Goal: Task Accomplishment & Management: Manage account settings

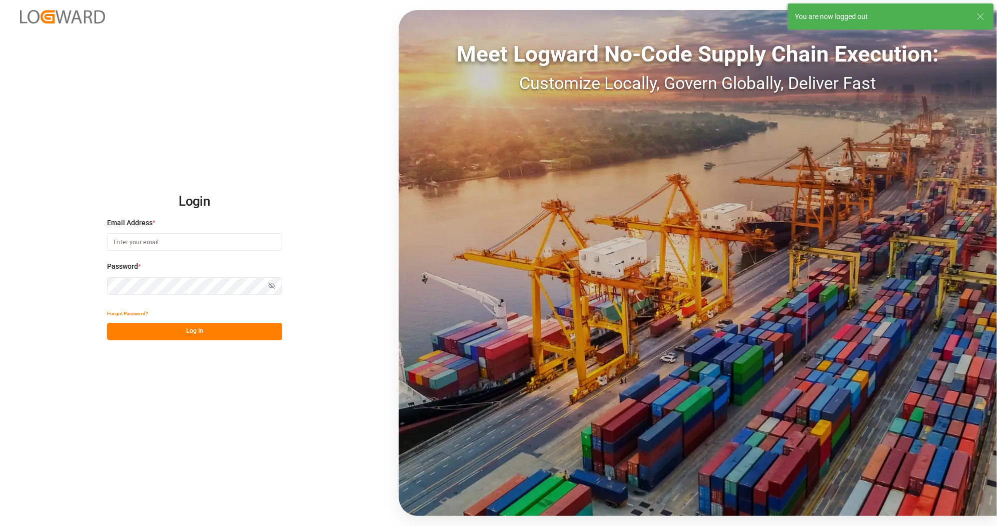
type input "ida.timmen@melitta.de"
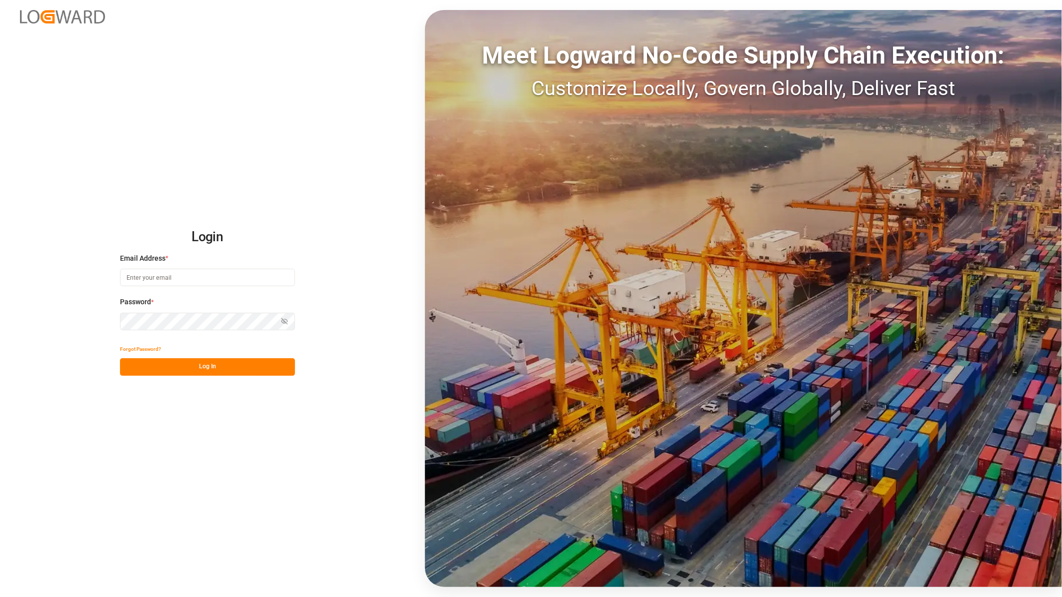
type input "[PERSON_NAME][EMAIL_ADDRESS][PERSON_NAME][DOMAIN_NAME]"
click at [167, 361] on button "Log In" at bounding box center [207, 367] width 175 height 18
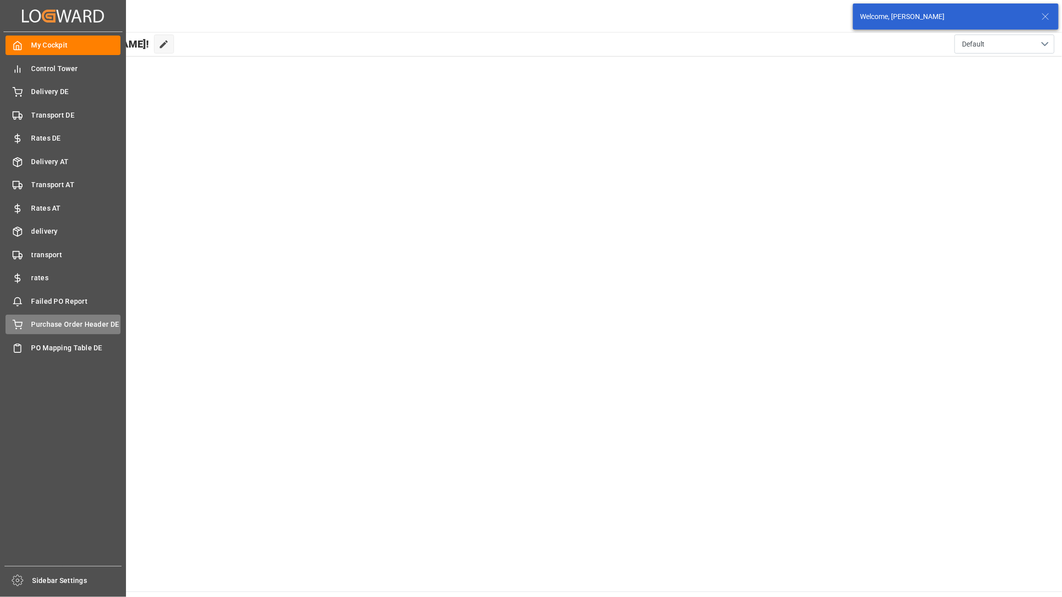
click at [69, 324] on span "Purchase Order Header DE" at bounding box center [77, 324] width 90 height 11
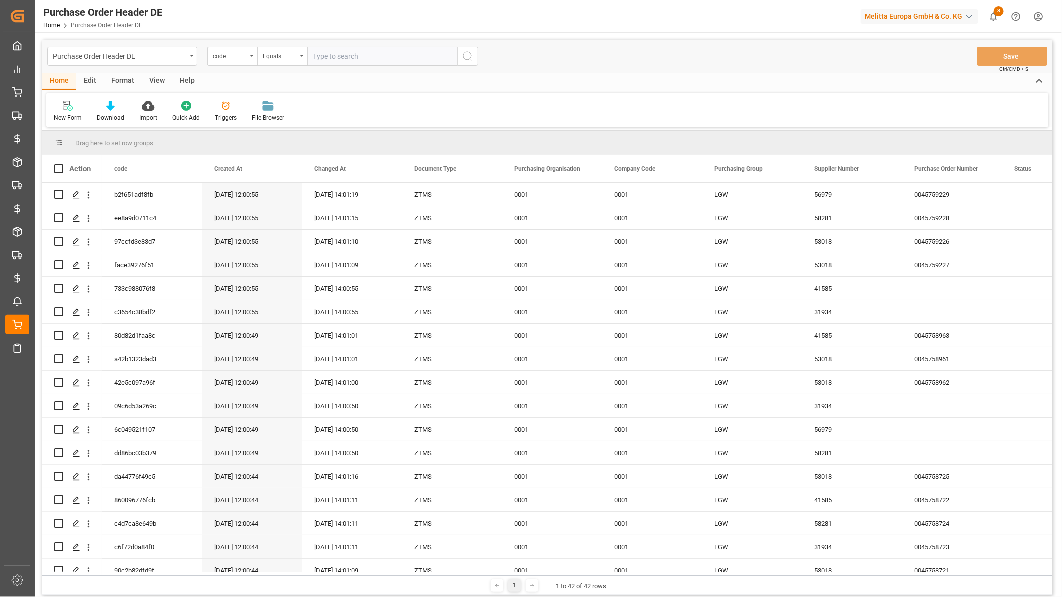
click at [327, 53] on input "text" at bounding box center [383, 56] width 150 height 19
paste input "dd86bc03b379"
type input "dd86bc03b379"
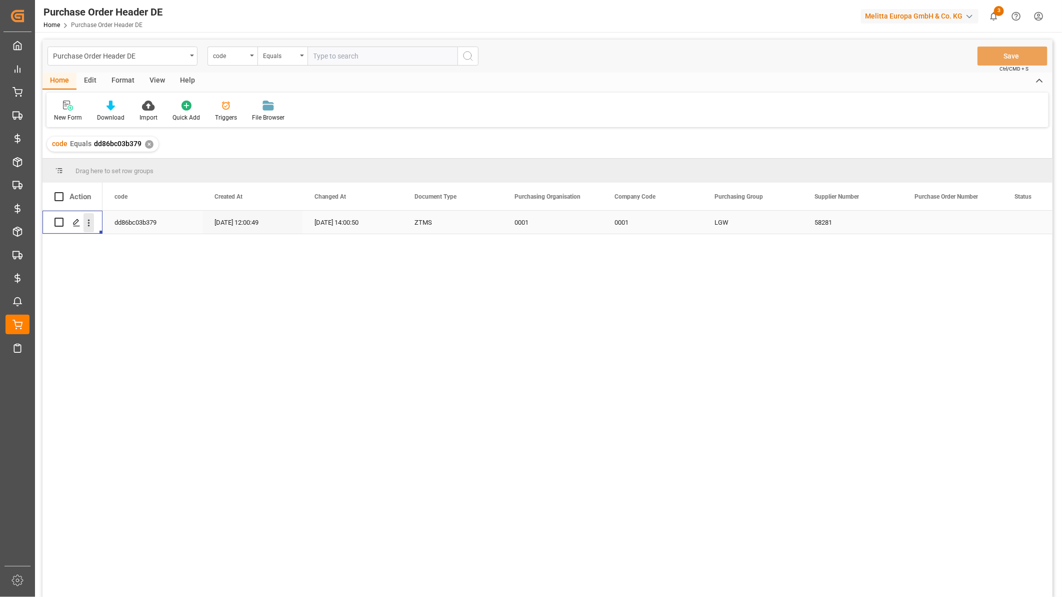
click at [90, 223] on icon "open menu" at bounding box center [89, 223] width 11 height 11
click at [117, 244] on span "Open in new tab" at bounding box center [154, 244] width 91 height 11
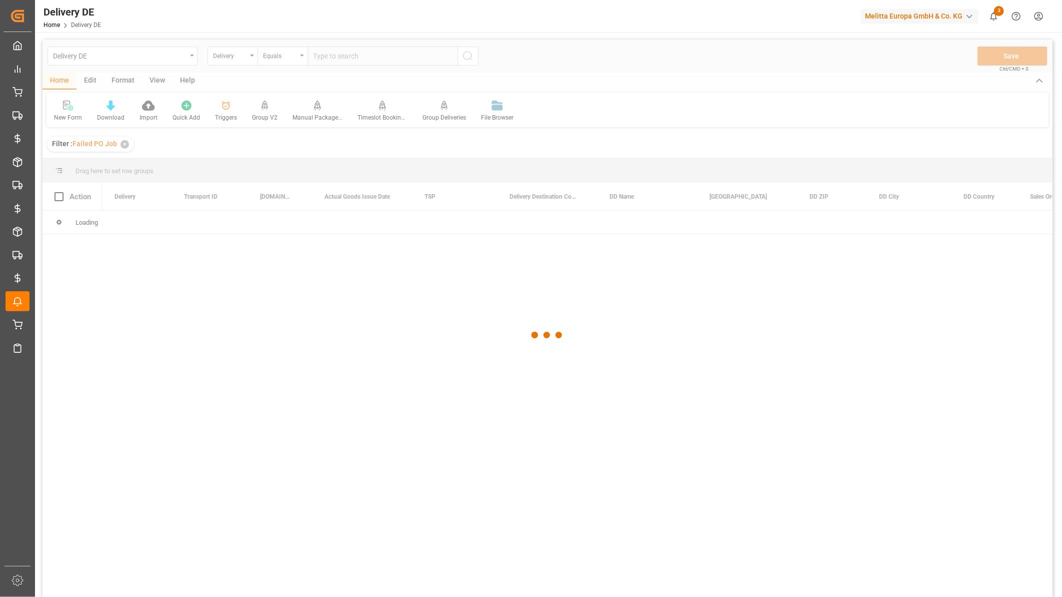
click at [82, 57] on div at bounding box center [548, 335] width 1010 height 591
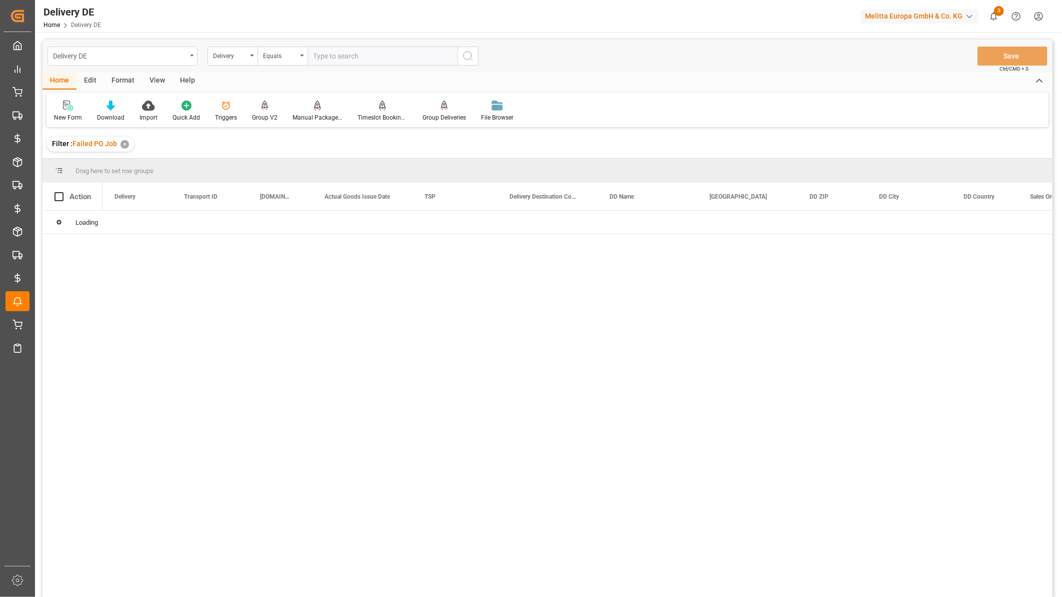
click at [118, 61] on div "Delivery DE" at bounding box center [120, 55] width 134 height 13
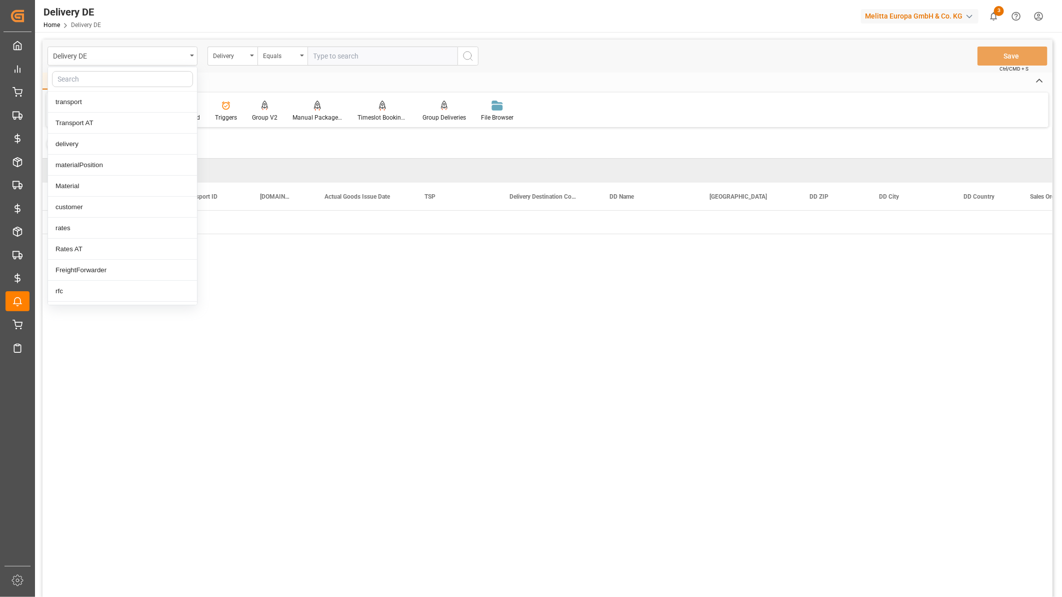
click at [108, 77] on input "text" at bounding box center [122, 79] width 141 height 16
click at [97, 79] on input "purch" at bounding box center [122, 79] width 141 height 16
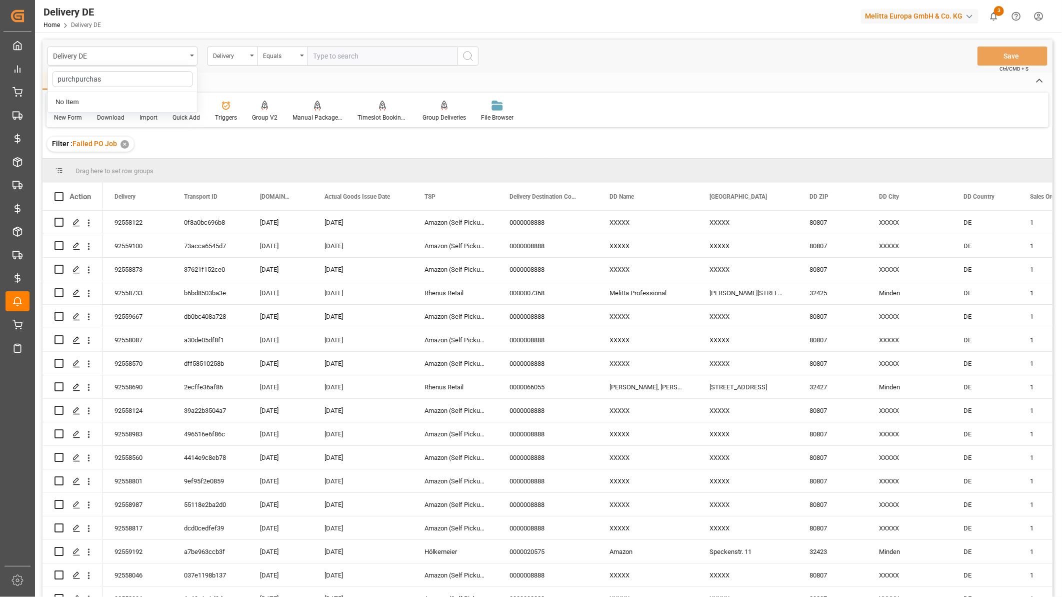
drag, startPoint x: 78, startPoint y: 80, endPoint x: 148, endPoint y: 79, distance: 69.5
click at [148, 79] on input "purchpurchas" at bounding box center [122, 79] width 141 height 16
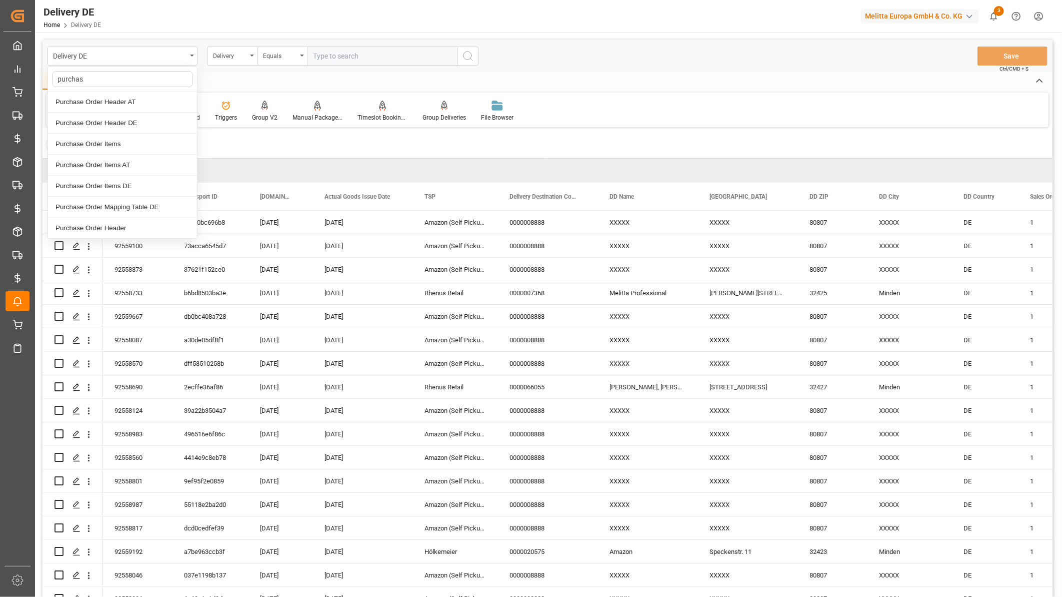
type input "purchase"
click at [130, 192] on div "Purchase Order Items DE" at bounding box center [122, 186] width 149 height 21
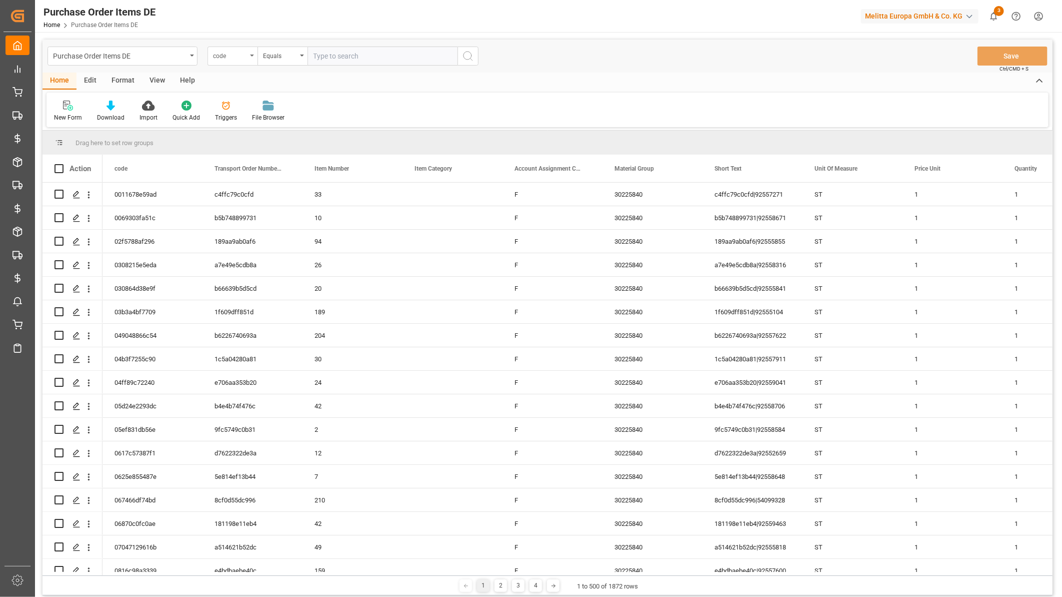
click at [222, 49] on div "code" at bounding box center [230, 55] width 34 height 12
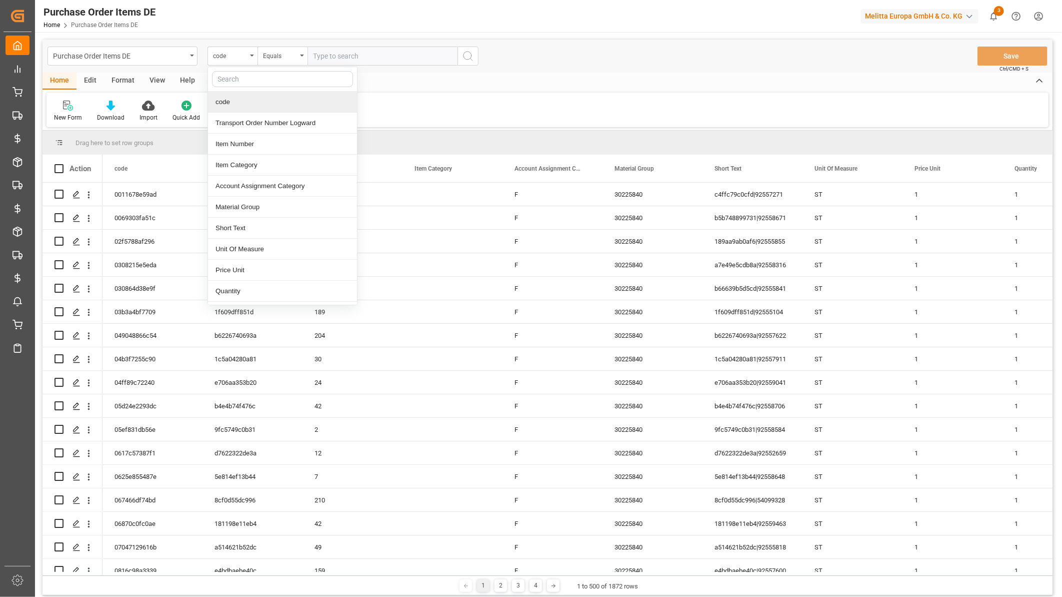
click at [239, 80] on input "text" at bounding box center [282, 79] width 141 height 16
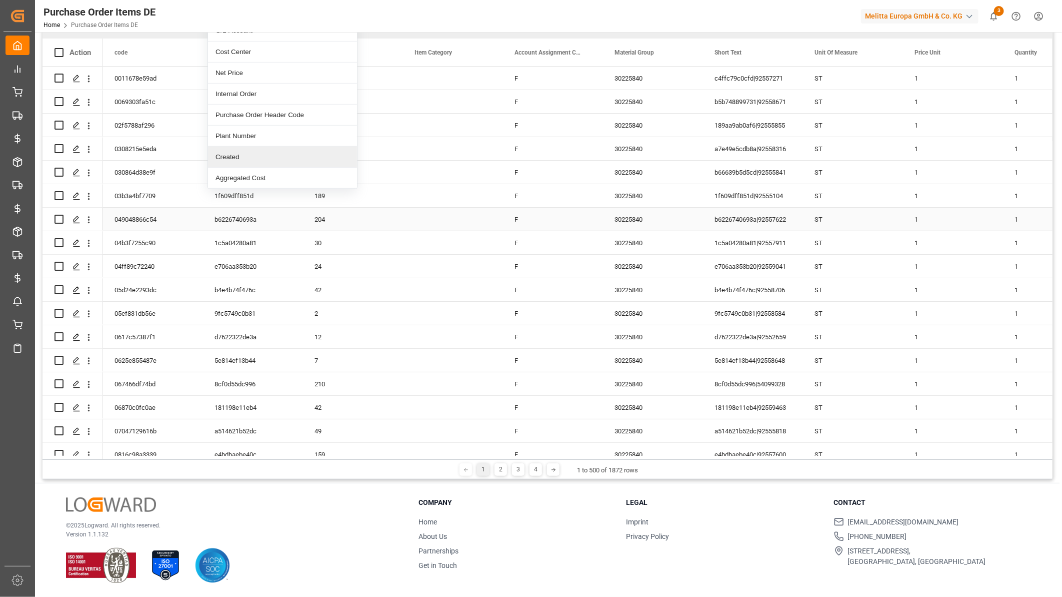
scroll to position [5, 0]
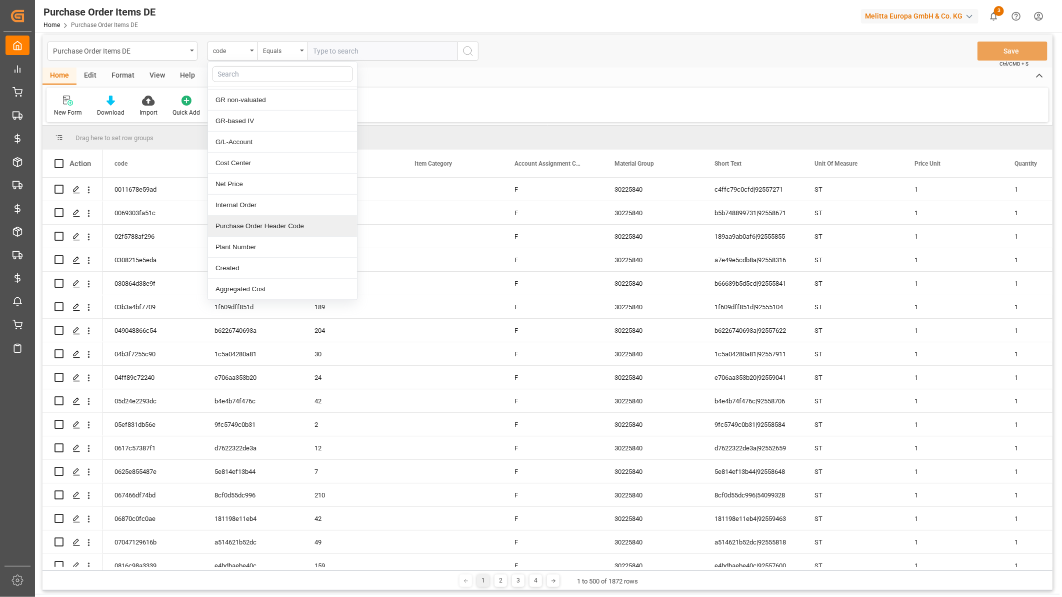
click at [266, 223] on div "Purchase Order Header Code" at bounding box center [282, 226] width 149 height 21
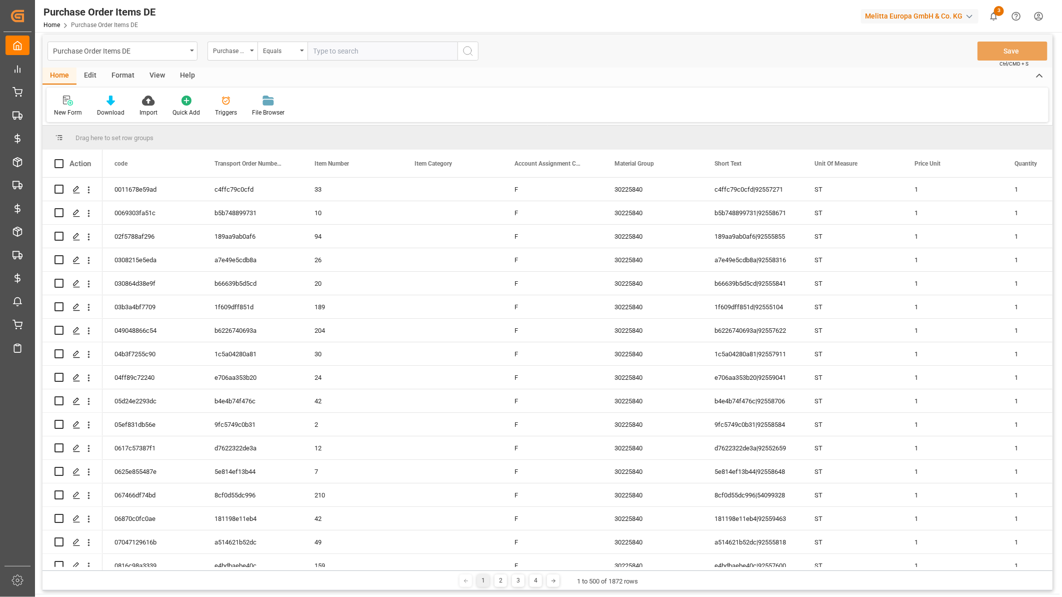
click at [332, 55] on input "text" at bounding box center [383, 51] width 150 height 19
paste input "dd86bc03b379"
type input "dd86bc03b379"
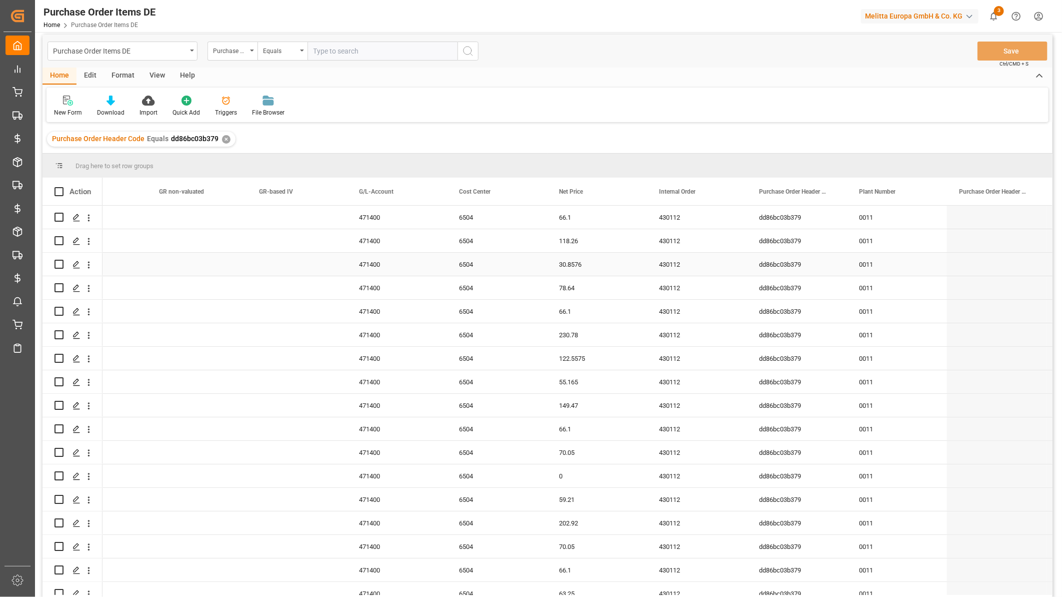
scroll to position [0, 1056]
click at [577, 186] on div "Net Price" at bounding box center [592, 192] width 67 height 28
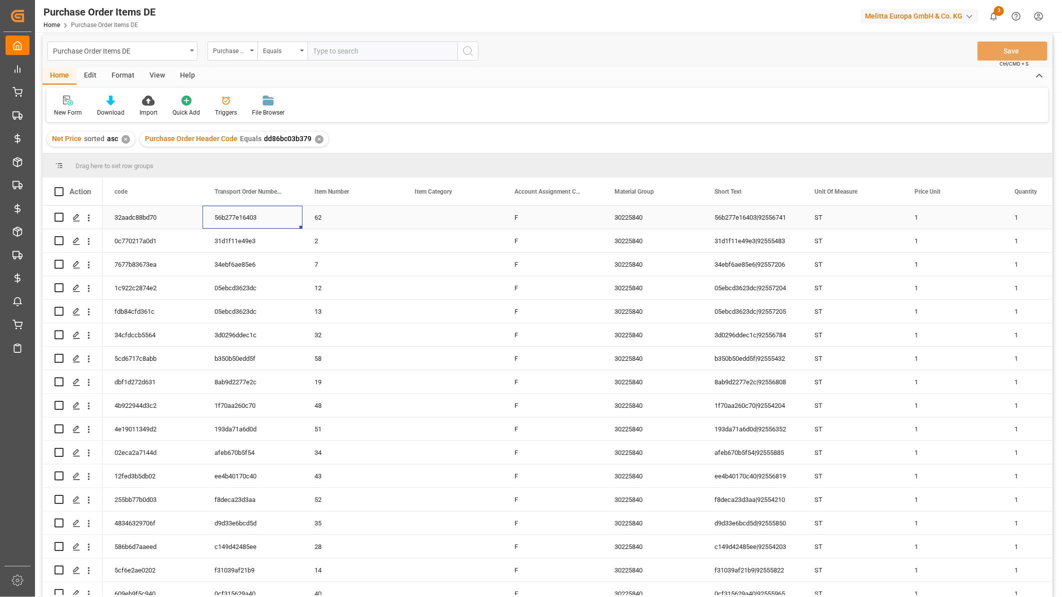
click at [239, 213] on div "56b277e16403" at bounding box center [253, 217] width 100 height 23
click at [57, 218] on input "Press Space to toggle row selection (unchecked)" at bounding box center [59, 217] width 9 height 9
checkbox input "true"
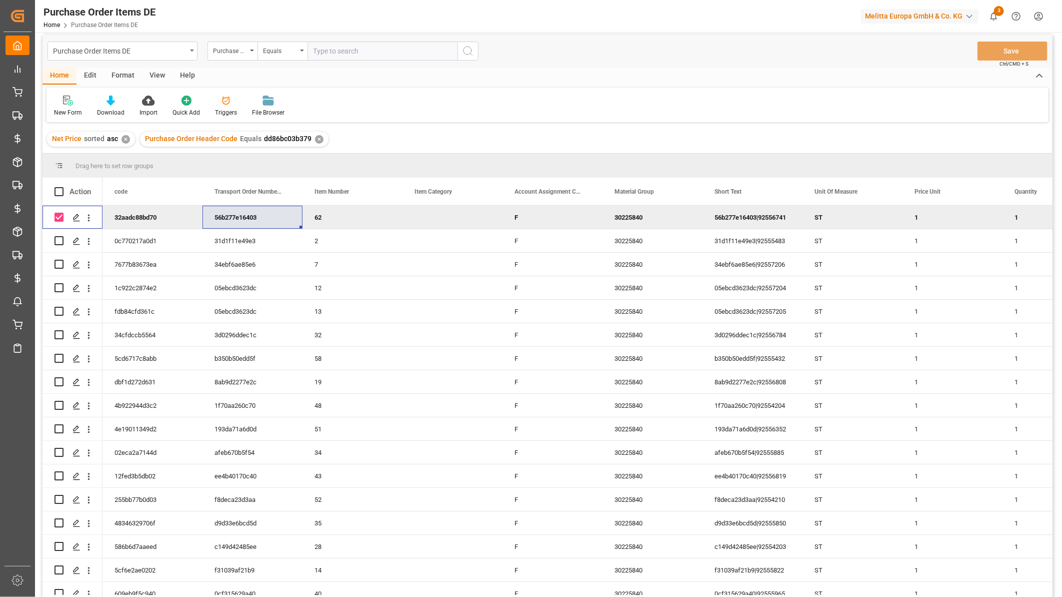
click at [87, 70] on div "Edit" at bounding box center [91, 76] width 28 height 17
click at [122, 104] on icon at bounding box center [122, 101] width 8 height 10
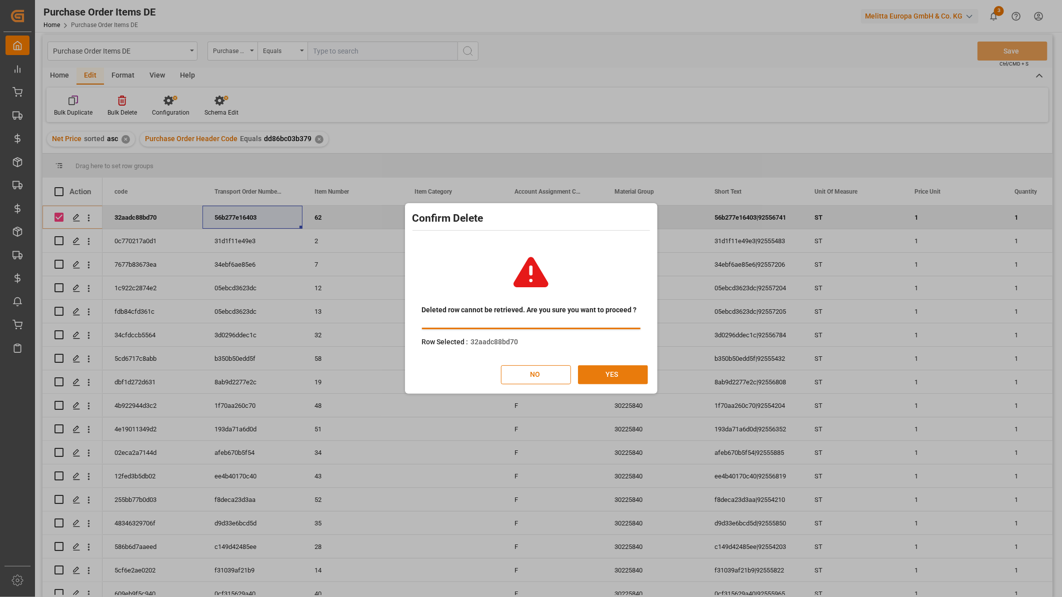
click at [607, 377] on button "YES" at bounding box center [613, 374] width 70 height 19
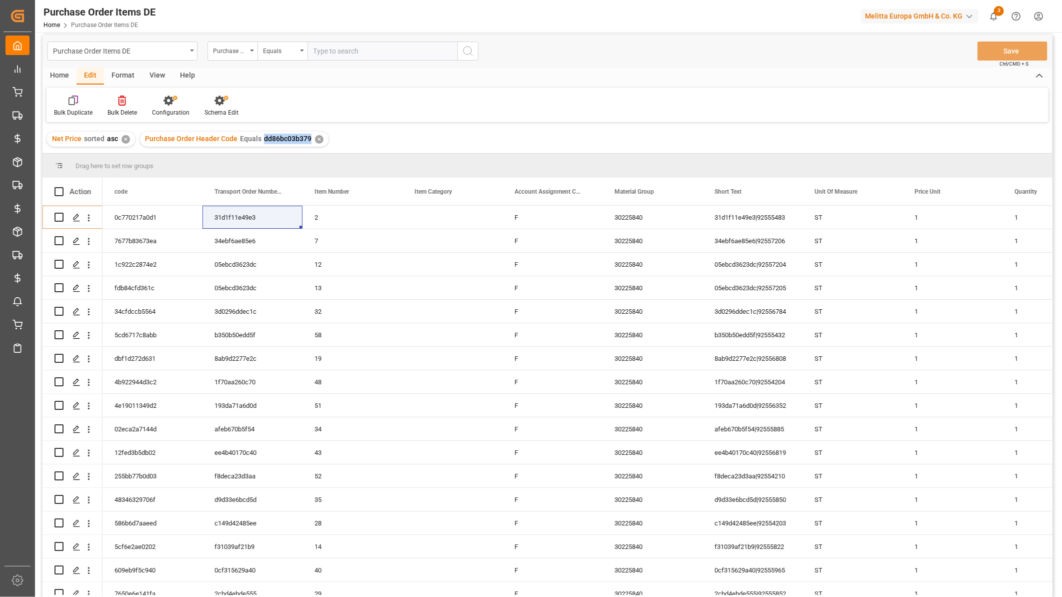
drag, startPoint x: 307, startPoint y: 137, endPoint x: 261, endPoint y: 141, distance: 46.2
click at [264, 141] on span "dd86bc03b379" at bounding box center [288, 139] width 48 height 8
copy span "dd86bc03b379"
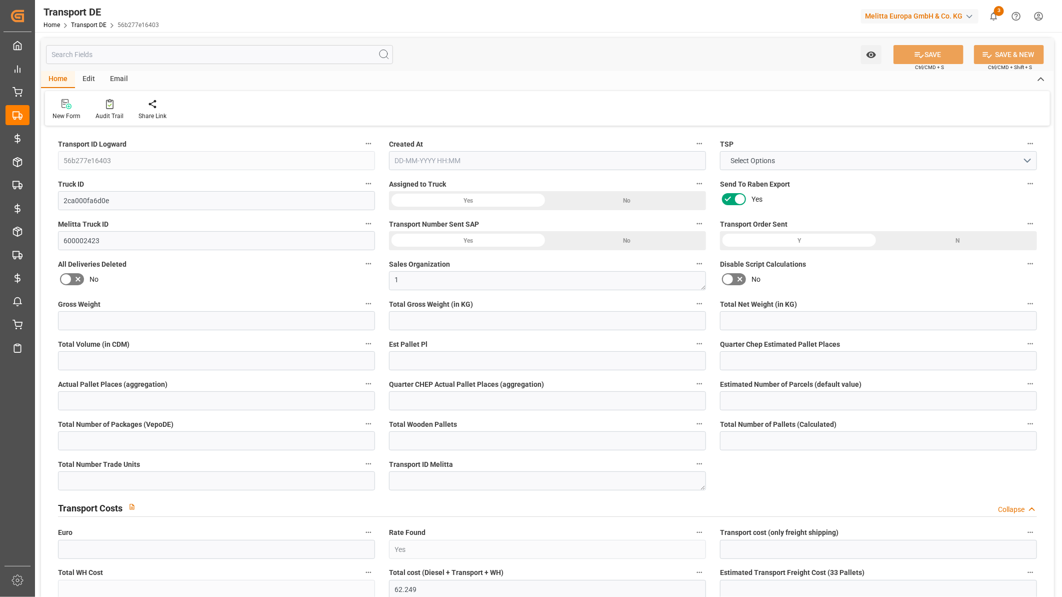
type input "0"
type input "1"
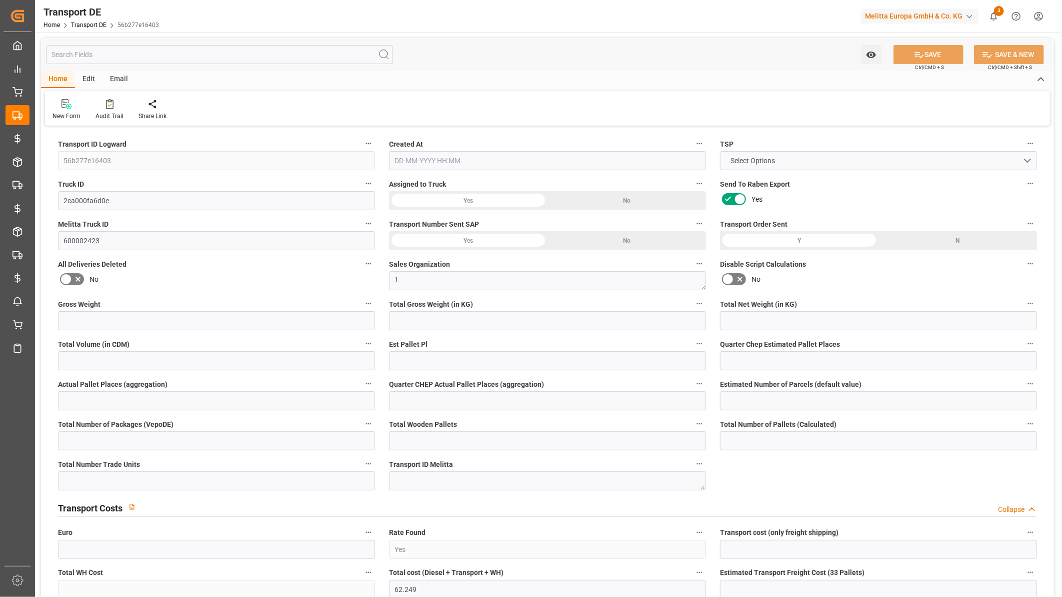
type input "0"
type input "1"
type input "0"
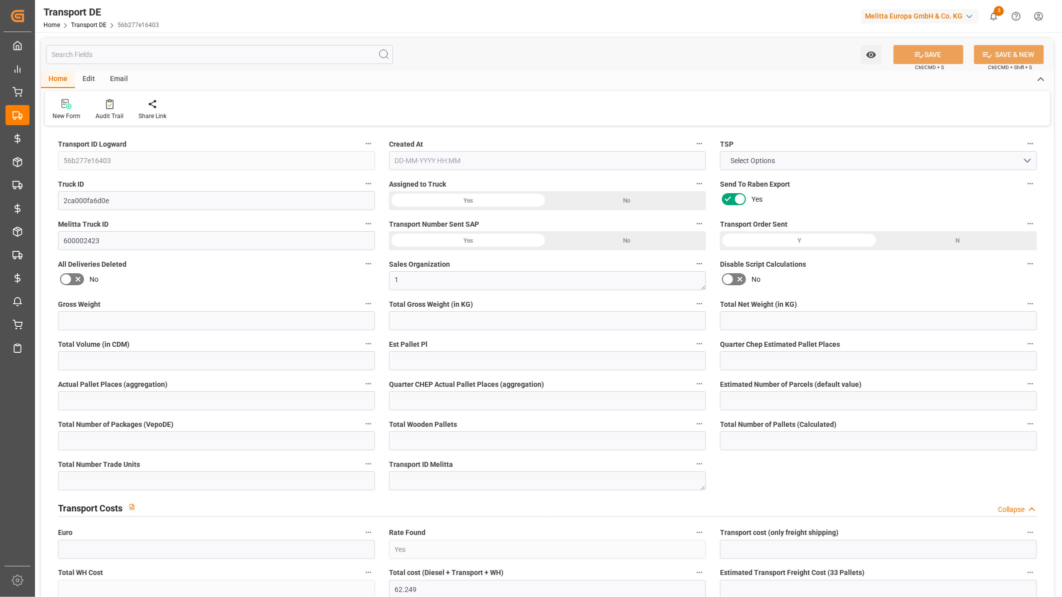
type input "0"
type input "59.21"
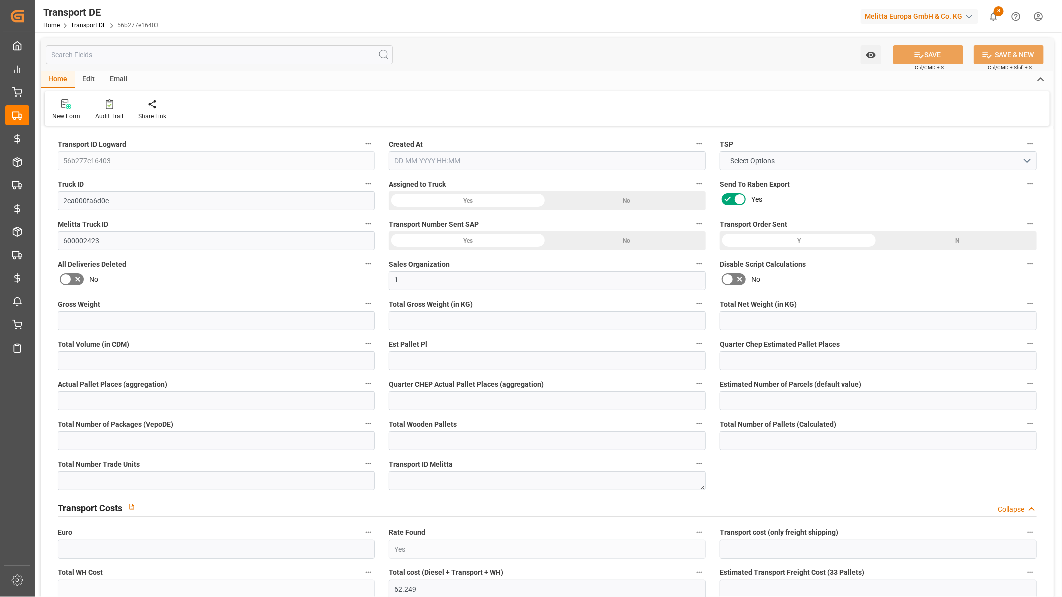
type input "3.039"
type input "59.21"
type input "44"
type input "0"
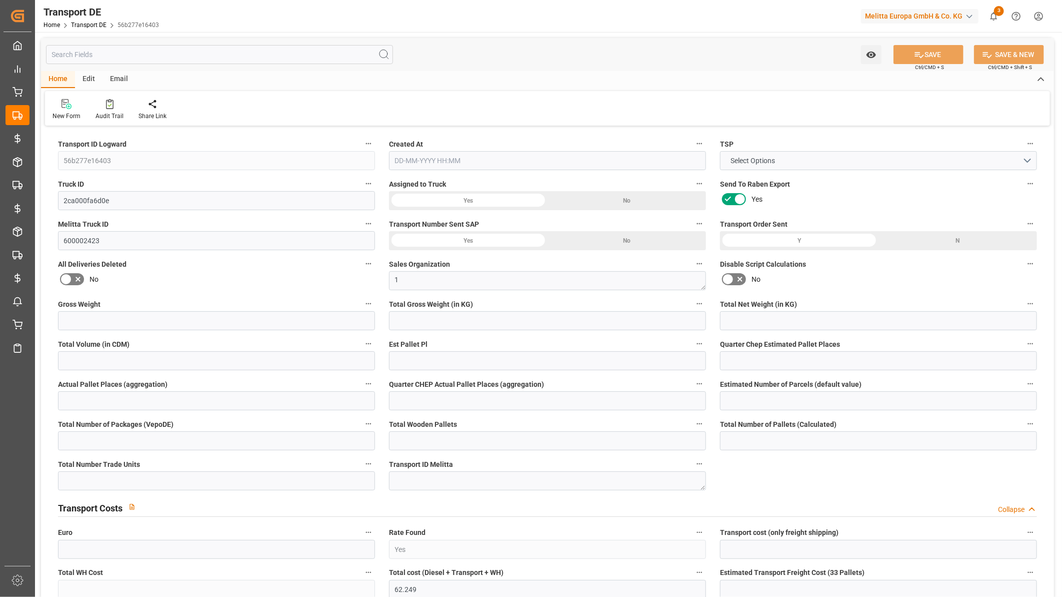
type input "0"
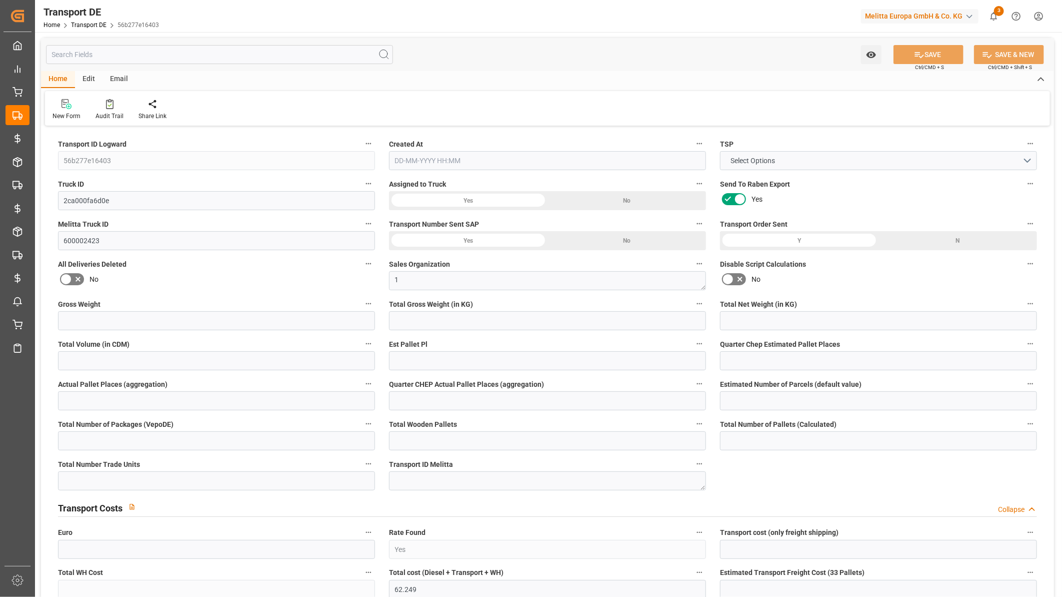
type input "0"
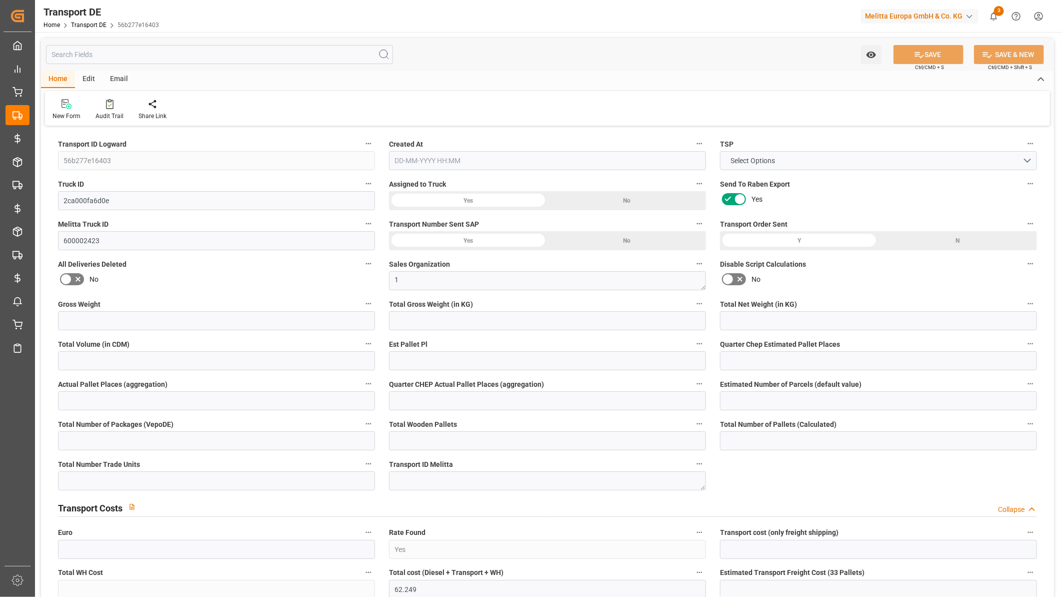
type input "0"
type input "4710.8598"
type input "21"
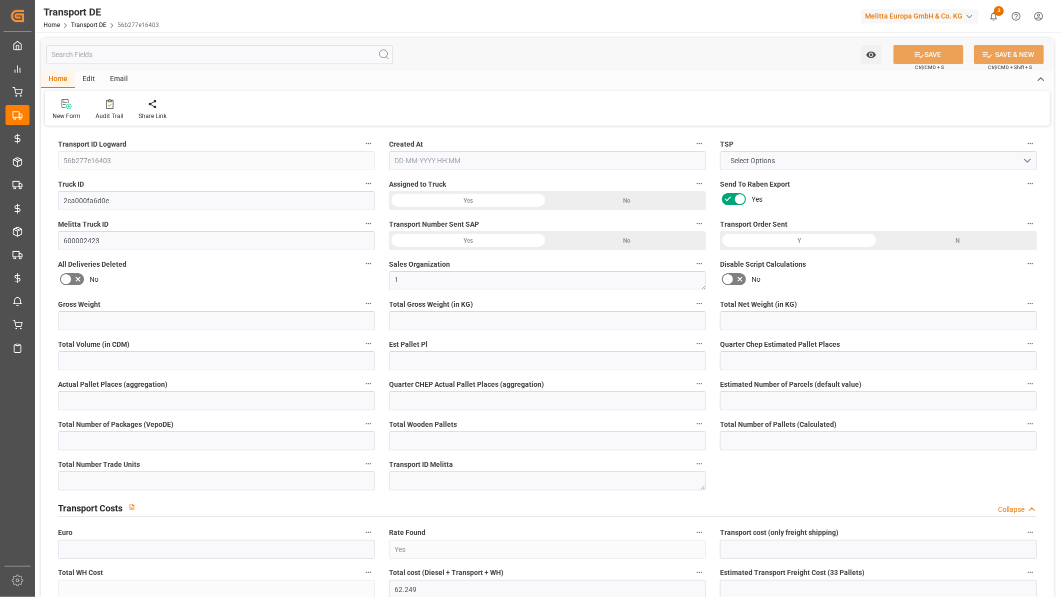
type input "35"
type input "0"
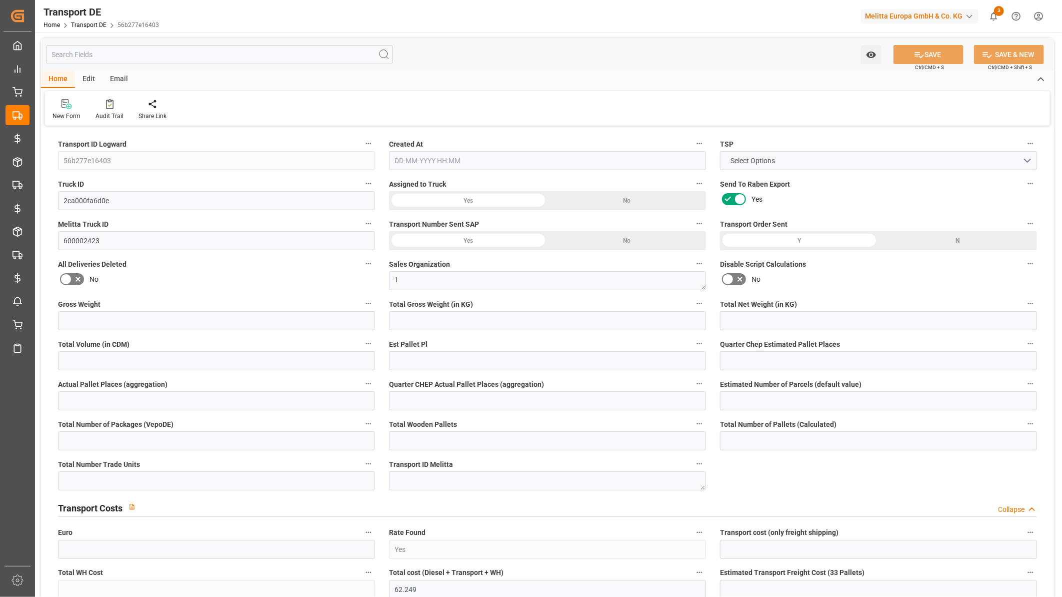
type input "0"
type input "1"
type input "0"
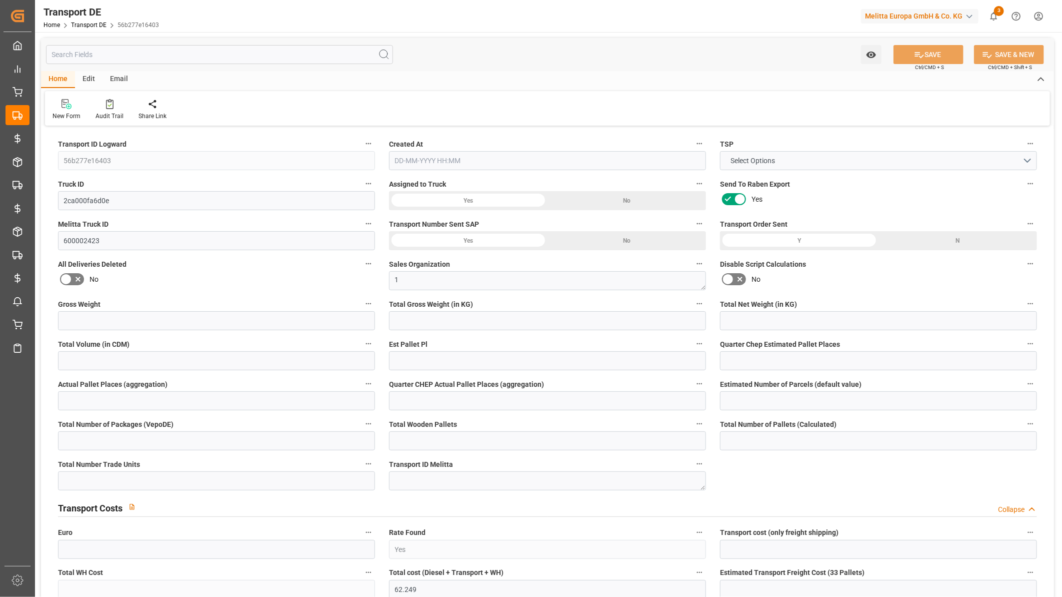
type input "0"
type input "62.249"
type input "59.21"
type input "09-09-2025 23:02"
type input "11-09-2025"
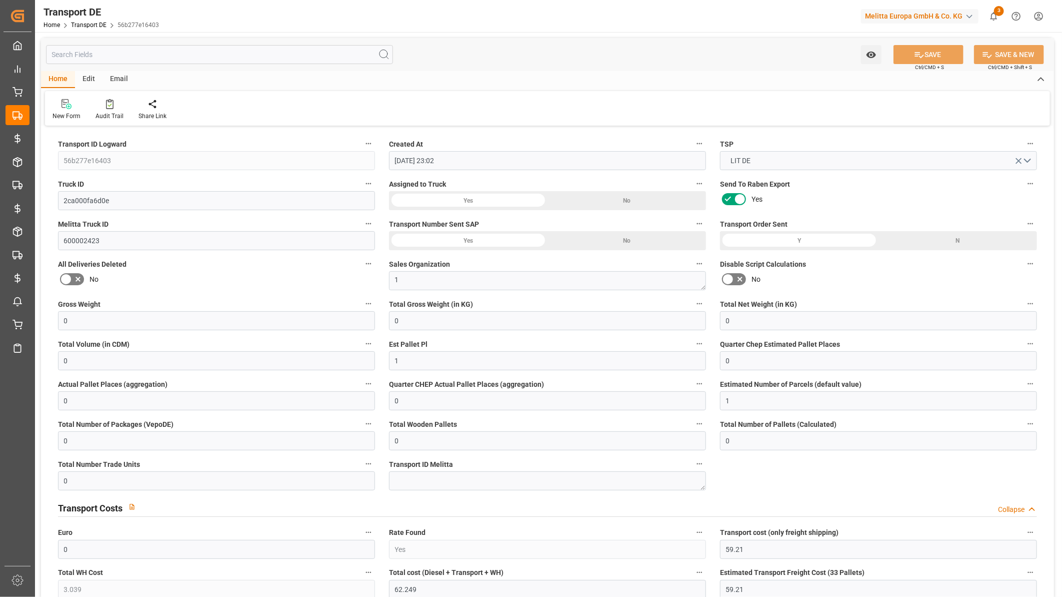
type input "10-09-2025"
type input "12-09-2025"
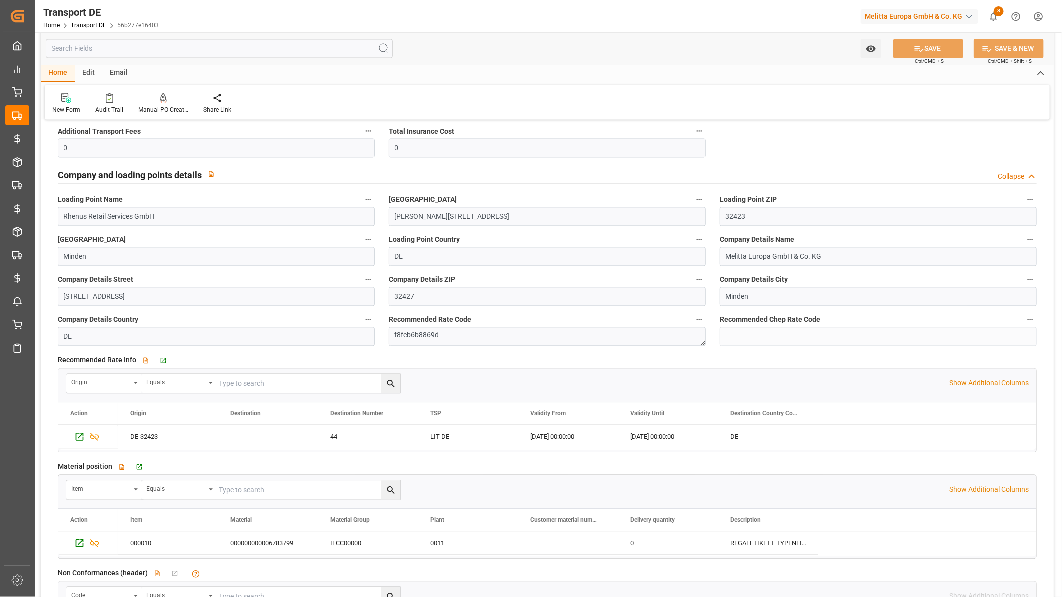
scroll to position [1501, 0]
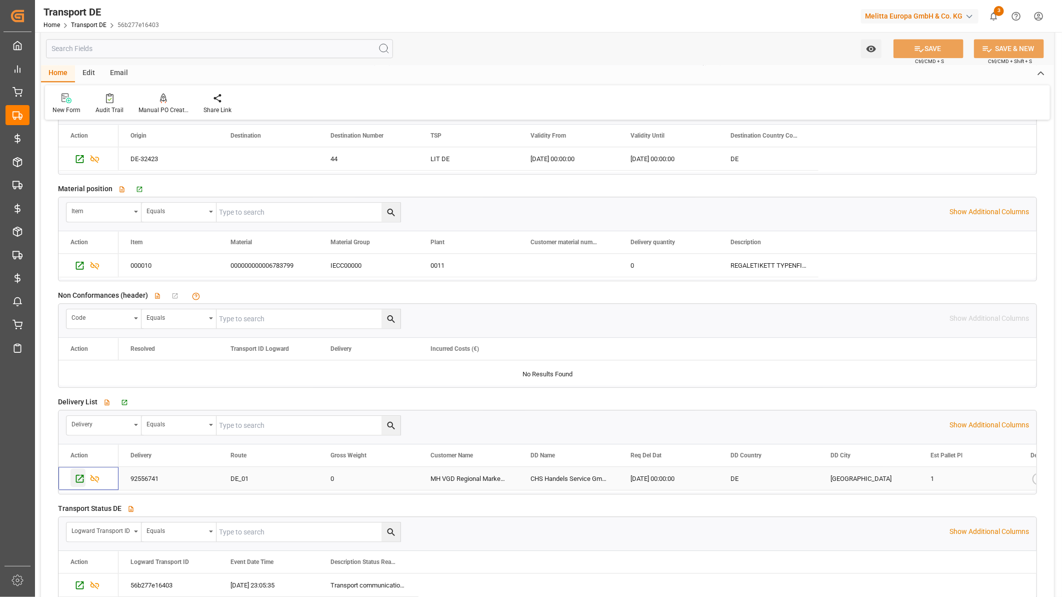
click at [78, 480] on icon "Press SPACE to select this row." at bounding box center [80, 478] width 8 height 8
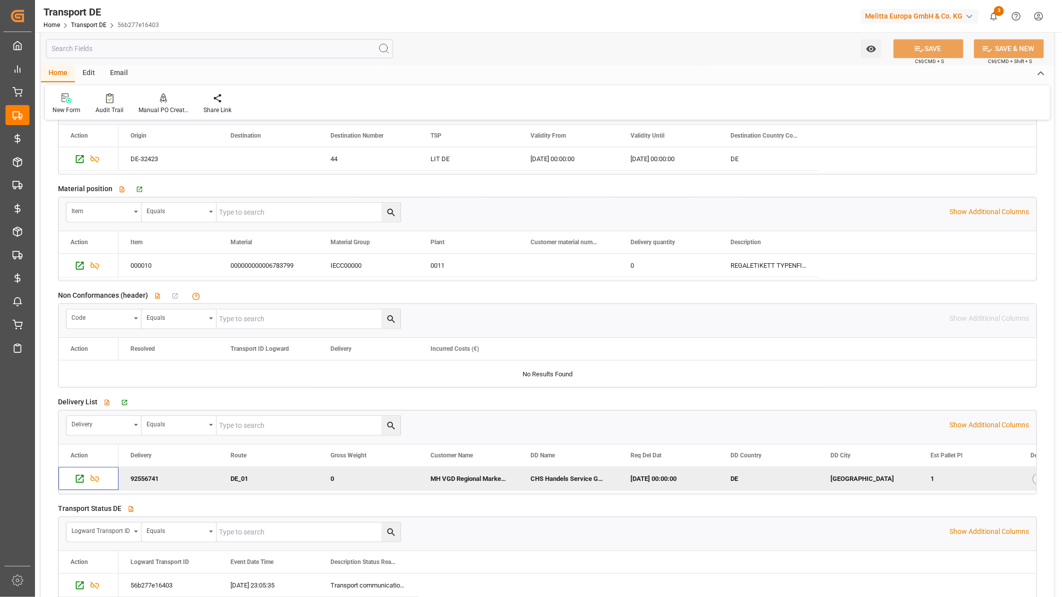
click at [152, 487] on div "92556741" at bounding box center [169, 478] width 100 height 23
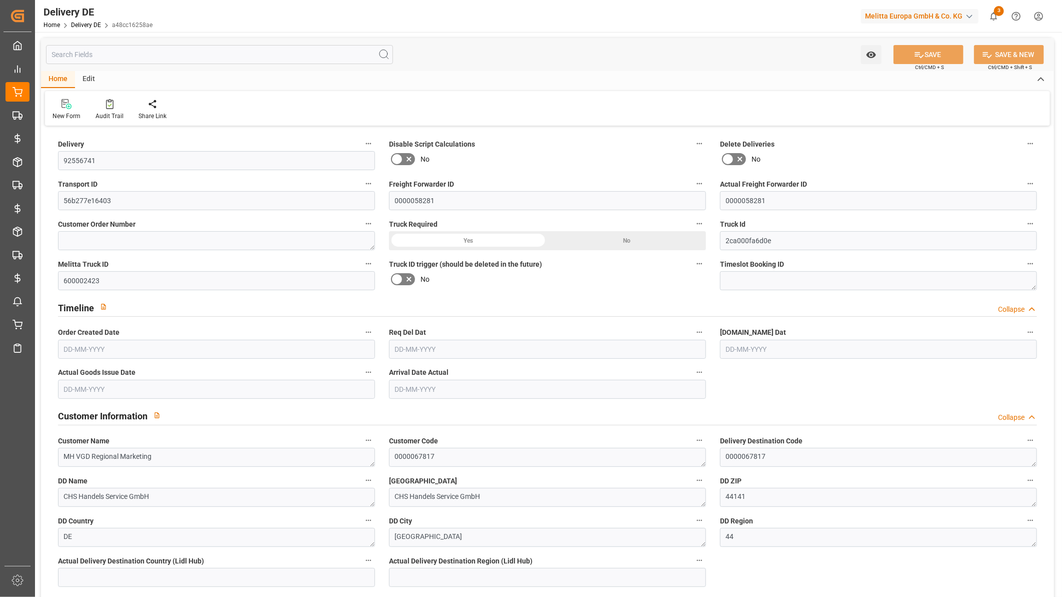
type input "0"
type input "1"
type input "0"
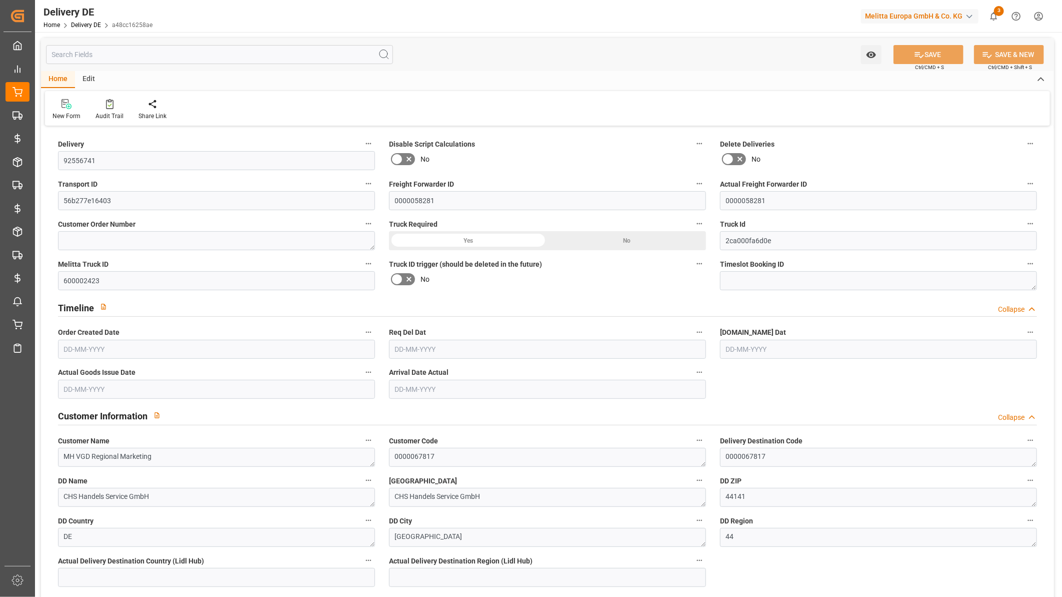
type input "09-09-2025"
type input "12-09-2025"
type input "11-09-2025"
type input "10-09-2025"
click at [88, 51] on input "text" at bounding box center [219, 54] width 347 height 19
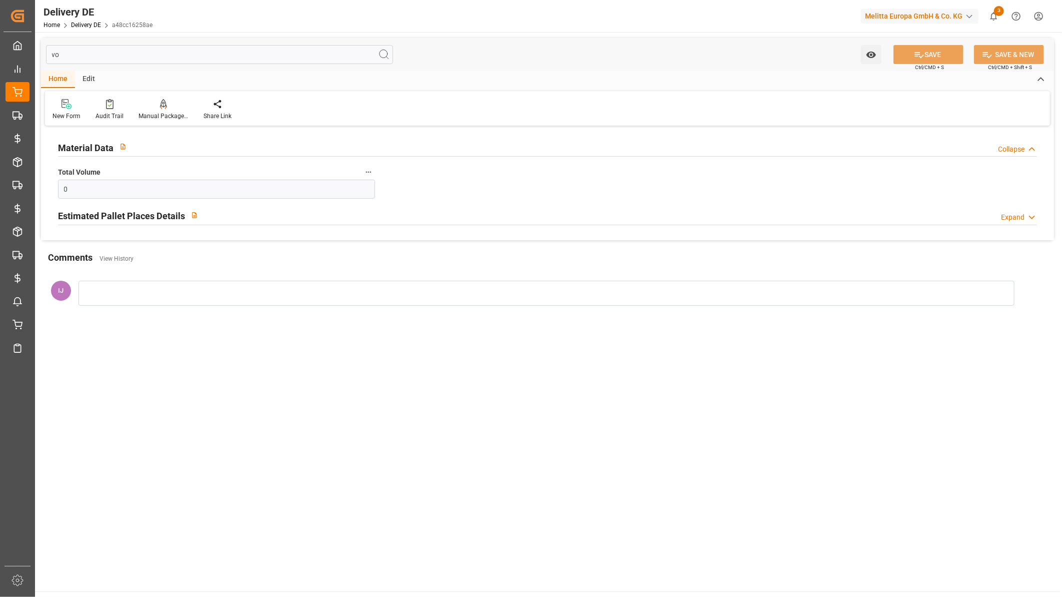
type input "v"
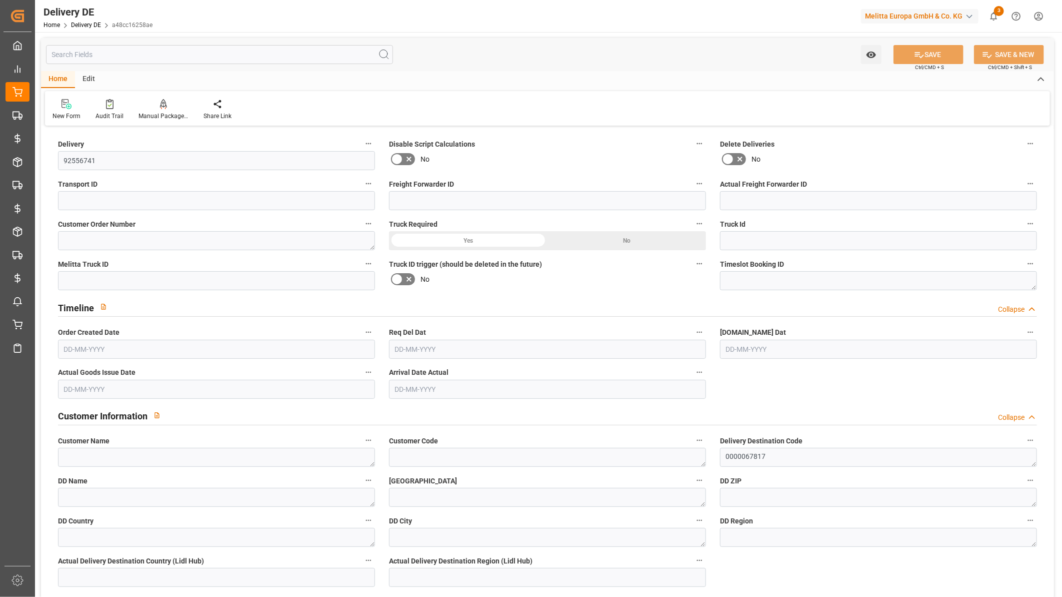
type input "56b277e16403"
type input "0000058281"
type input "2ca000fa6d0e"
type input "600002423"
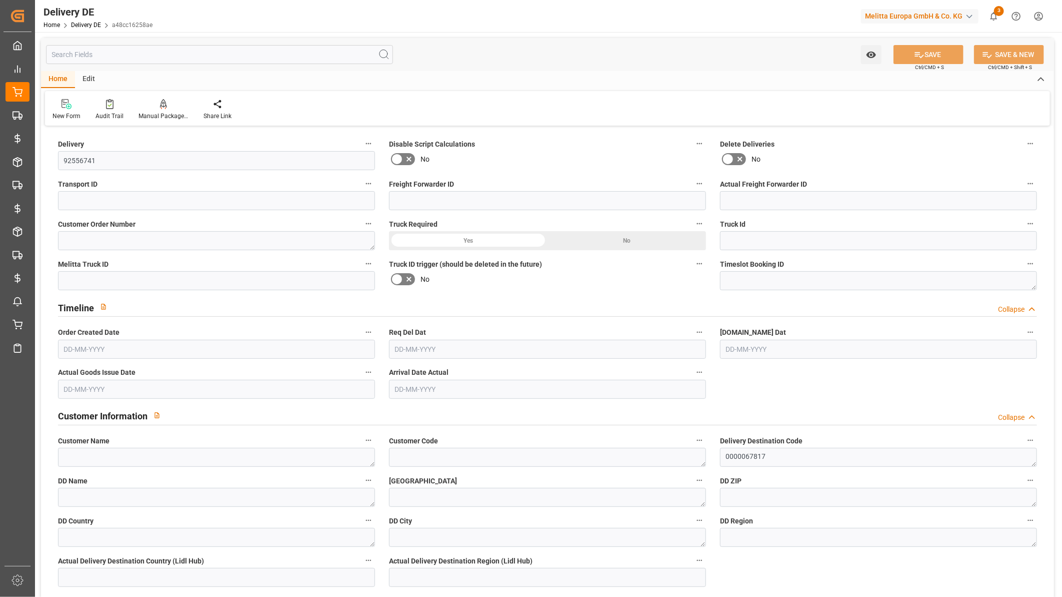
type textarea "MH VGD Regional Marketing"
type textarea "0000067817"
type textarea "CHS Handels Service GmbH"
type textarea "44141"
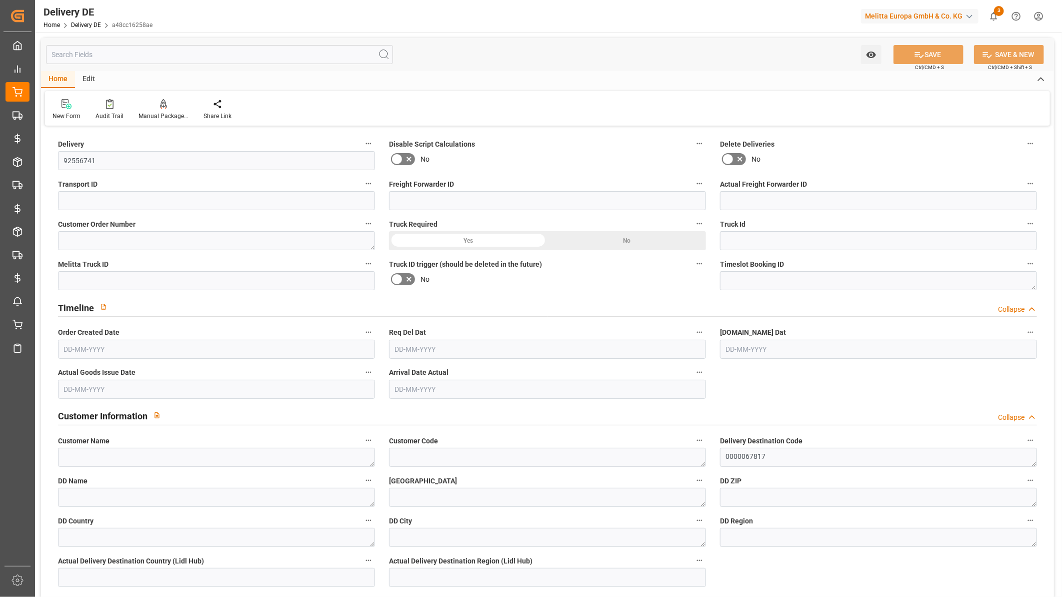
type textarea "DE"
type textarea "Dortmund"
type textarea "44"
type textarea "0011"
type textarea "1"
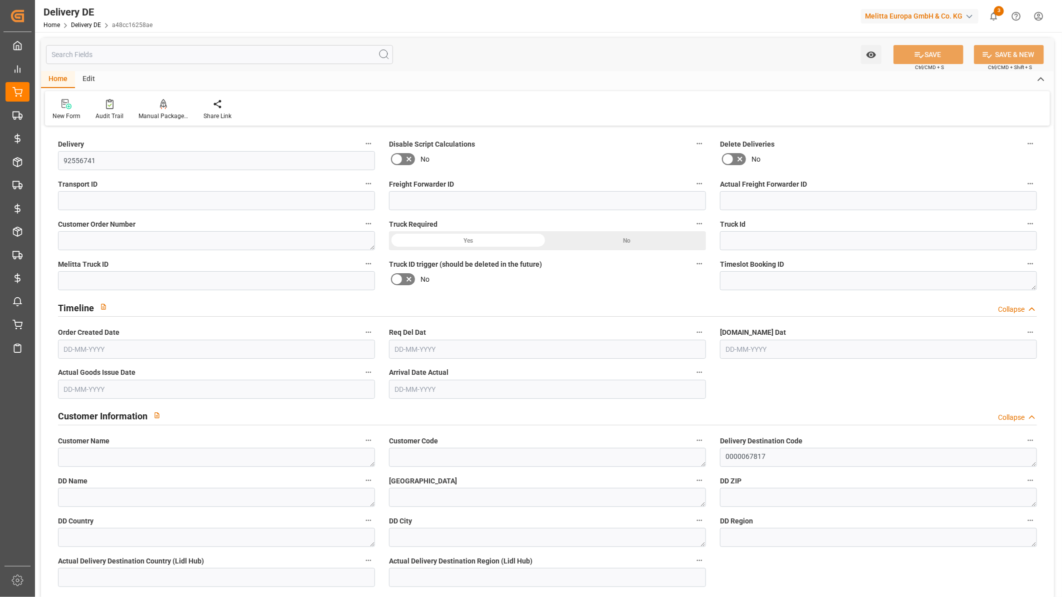
type input "Free to Choose"
type input "Pallet"
type textarea "DE_01"
type input "DE_01"
type input "DAP"
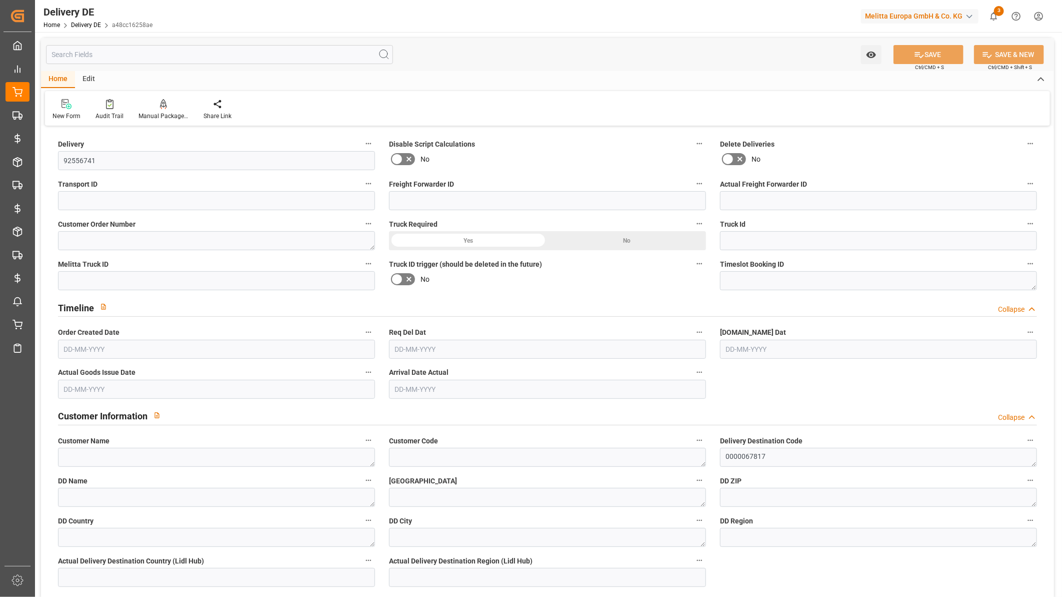
type input "00"
type input "PGIC"
type textarea "Kommissionierung im Karton erlaubt"
type input "EPQC"
type textarea "VP=EUB,Kommi=EUC"
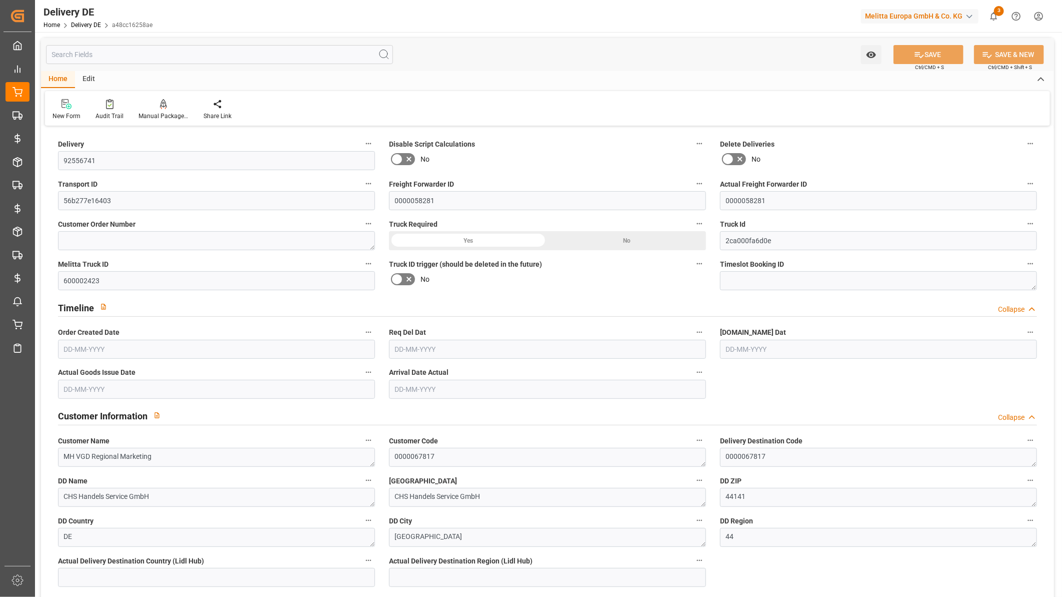
type input "0"
type input "1"
type input "0"
type input "09-09-2025"
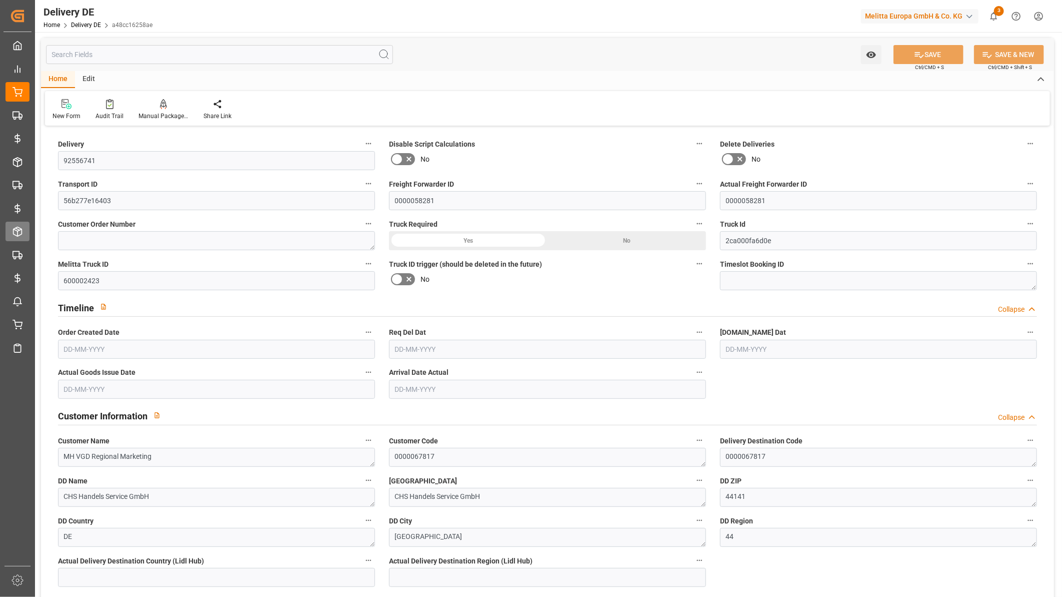
type input "12-09-2025"
type input "11-09-2025"
type input "10-09-2025"
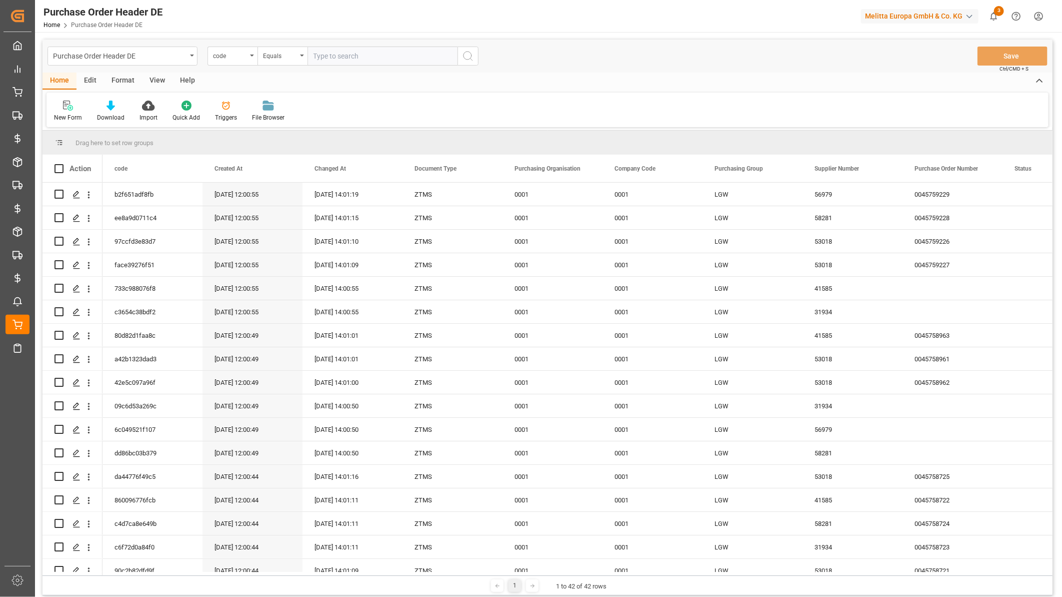
click at [227, 98] on div "New Form Download Import Quick Add Triggers File Browser" at bounding box center [548, 110] width 1002 height 35
click at [226, 102] on icon at bounding box center [226, 106] width 10 height 10
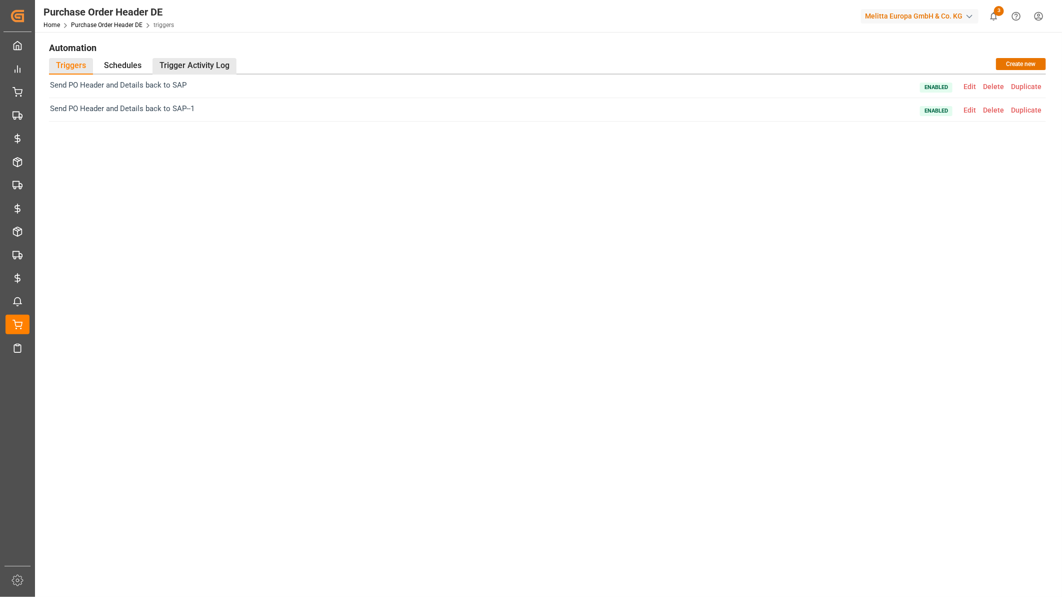
click at [212, 69] on div "Trigger Activity Log" at bounding box center [195, 66] width 84 height 17
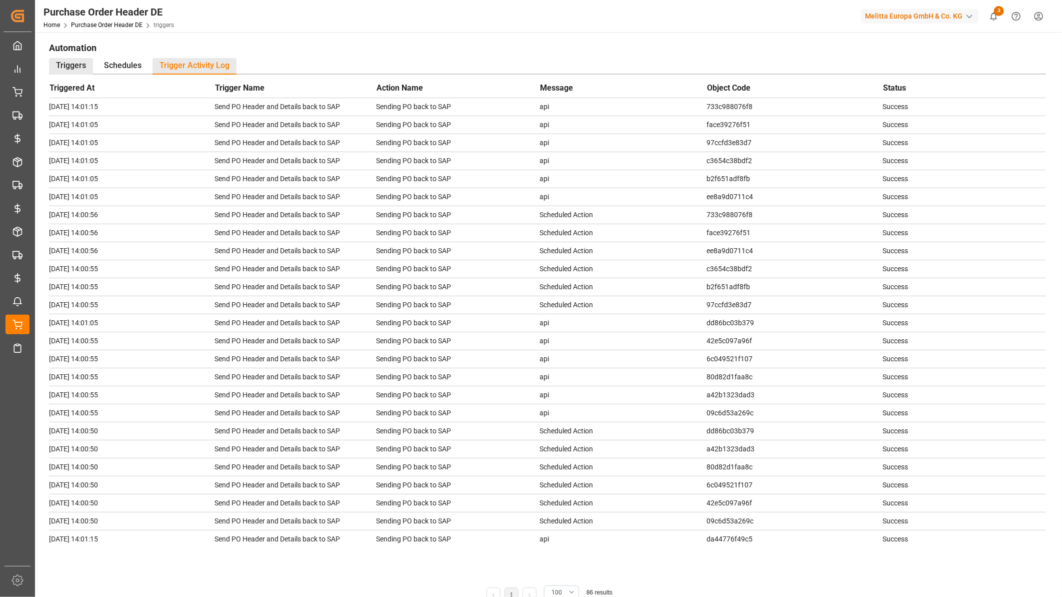
click at [67, 66] on div "Triggers" at bounding box center [71, 66] width 44 height 17
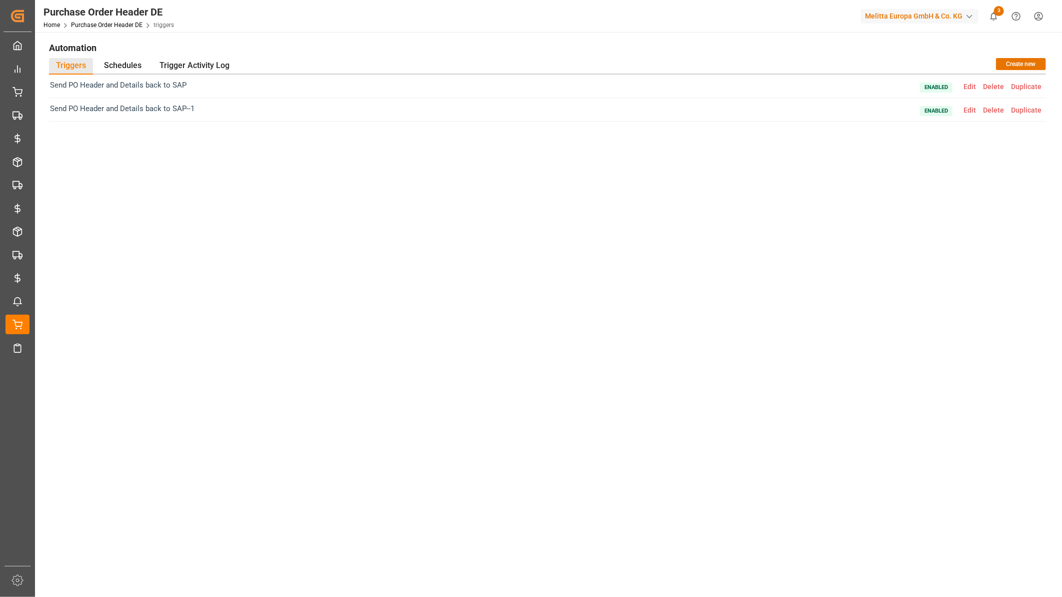
click at [973, 85] on span "Edit" at bounding box center [970, 87] width 20 height 8
click at [971, 112] on span "Edit" at bounding box center [970, 110] width 20 height 8
click at [96, 22] on link "Purchase Order Header DE" at bounding box center [107, 25] width 72 height 7
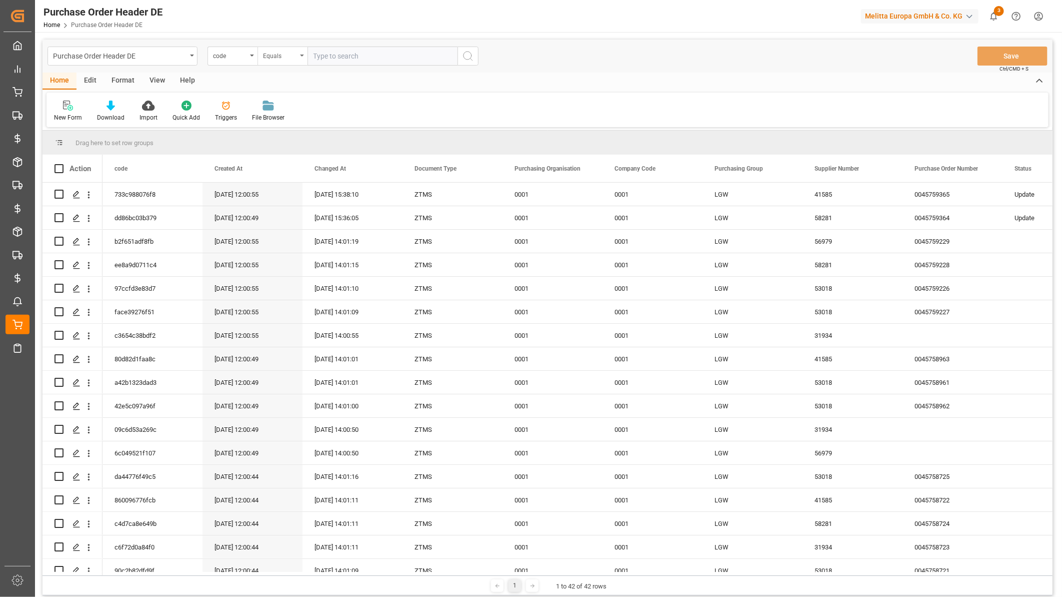
click at [307, 52] on div "Equals" at bounding box center [283, 56] width 50 height 19
click at [328, 53] on input "text" at bounding box center [383, 56] width 150 height 19
paste input "face39276f51"
type input "face39276f51"
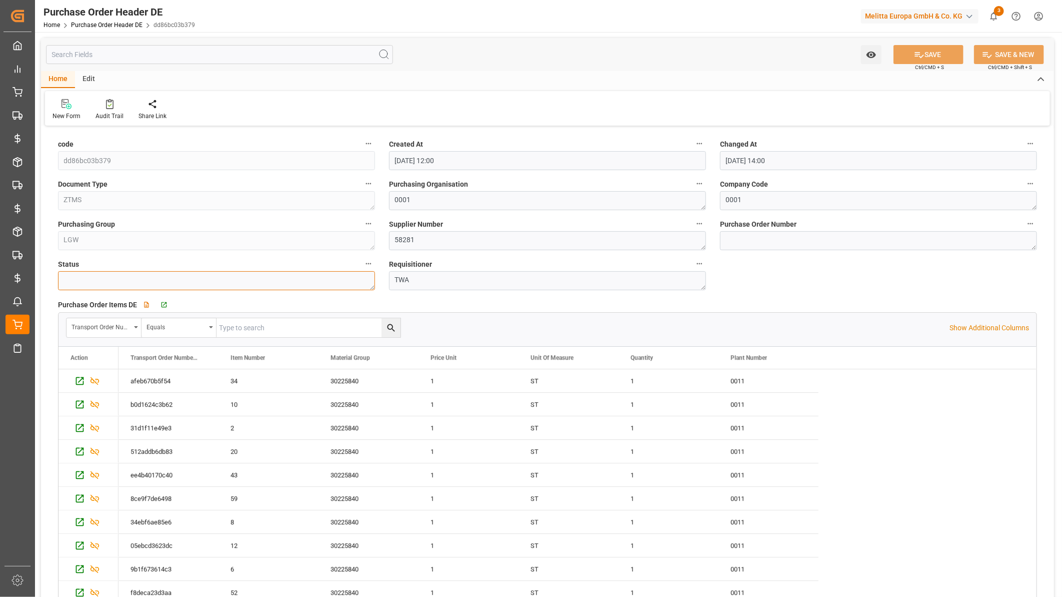
click at [248, 280] on textarea at bounding box center [216, 280] width 317 height 19
type textarea "Update"
click at [936, 58] on button "SAVE" at bounding box center [929, 54] width 70 height 19
type input "01-10-2025 15:36"
type input "7577.95"
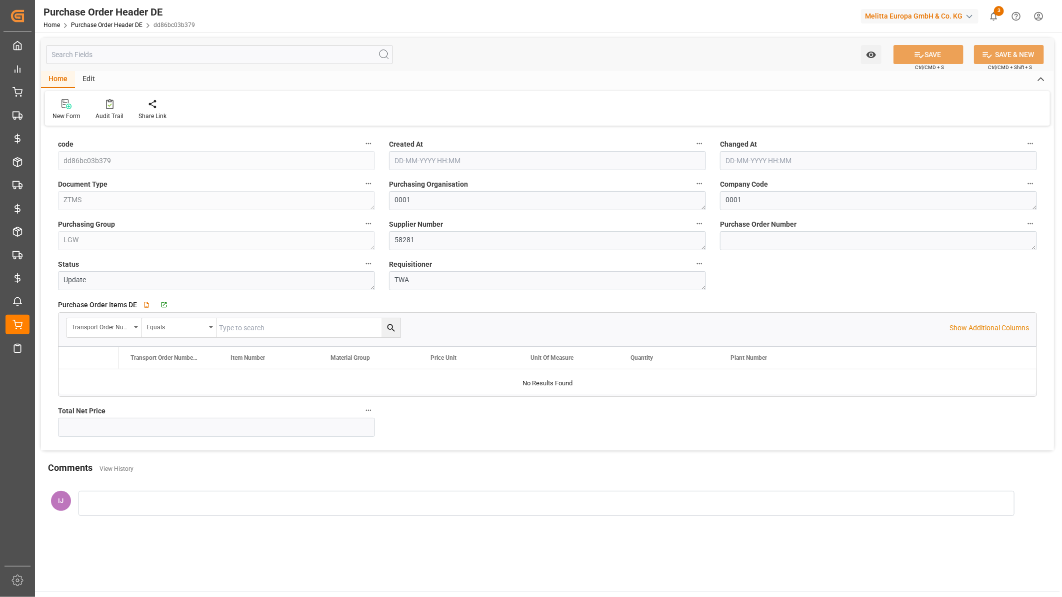
type input "7577.95"
type input "[DATE] 12:00"
type input "[DATE] 15:36"
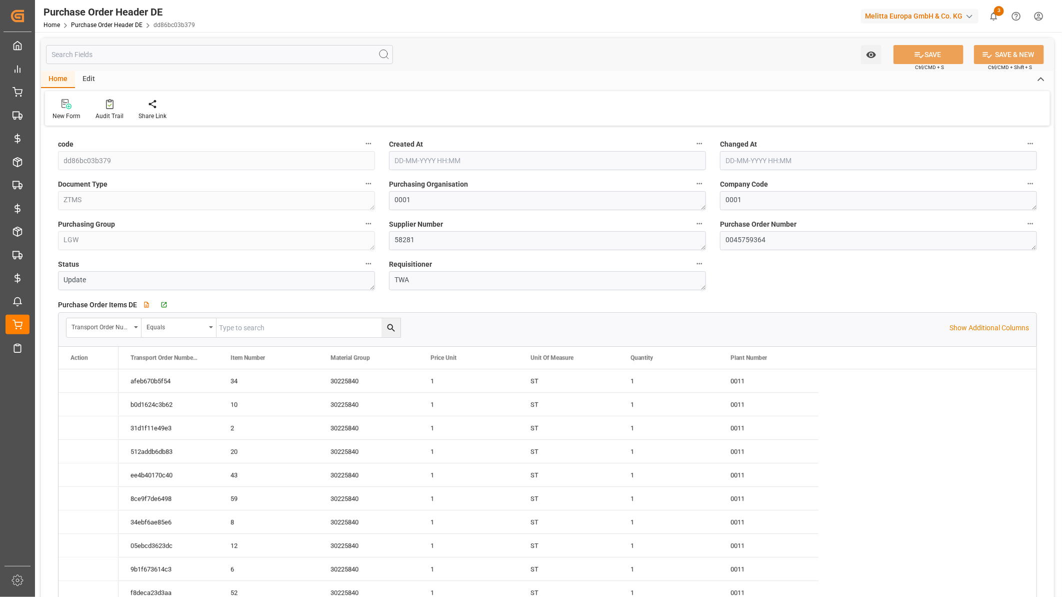
type input "[DATE] 12:00"
type input "[DATE] 15:36"
drag, startPoint x: 778, startPoint y: 239, endPoint x: 734, endPoint y: 240, distance: 44.5
click at [734, 240] on textarea "0045759364" at bounding box center [878, 240] width 317 height 19
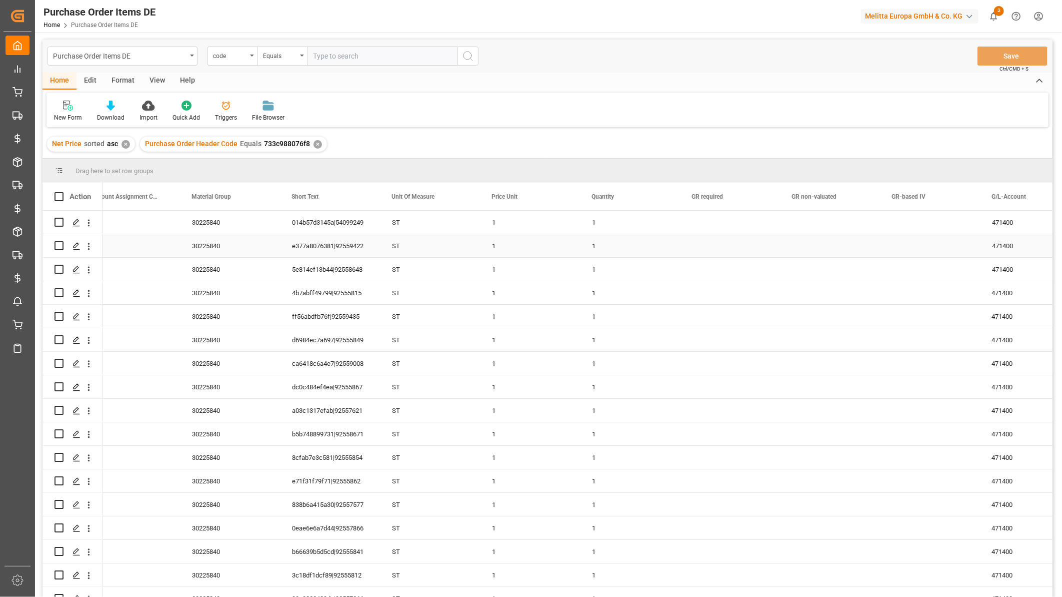
click at [364, 247] on div "e377a8076381|92559422" at bounding box center [330, 245] width 100 height 23
click at [366, 245] on div "e377a8076381|92559422" at bounding box center [330, 245] width 100 height 23
drag, startPoint x: 342, startPoint y: 252, endPoint x: 414, endPoint y: 252, distance: 72.0
click at [414, 252] on div "471400 6504 1 1 ST e377a8076381|92559422 30225840 F" at bounding box center [780, 246] width 2201 height 24
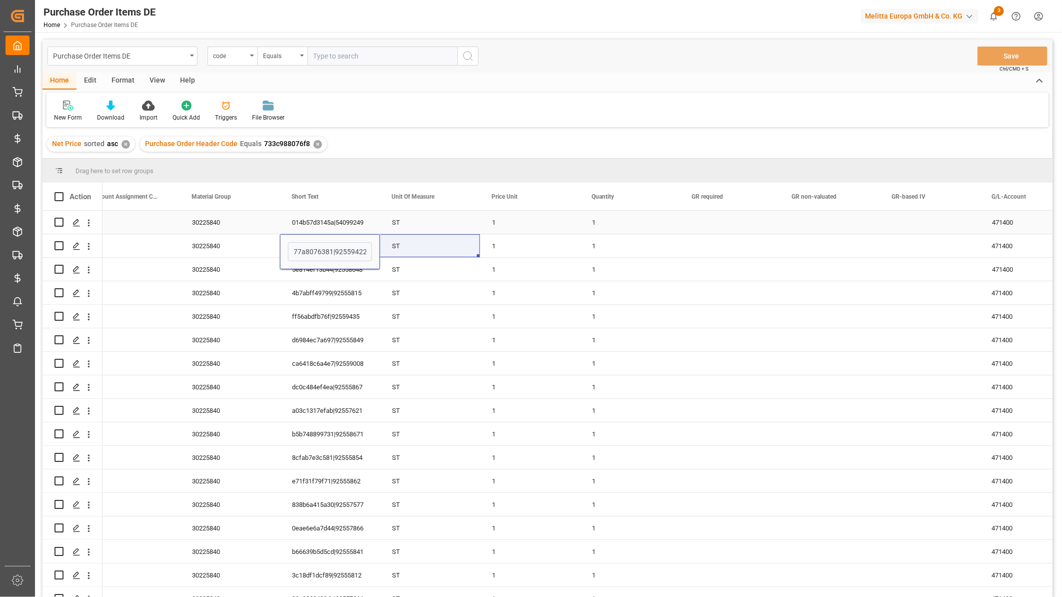
click at [349, 215] on div "014b57d3145a|54099249" at bounding box center [330, 222] width 100 height 23
click at [59, 248] on input "Press Space to toggle row selection (unchecked)" at bounding box center [59, 245] width 9 height 9
checkbox input "true"
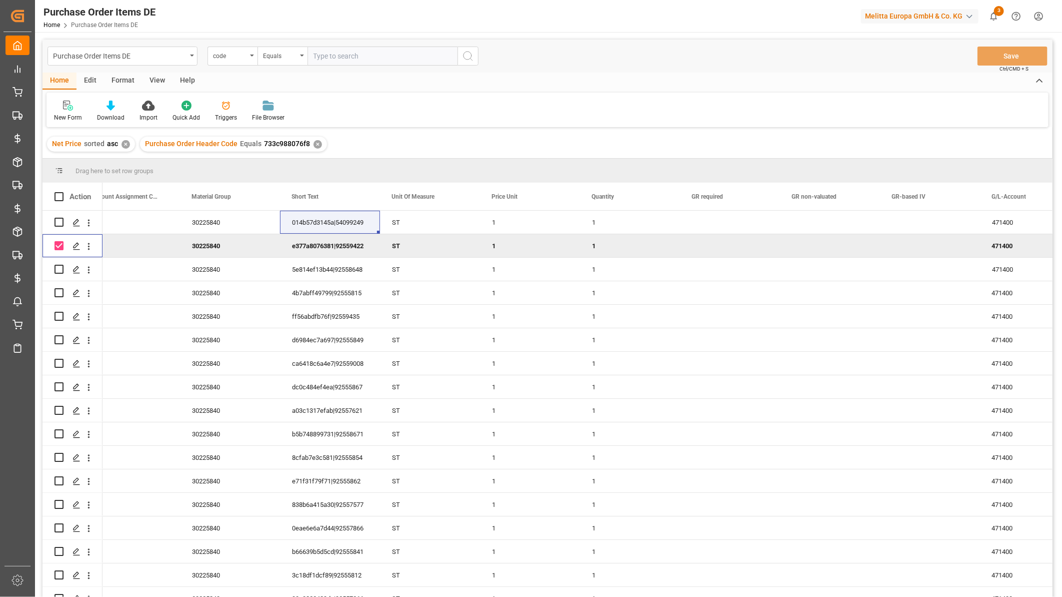
click at [90, 81] on div "Edit" at bounding box center [91, 81] width 28 height 17
click at [116, 114] on div "Bulk Delete" at bounding box center [123, 117] width 30 height 9
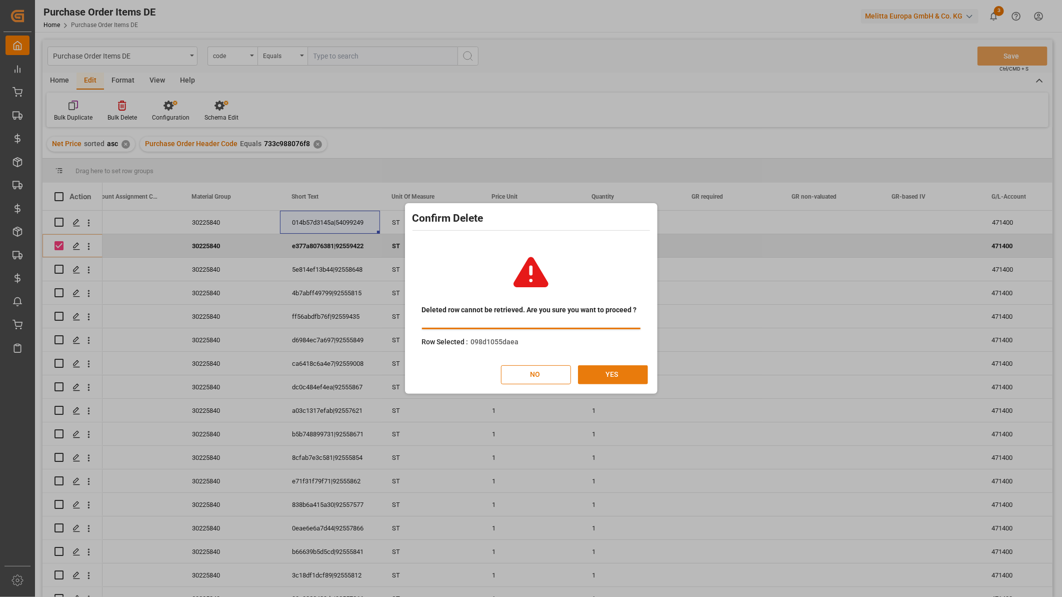
click at [609, 374] on button "YES" at bounding box center [613, 374] width 70 height 19
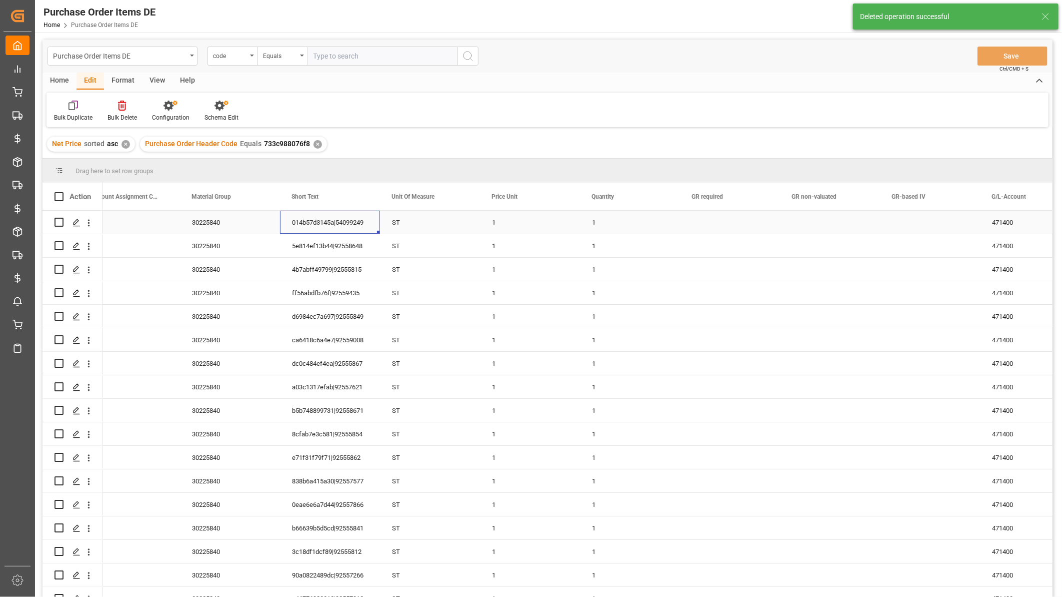
click at [344, 220] on div "014b57d3145a|54099249" at bounding box center [330, 222] width 100 height 23
drag, startPoint x: 343, startPoint y: 229, endPoint x: 424, endPoint y: 228, distance: 81.5
click at [424, 228] on div "F 30225840 014b57d3145a|54099249 ST 1 1 471400 6504" at bounding box center [780, 223] width 2201 height 24
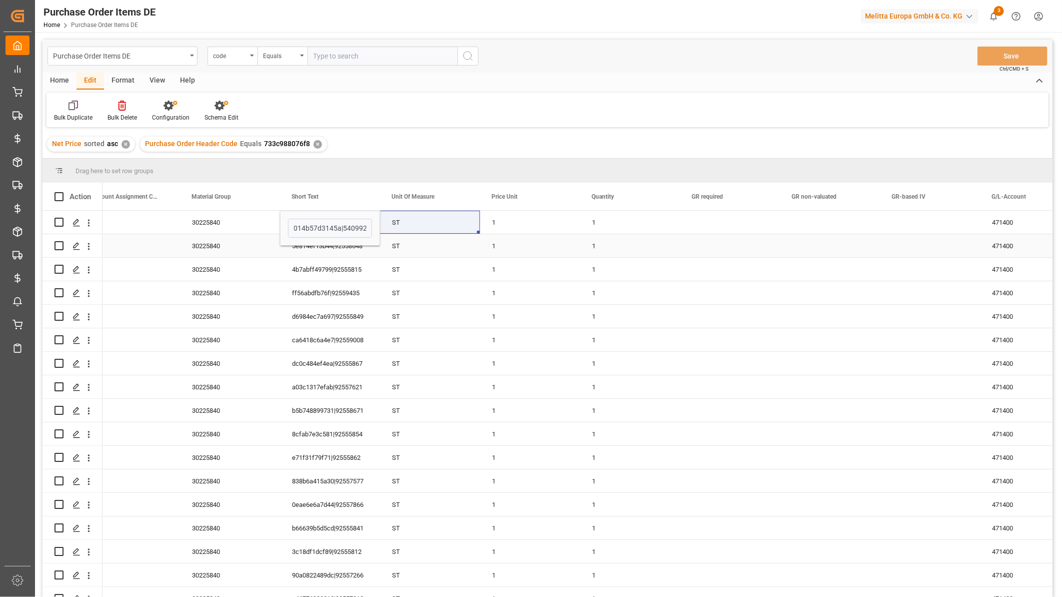
click at [468, 246] on div "ST" at bounding box center [430, 245] width 100 height 23
click at [57, 221] on input "Press Space to toggle row selection (unchecked)" at bounding box center [59, 222] width 9 height 9
checkbox input "true"
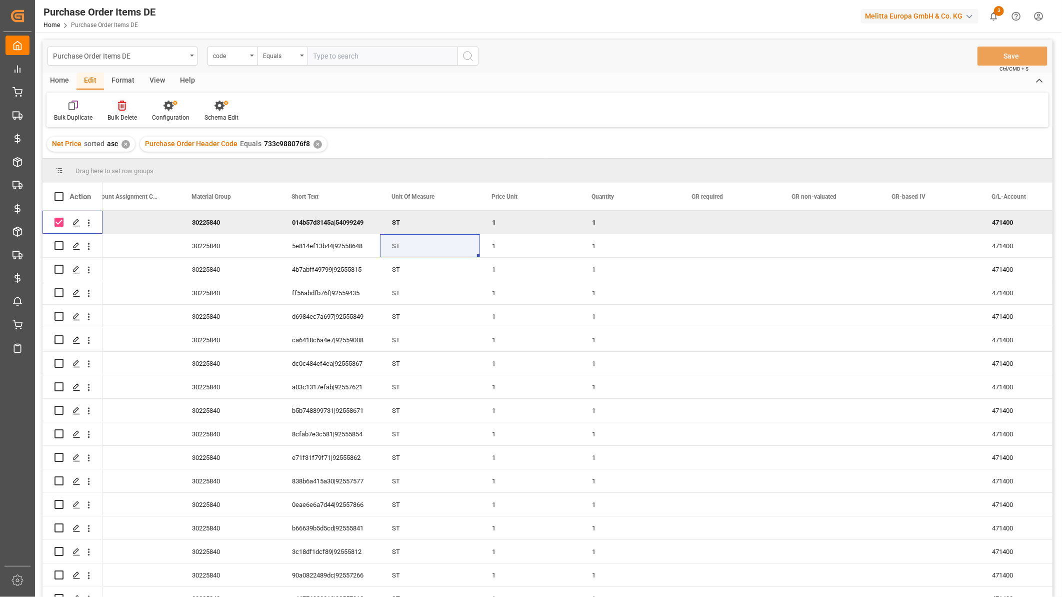
click at [115, 104] on div at bounding box center [123, 105] width 30 height 11
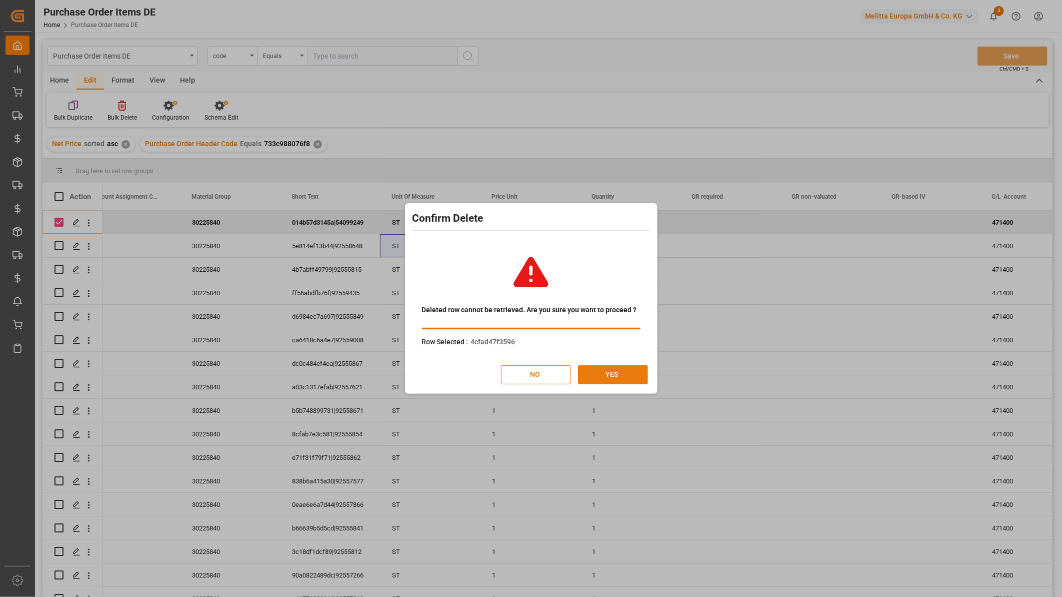
click at [609, 381] on button "YES" at bounding box center [613, 374] width 70 height 19
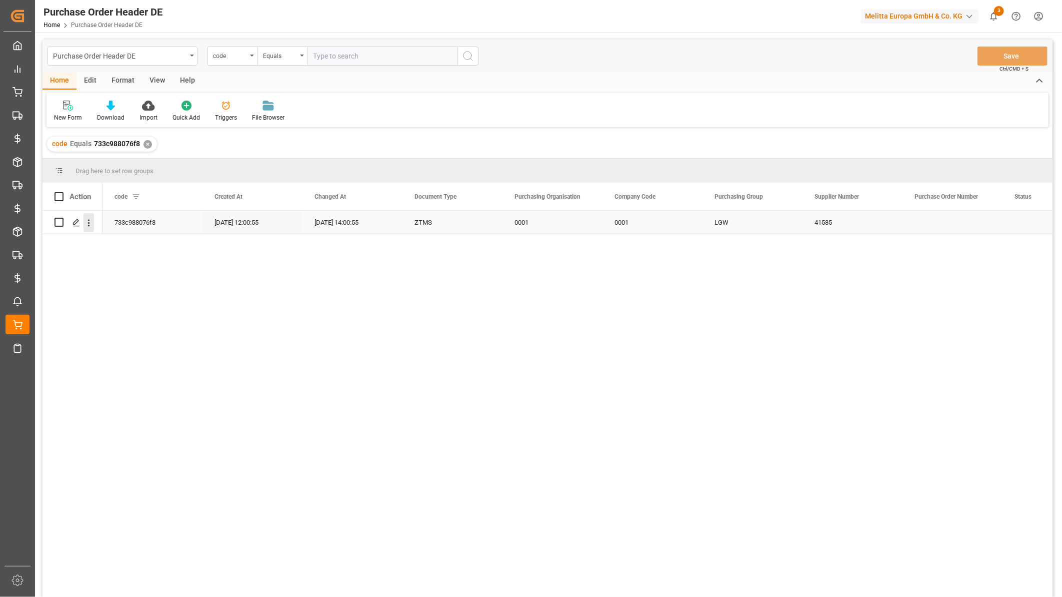
click at [88, 222] on icon "open menu" at bounding box center [89, 222] width 2 height 7
click at [111, 241] on span "Open in new tab" at bounding box center [154, 244] width 91 height 11
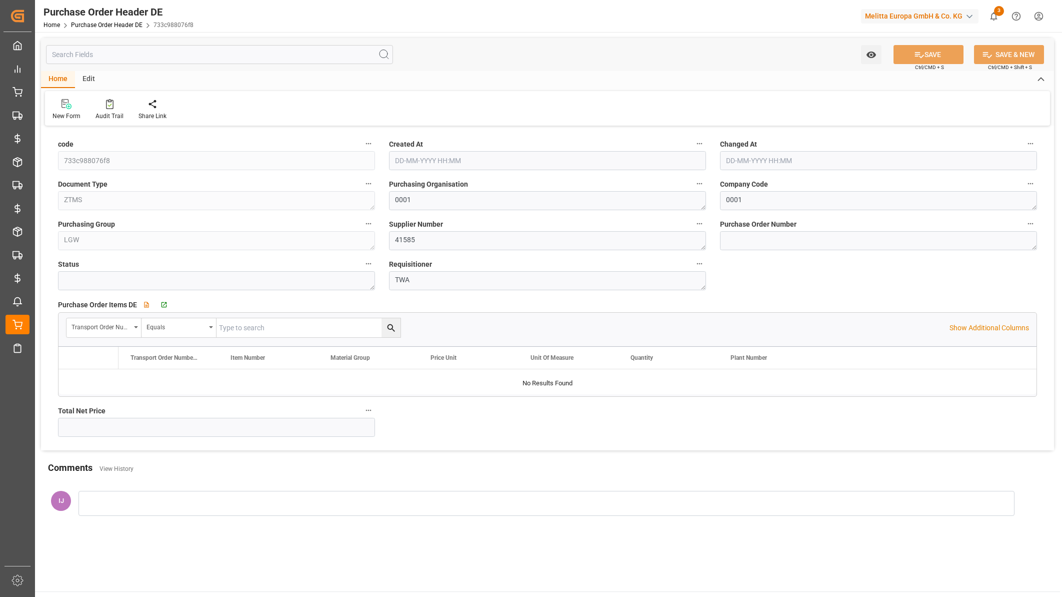
type input "[DATE] 12:00"
type input "[DATE] 14:00"
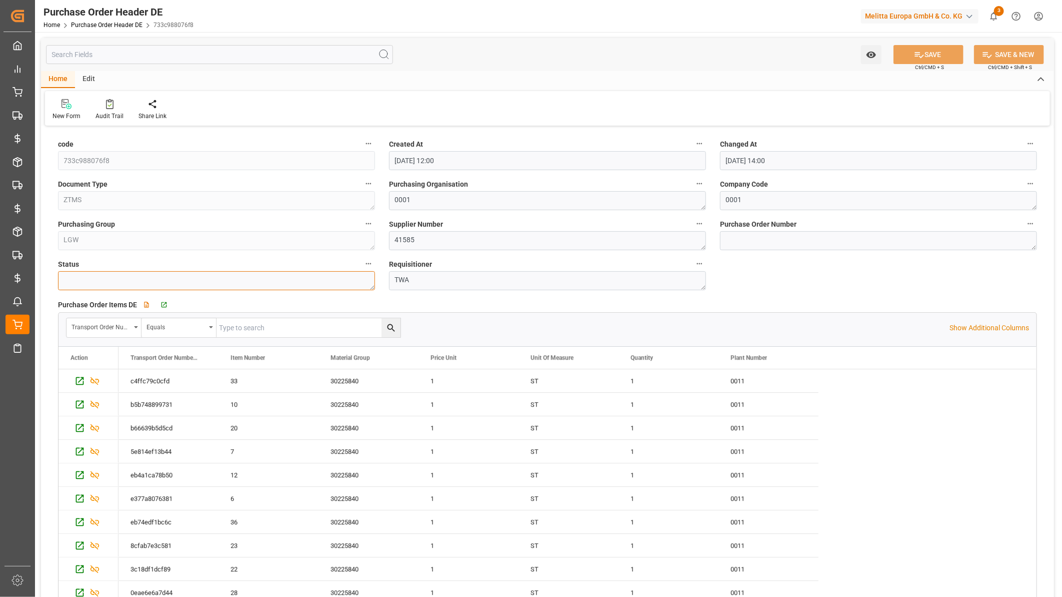
click at [224, 278] on textarea at bounding box center [216, 280] width 317 height 19
type textarea "Update"
click at [933, 53] on button "SAVE" at bounding box center [929, 54] width 70 height 19
type input "[DATE] 15:38"
type input "5797.45"
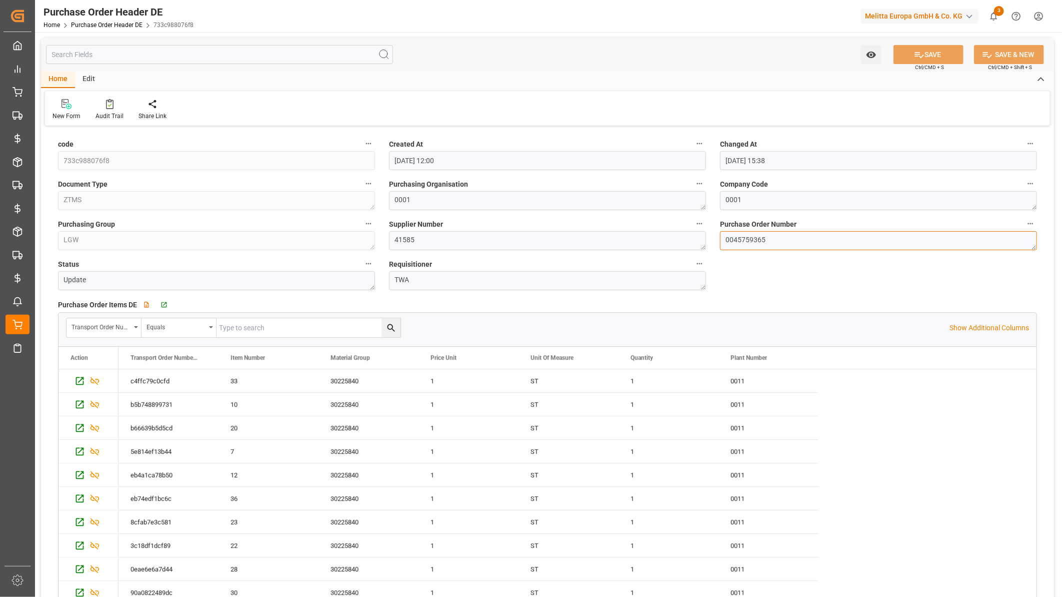
drag, startPoint x: 781, startPoint y: 236, endPoint x: 736, endPoint y: 238, distance: 45.0
click at [736, 238] on textarea "0045759365" at bounding box center [878, 240] width 317 height 19
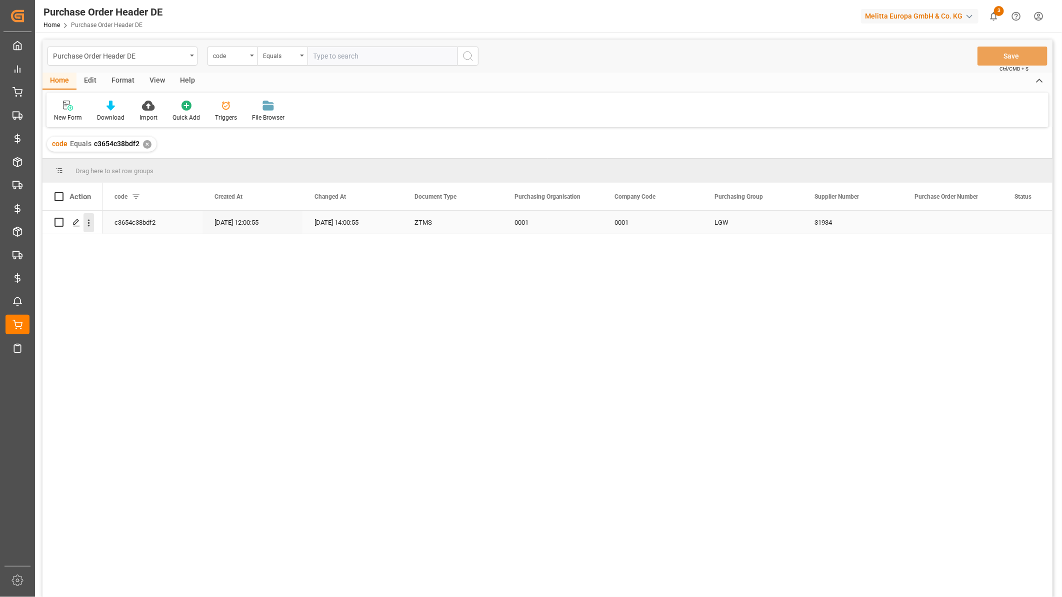
click at [91, 224] on icon "open menu" at bounding box center [89, 223] width 11 height 11
drag, startPoint x: 106, startPoint y: 242, endPoint x: 113, endPoint y: 238, distance: 8.3
click at [107, 242] on span "Press SPACE to select this row." at bounding box center [101, 244] width 18 height 11
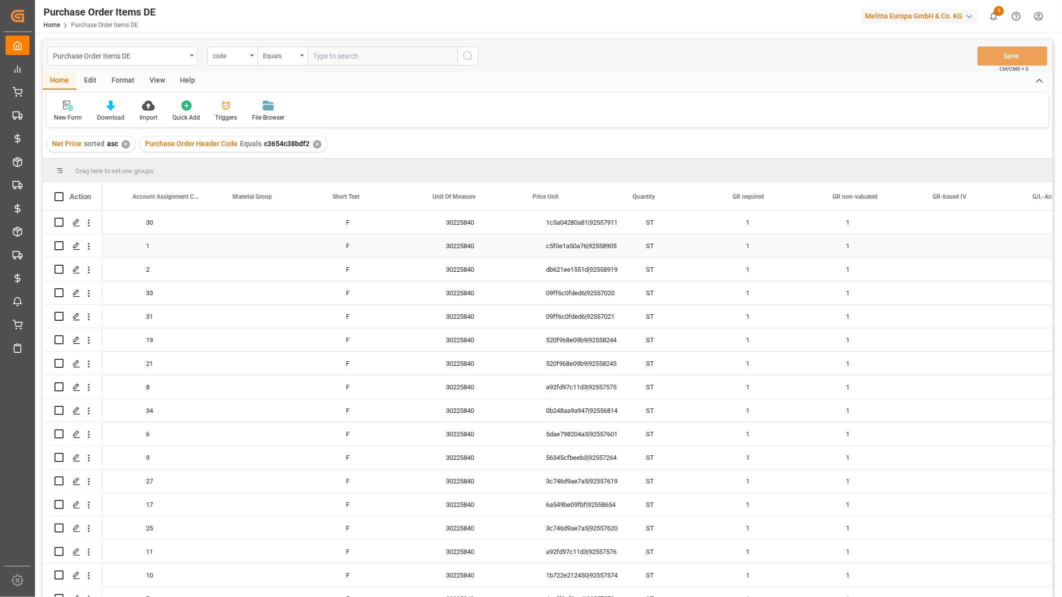
scroll to position [0, 167]
click at [605, 222] on div "1c5a04280a81|92557911" at bounding box center [586, 222] width 100 height 23
drag, startPoint x: 598, startPoint y: 228, endPoint x: 709, endPoint y: 224, distance: 110.6
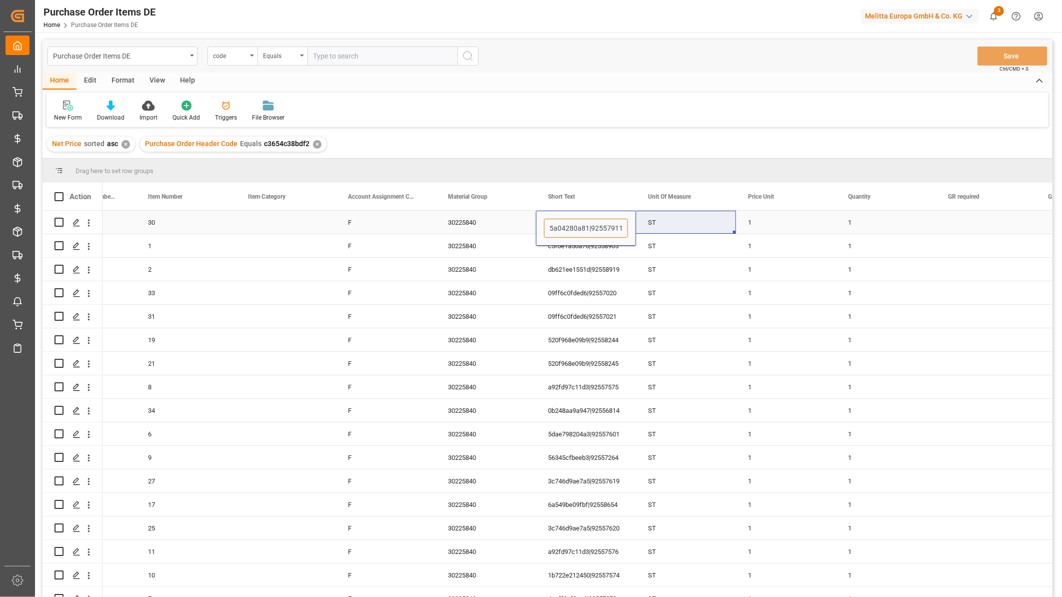
click at [709, 224] on div "1 1 ST 1c5a04280a81|92557911 30225840 F 30 1c5a04280a81 04b3f7255c90" at bounding box center [1036, 223] width 2201 height 24
click at [590, 267] on div "db621ee1551d|92558919" at bounding box center [586, 269] width 100 height 23
click at [613, 246] on div "c5f0e1a50a76|92558905" at bounding box center [586, 245] width 100 height 23
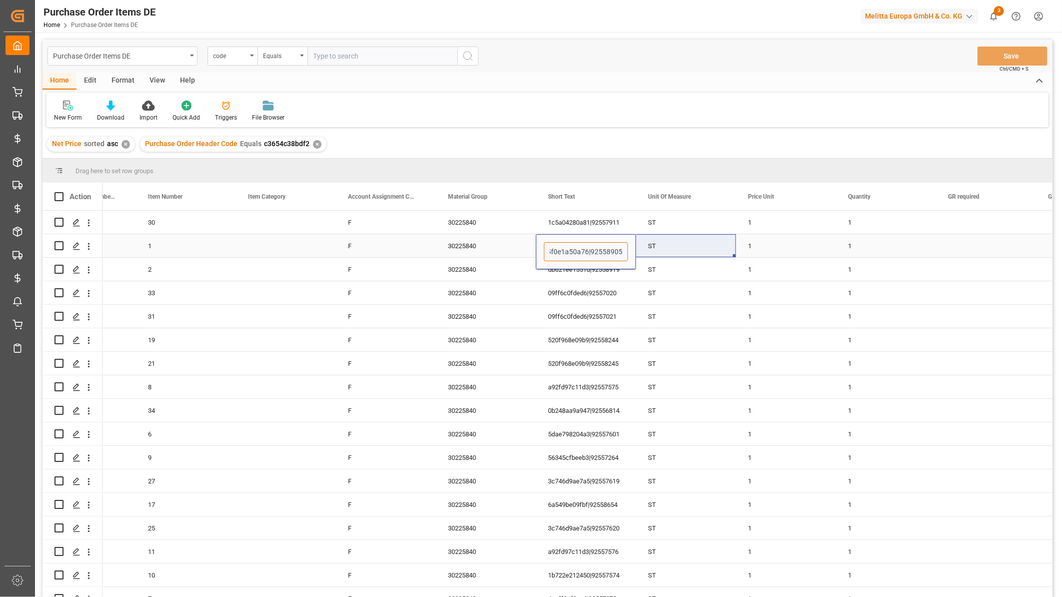
drag, startPoint x: 597, startPoint y: 252, endPoint x: 674, endPoint y: 254, distance: 76.6
click at [674, 254] on div "1 1 ST c5f0e1a50a76|92558905 30225840 F 1 c5f0e1a50a76 5613fc9da720" at bounding box center [1036, 246] width 2201 height 24
click at [724, 244] on div "ST" at bounding box center [686, 245] width 100 height 23
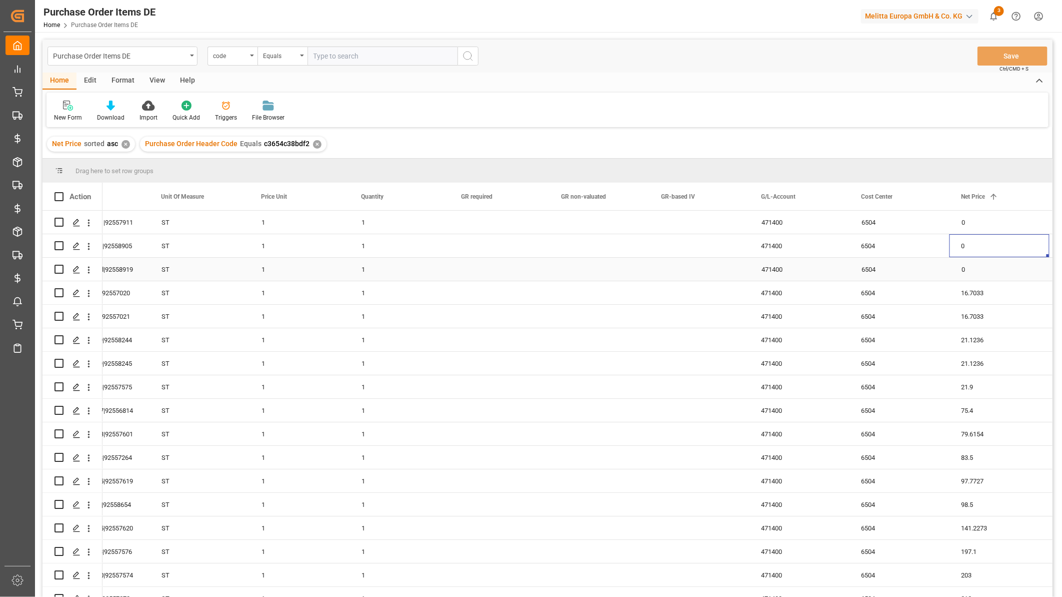
scroll to position [0, 753]
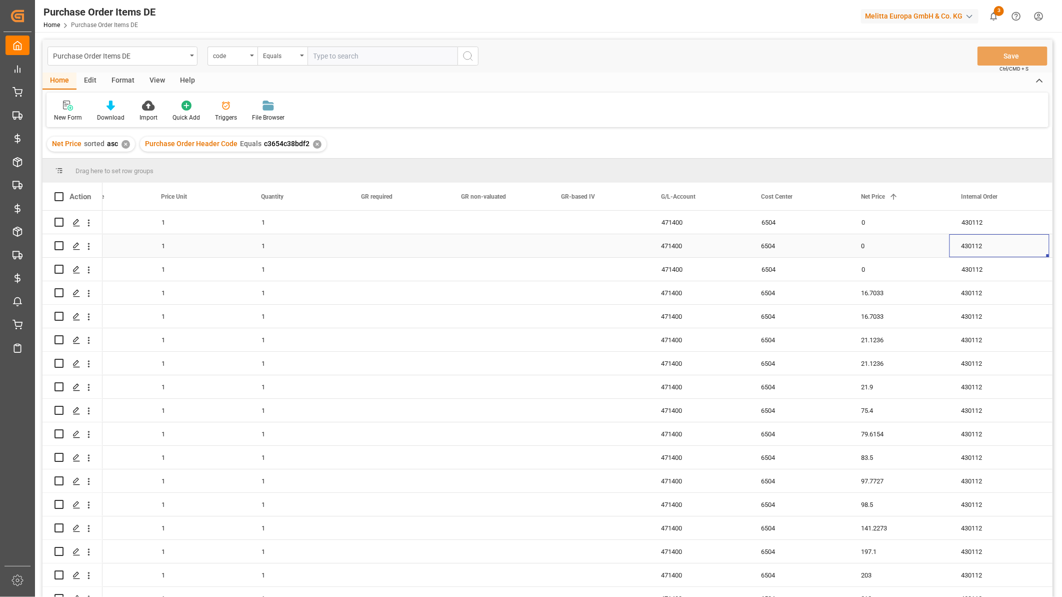
click at [883, 243] on div "0" at bounding box center [900, 245] width 100 height 23
drag, startPoint x: 872, startPoint y: 246, endPoint x: 861, endPoint y: 252, distance: 13.0
click at [861, 252] on input "0" at bounding box center [900, 251] width 84 height 19
type input "36"
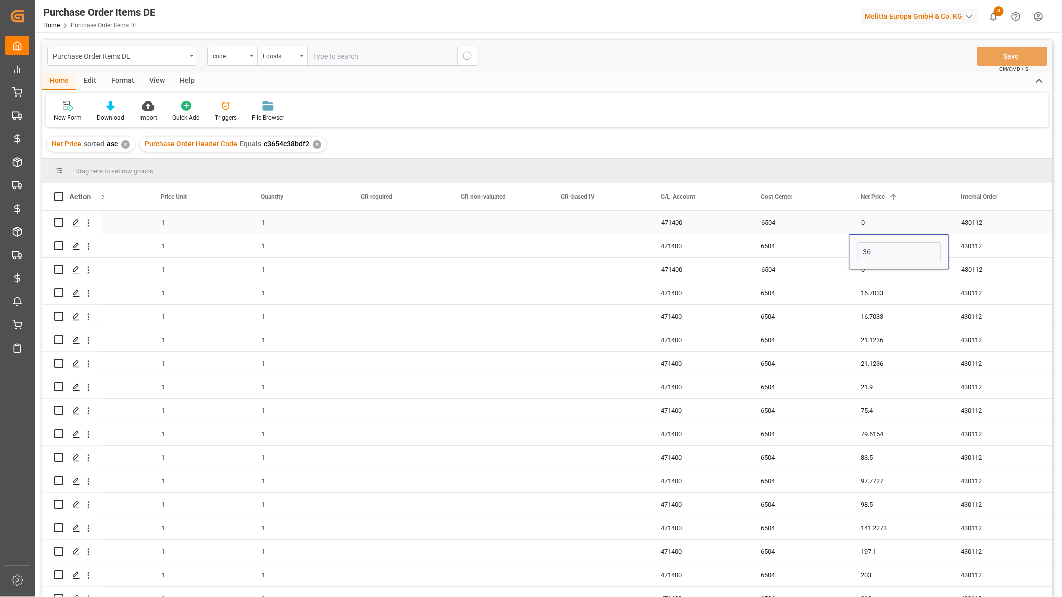
click at [874, 225] on div "0" at bounding box center [900, 222] width 100 height 23
click at [63, 220] on input "Press Space to toggle row selection (unchecked)" at bounding box center [59, 222] width 9 height 9
checkbox input "true"
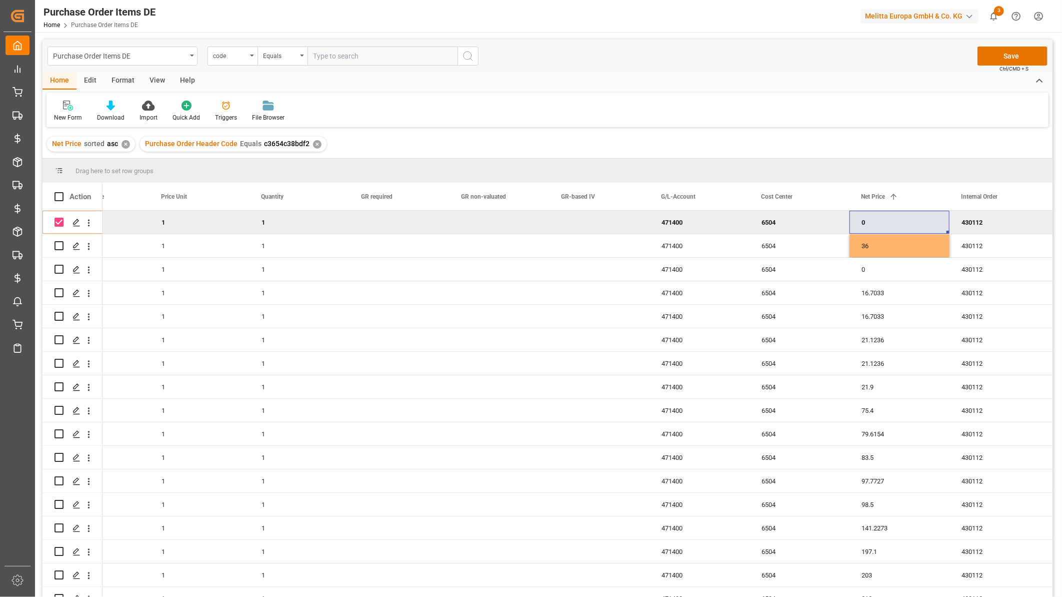
click at [89, 83] on div "Edit" at bounding box center [91, 81] width 28 height 17
click at [109, 109] on div at bounding box center [123, 105] width 30 height 11
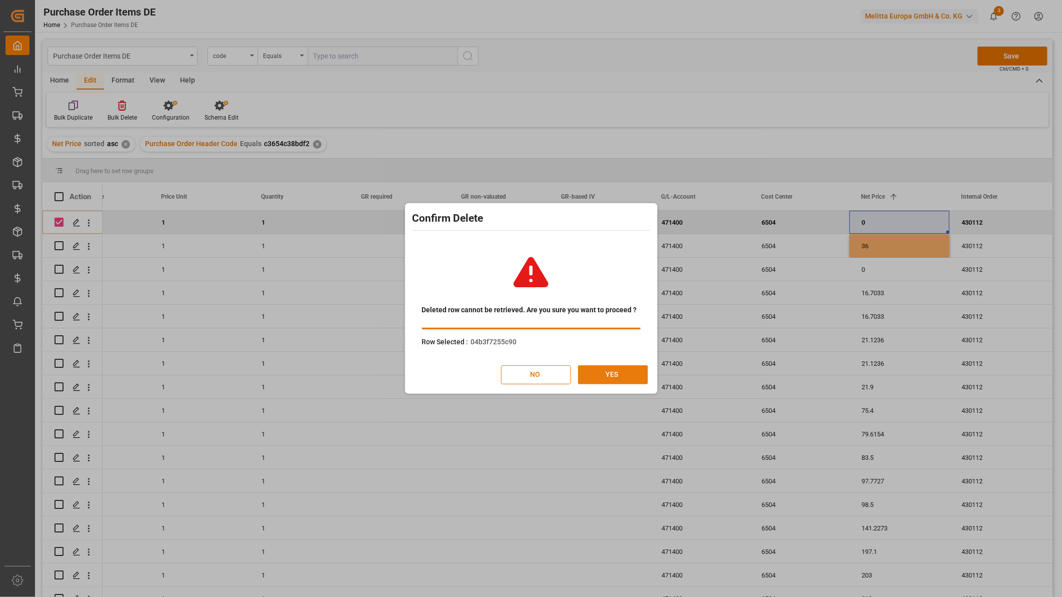
click at [615, 376] on button "YES" at bounding box center [613, 374] width 70 height 19
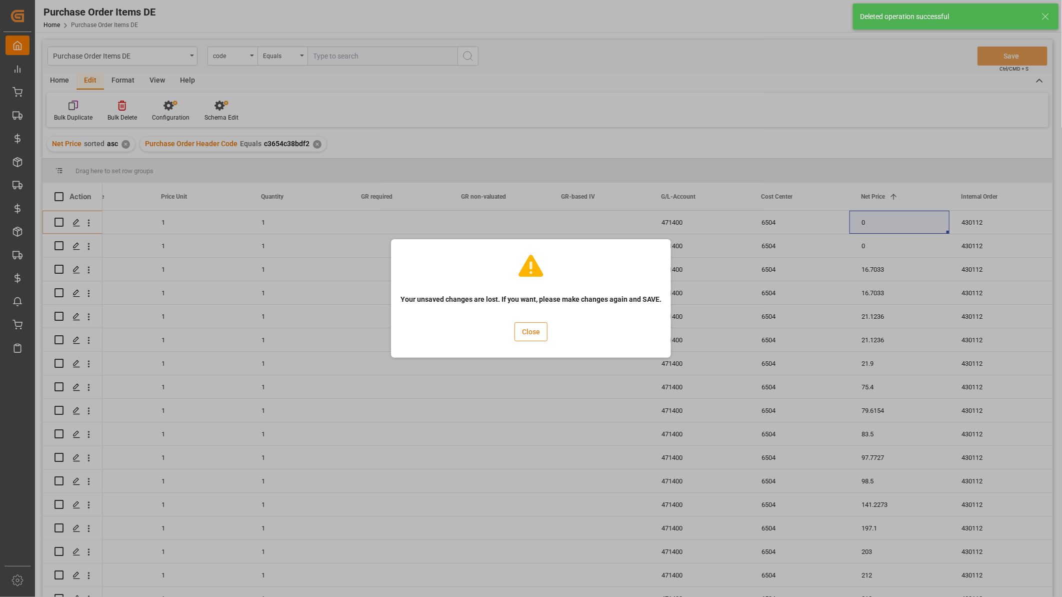
click at [534, 330] on button "Close" at bounding box center [531, 331] width 33 height 19
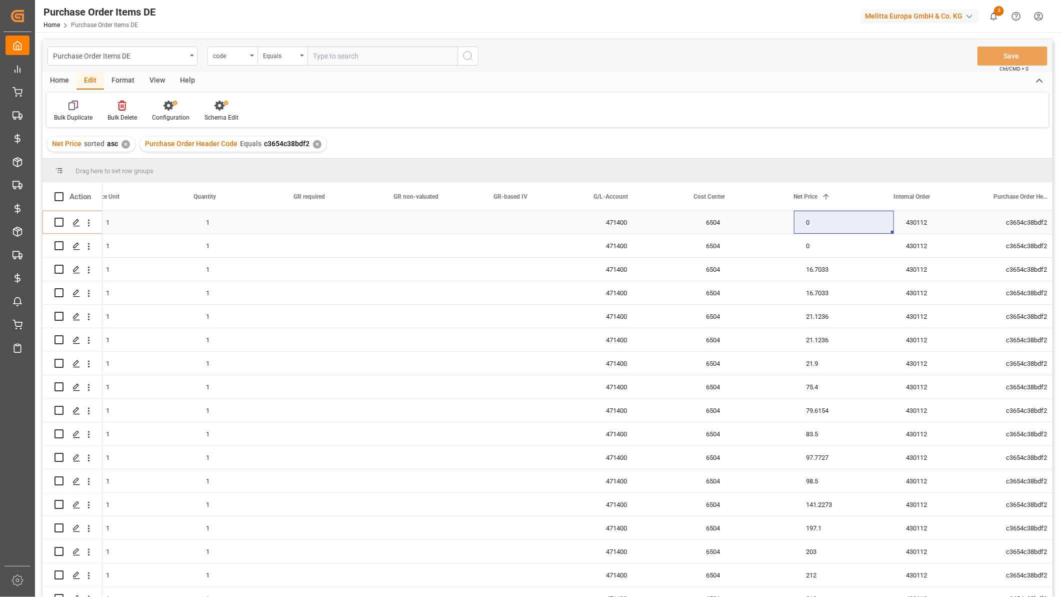
scroll to position [0, 1087]
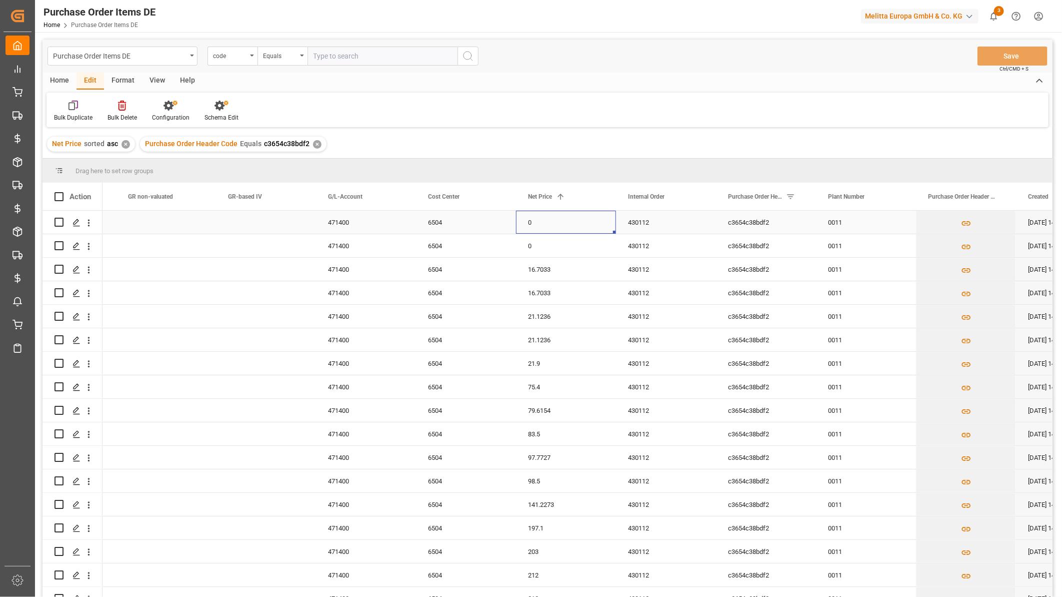
click at [566, 218] on div "0" at bounding box center [566, 222] width 100 height 23
drag, startPoint x: 542, startPoint y: 228, endPoint x: 515, endPoint y: 231, distance: 27.2
click at [517, 230] on div "0" at bounding box center [566, 228] width 100 height 35
type input "36"
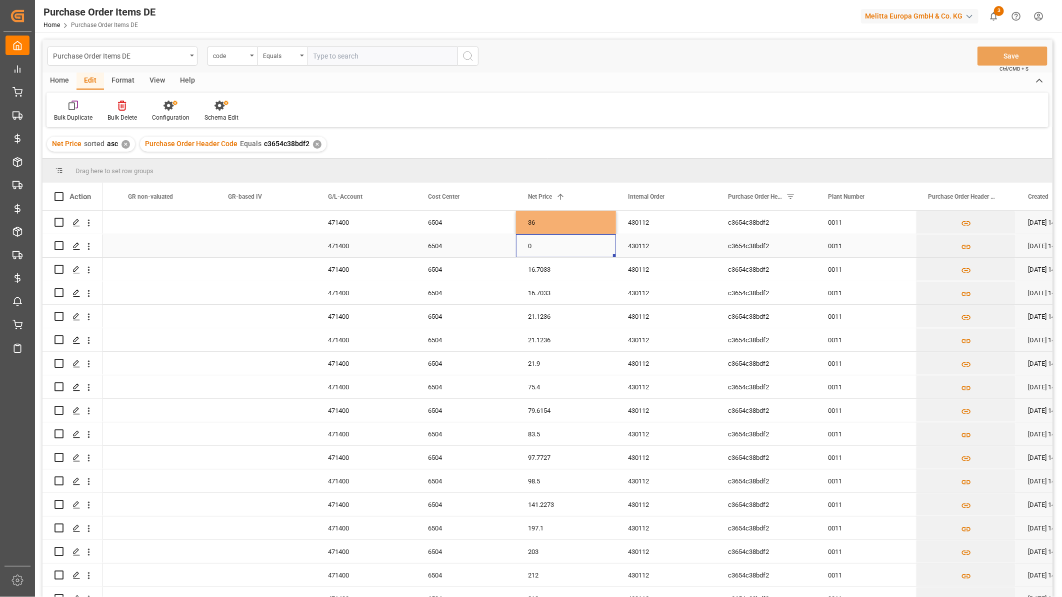
click at [562, 257] on div "0" at bounding box center [566, 245] width 100 height 23
click at [1003, 53] on button "Save" at bounding box center [1013, 56] width 70 height 19
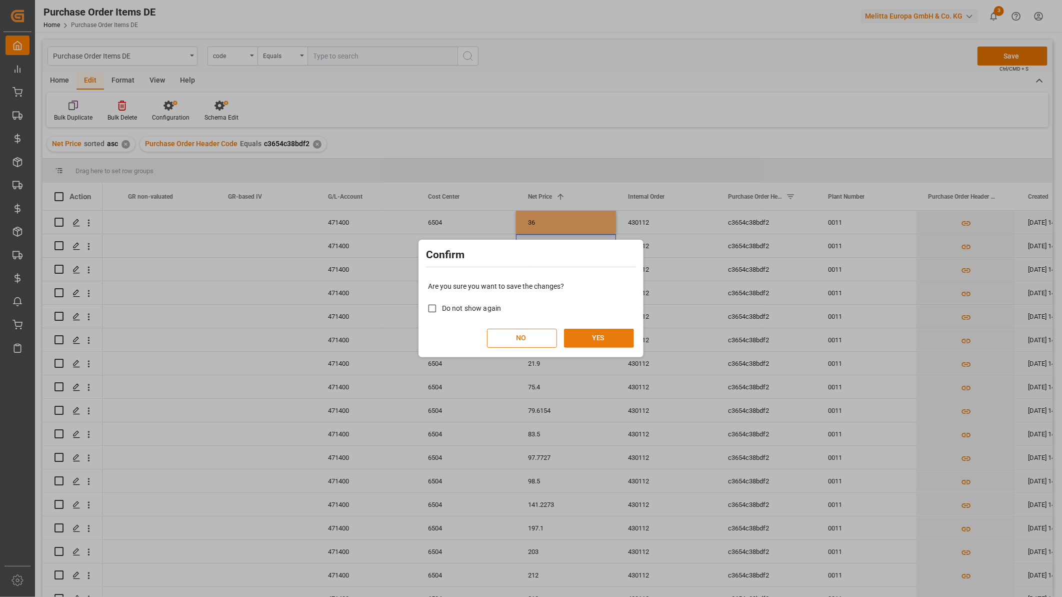
click at [611, 334] on button "YES" at bounding box center [599, 338] width 70 height 19
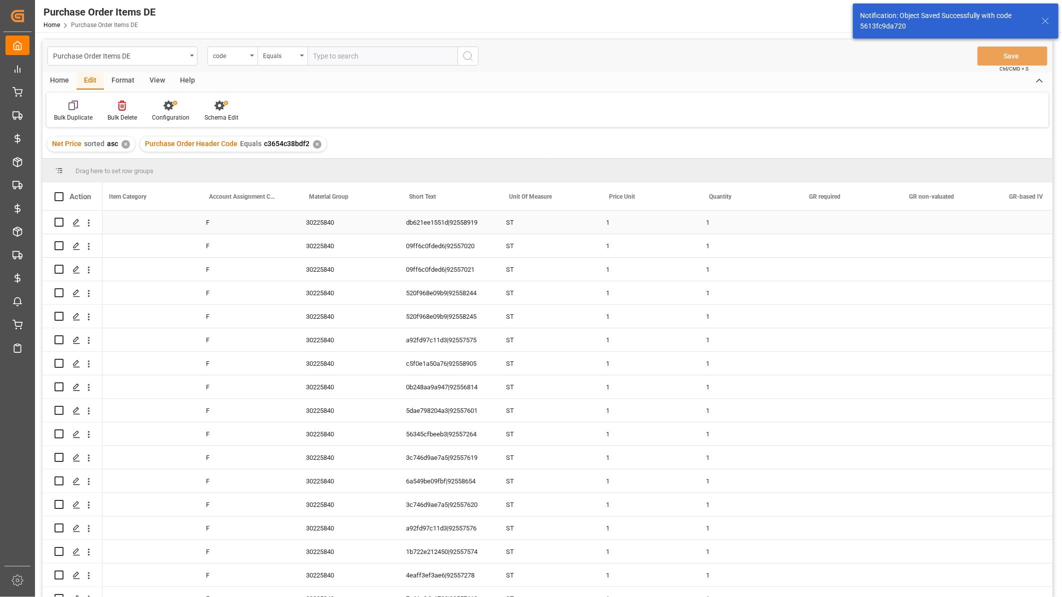
scroll to position [0, 0]
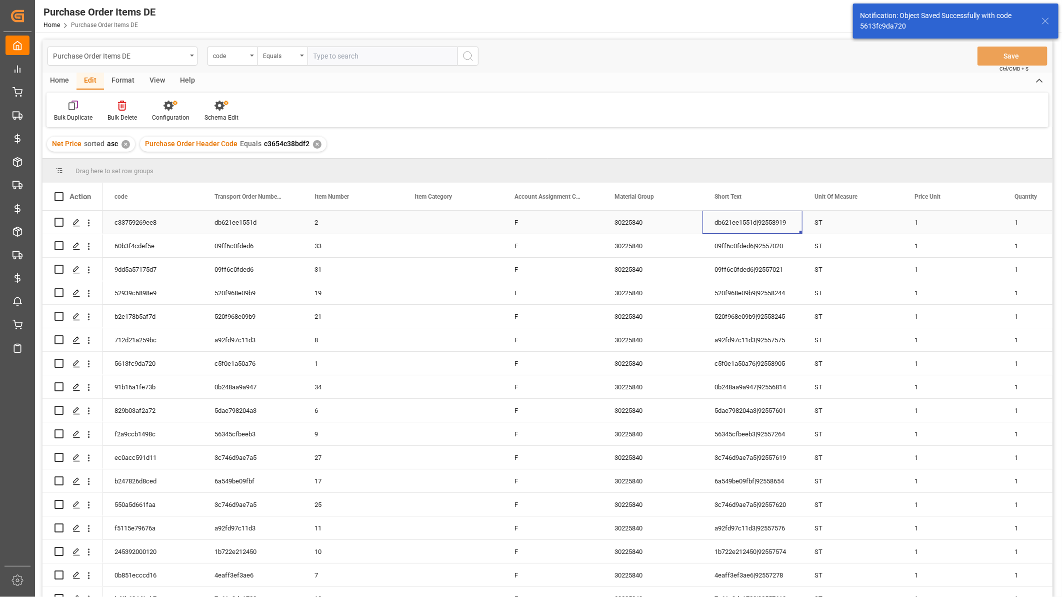
click at [745, 218] on div "db621ee1551d|92558919" at bounding box center [753, 222] width 100 height 23
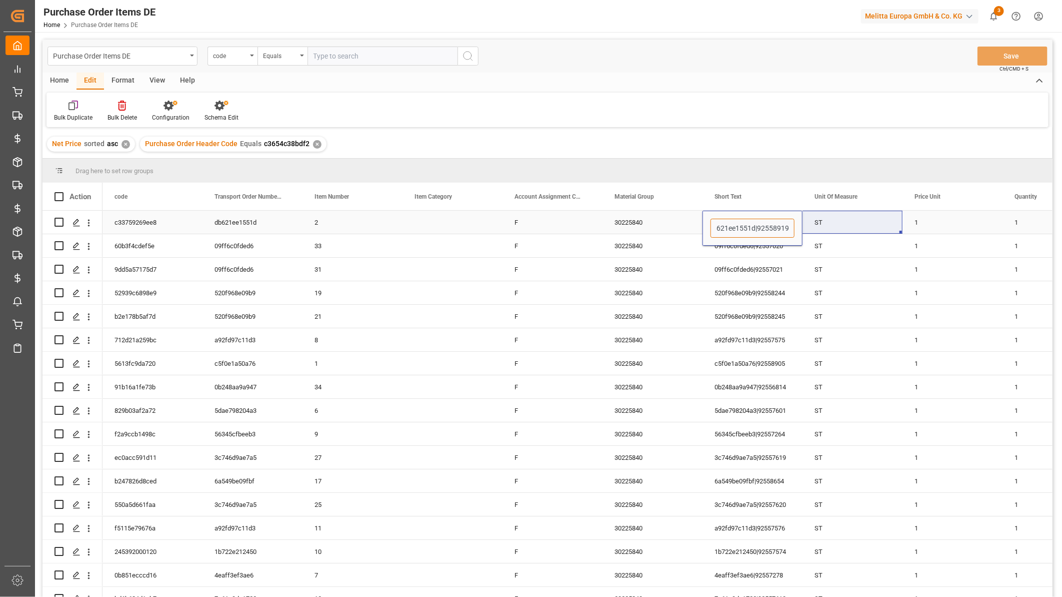
drag, startPoint x: 764, startPoint y: 229, endPoint x: 841, endPoint y: 227, distance: 77.1
click at [901, 246] on div "ST" at bounding box center [853, 245] width 100 height 23
click at [918, 226] on div "1" at bounding box center [953, 222] width 100 height 23
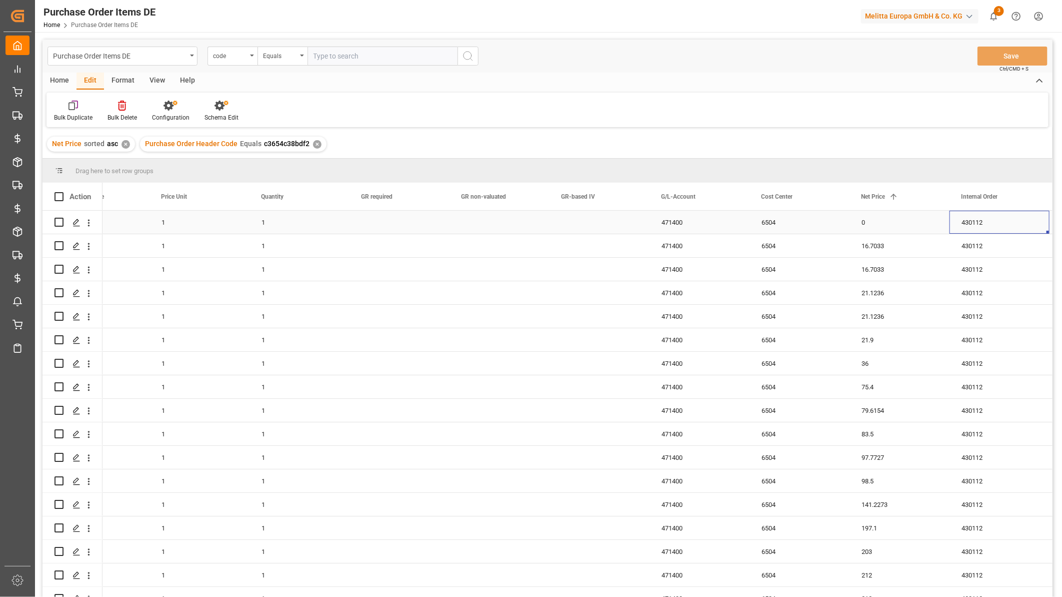
click at [893, 226] on div "0" at bounding box center [900, 222] width 100 height 23
drag, startPoint x: 879, startPoint y: 227, endPoint x: 863, endPoint y: 232, distance: 16.9
click at [863, 232] on input "0" at bounding box center [900, 228] width 84 height 19
type input "74"
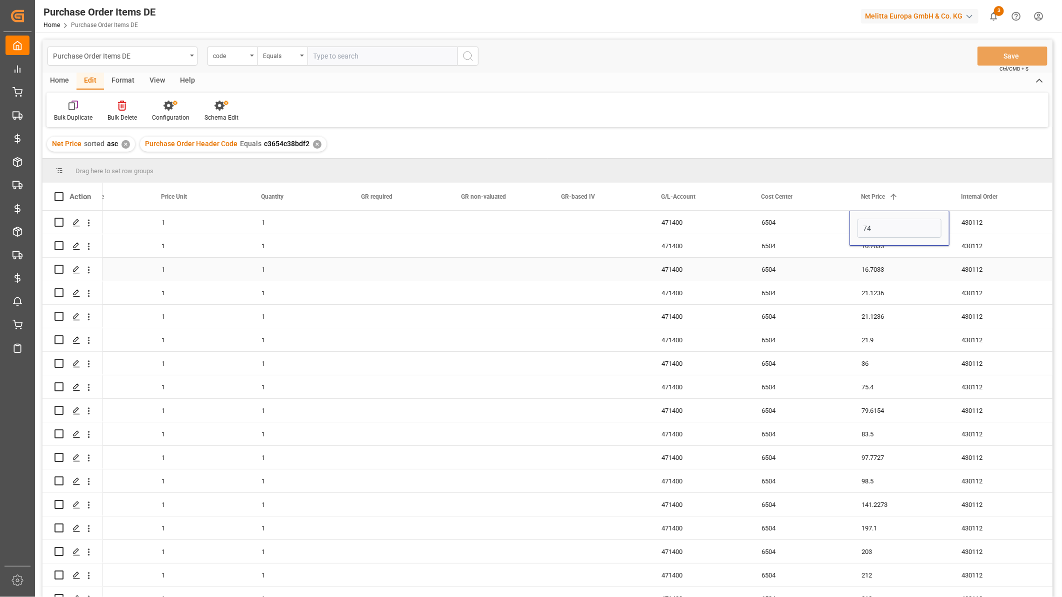
click at [881, 259] on div "16.7033" at bounding box center [900, 269] width 100 height 23
click at [1000, 59] on button "Save" at bounding box center [1013, 56] width 70 height 19
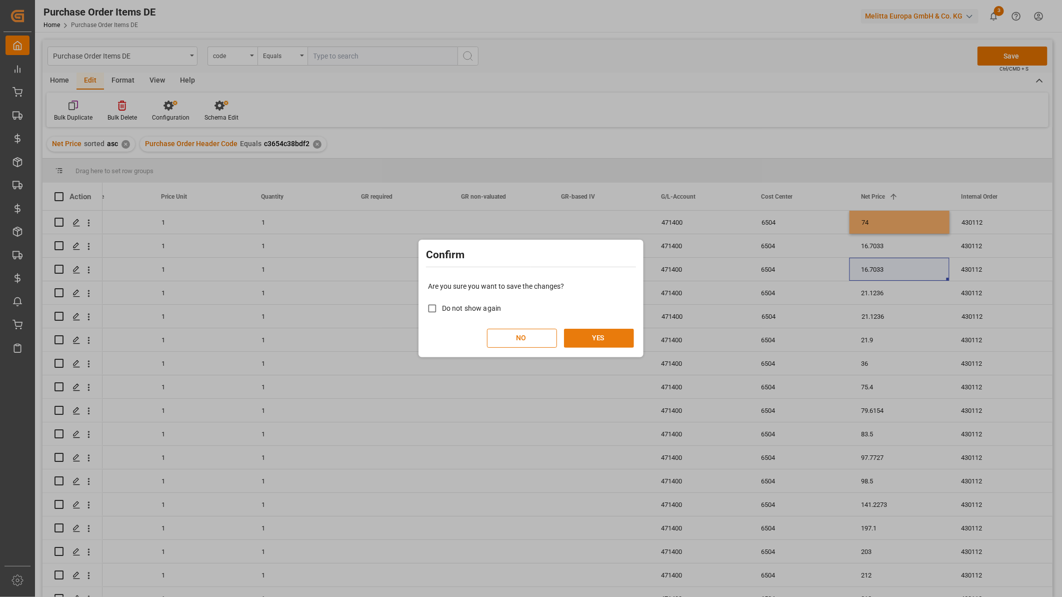
click at [609, 337] on button "YES" at bounding box center [599, 338] width 70 height 19
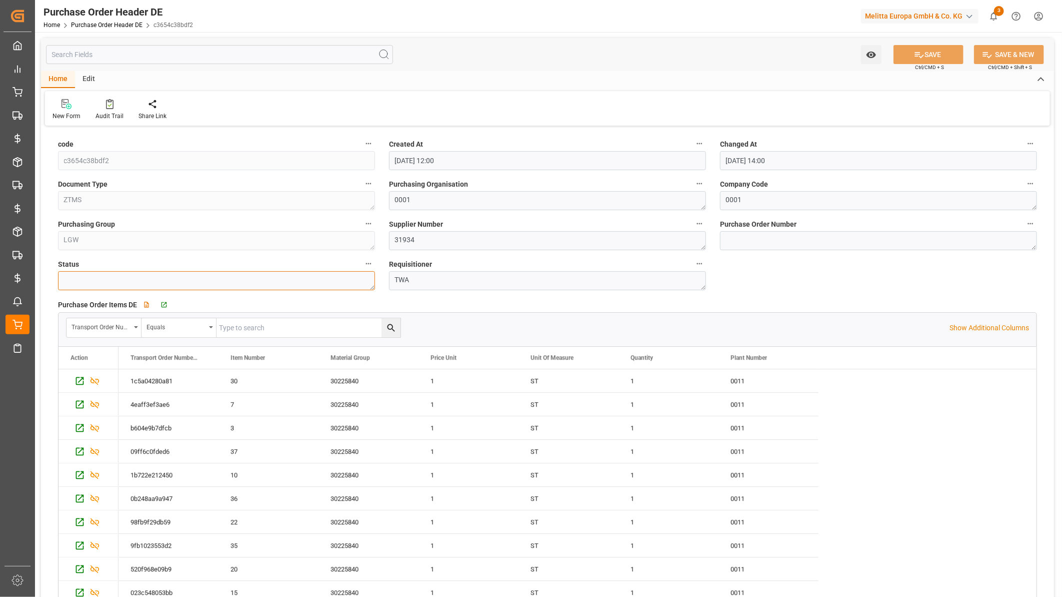
click at [254, 276] on textarea at bounding box center [216, 280] width 317 height 19
type textarea "Update"
click at [946, 51] on button "SAVE" at bounding box center [929, 54] width 70 height 19
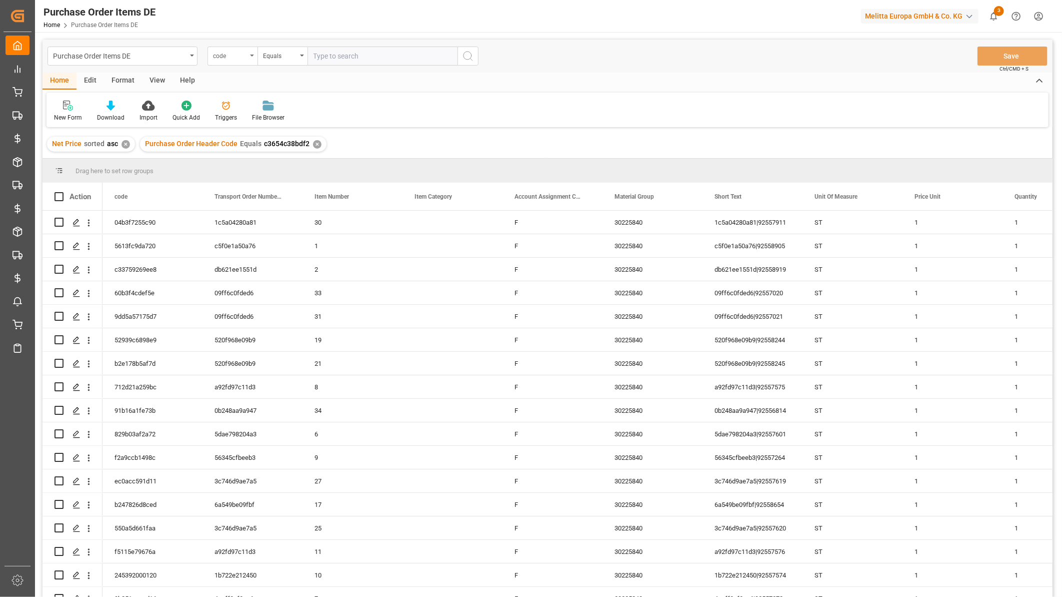
click at [247, 57] on div "code" at bounding box center [233, 56] width 50 height 19
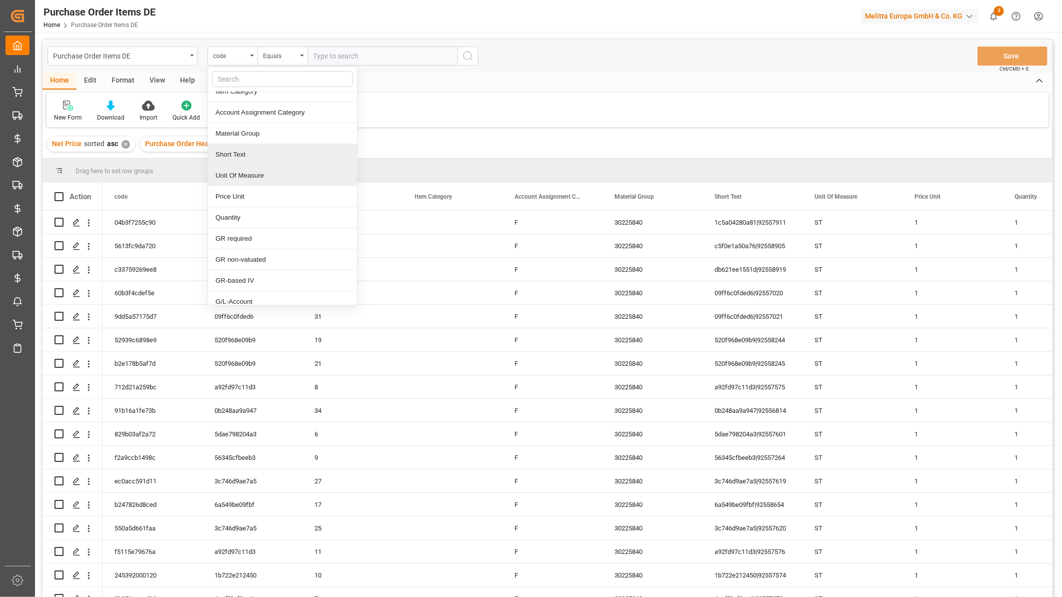
scroll to position [56, 0]
click at [248, 179] on div "Short Text" at bounding box center [282, 172] width 149 height 21
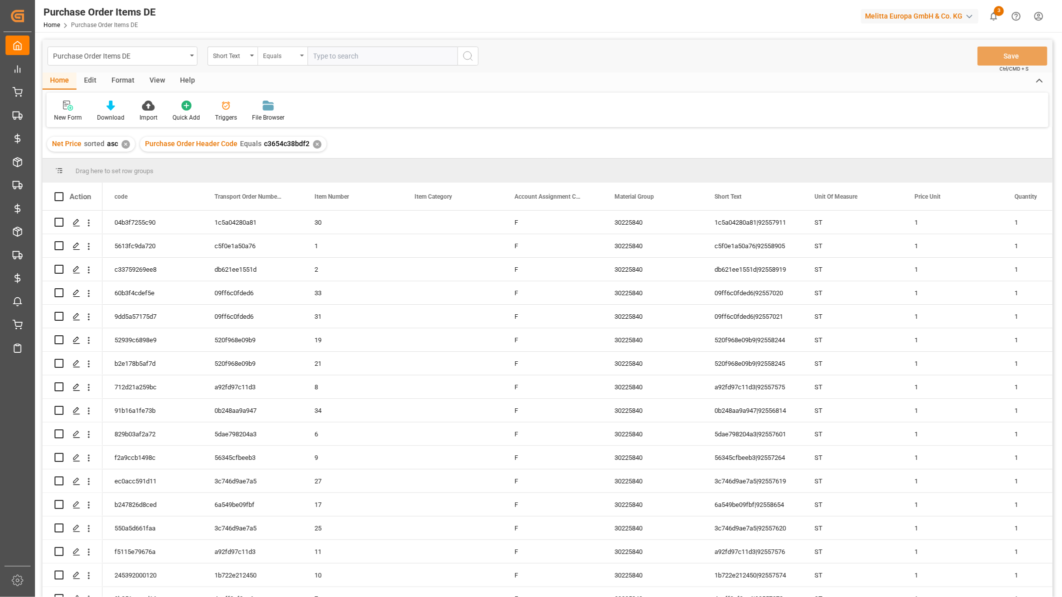
click at [286, 52] on div "Equals" at bounding box center [280, 55] width 34 height 12
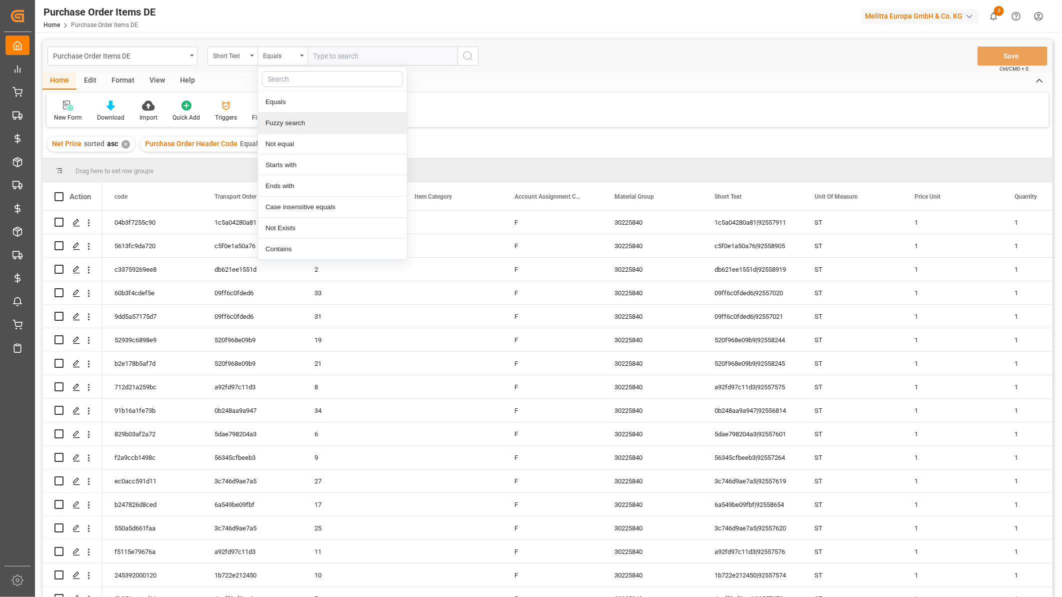
click at [292, 120] on div "Fuzzy search" at bounding box center [332, 123] width 149 height 21
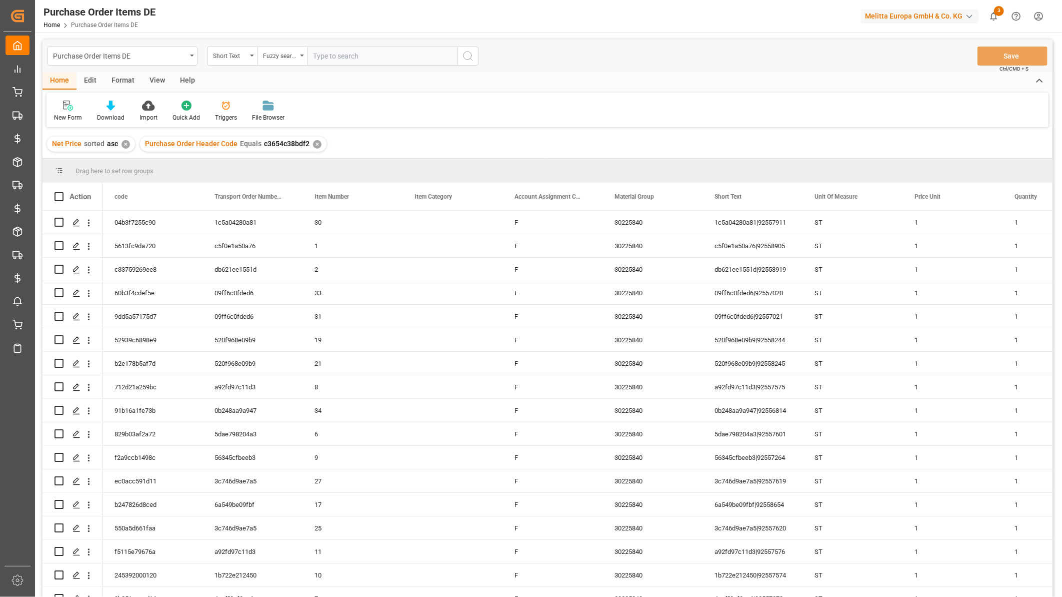
click at [334, 53] on input "text" at bounding box center [383, 56] width 150 height 19
paste input "92558253"
type input "92558253"
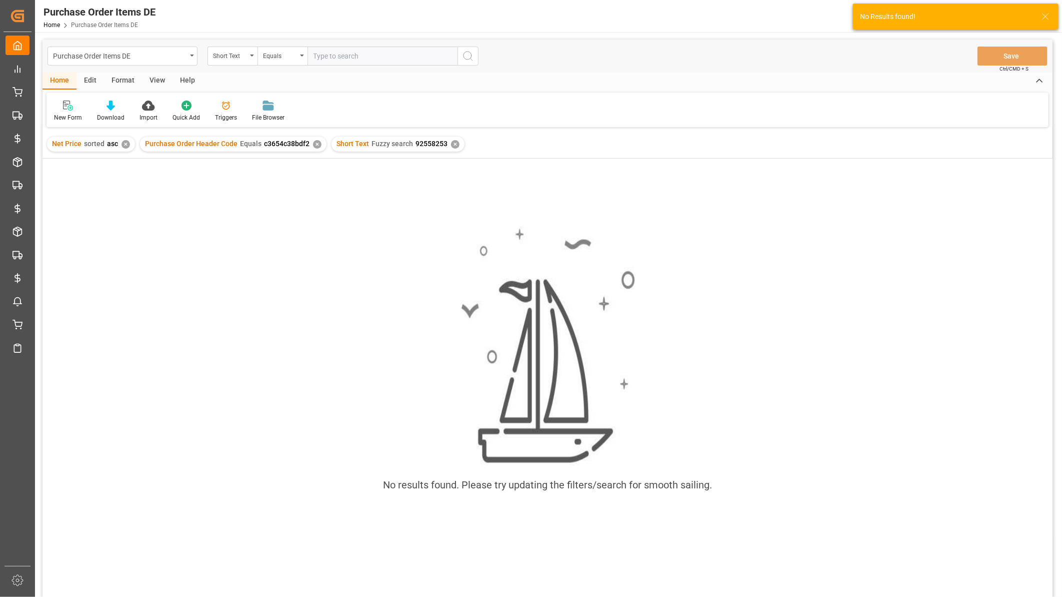
click at [313, 145] on div "✕" at bounding box center [317, 144] width 9 height 9
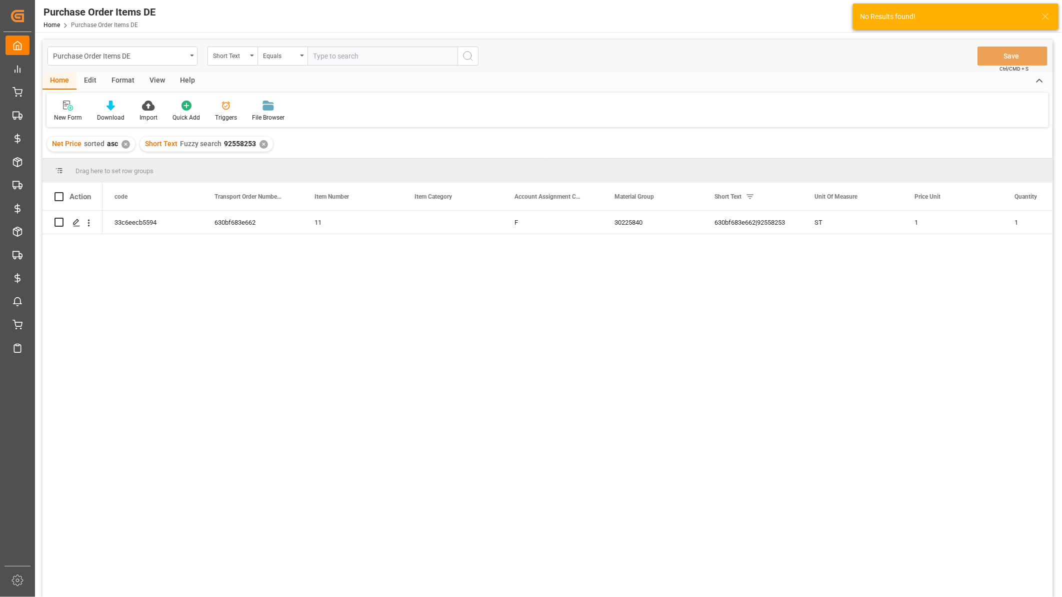
click at [124, 143] on div "✕" at bounding box center [126, 144] width 9 height 9
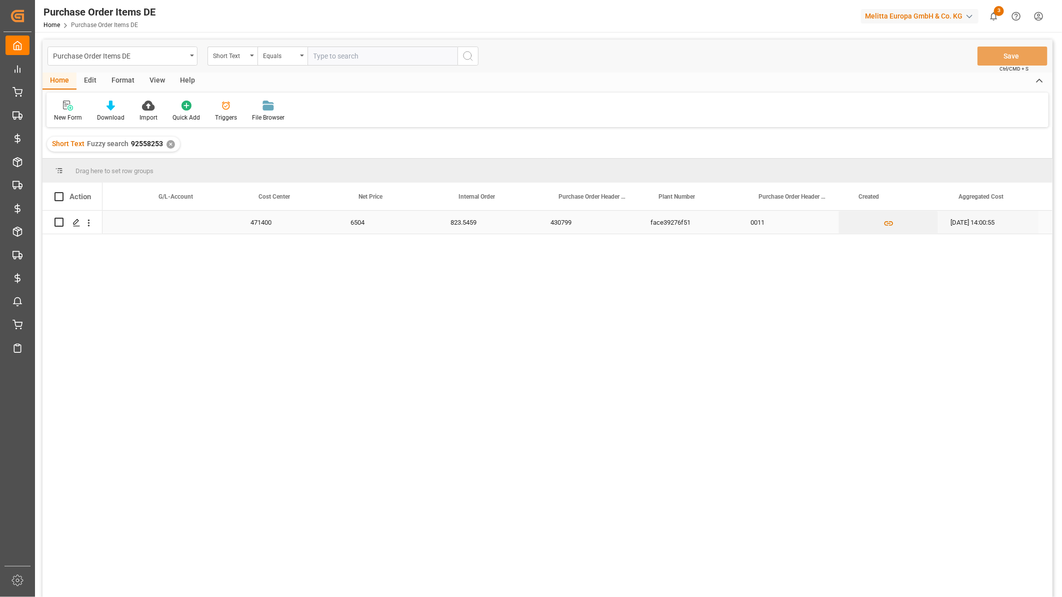
scroll to position [0, 1251]
click at [601, 223] on div "face39276f51" at bounding box center [603, 222] width 100 height 23
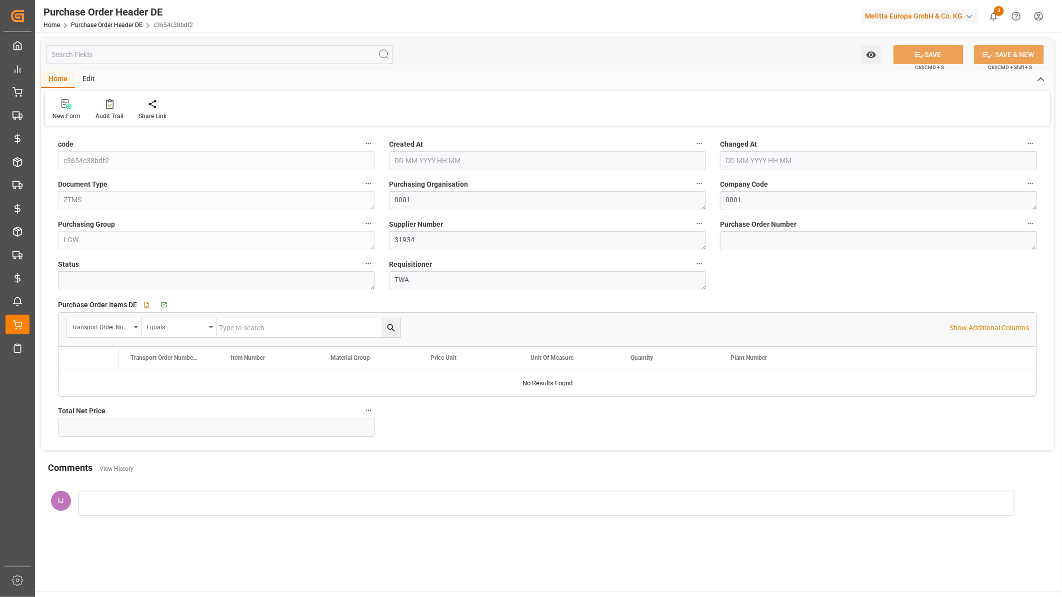
type input "8398"
type input "[DATE] 12:00"
type input "[DATE] 15:57"
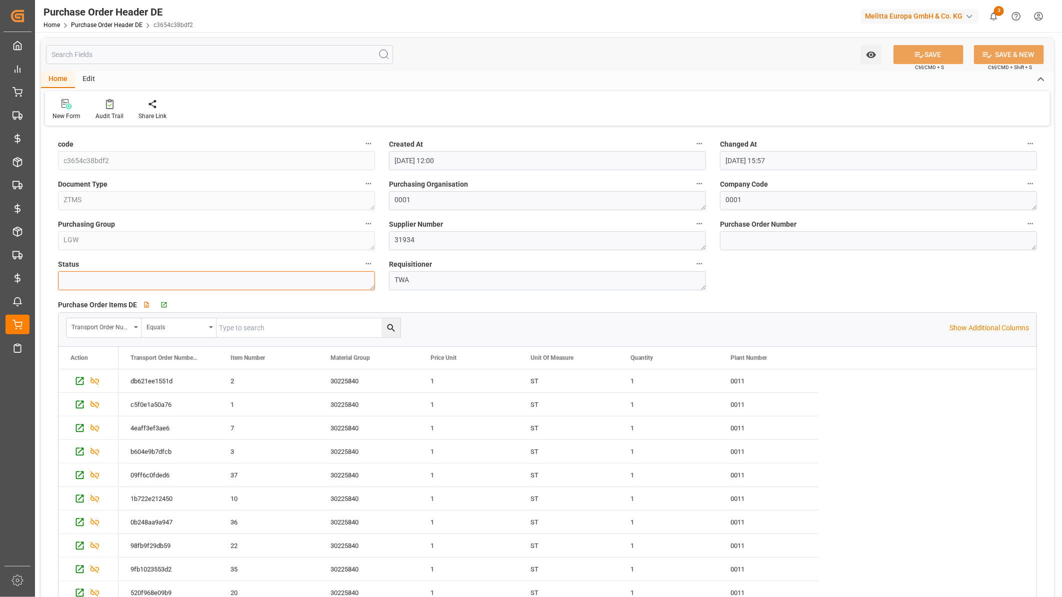
click at [117, 277] on textarea at bounding box center [216, 280] width 317 height 19
type textarea "Update"
click at [957, 54] on button "SAVE" at bounding box center [929, 54] width 70 height 19
type input "[DATE] 15:58"
drag, startPoint x: 789, startPoint y: 245, endPoint x: 733, endPoint y: 239, distance: 56.4
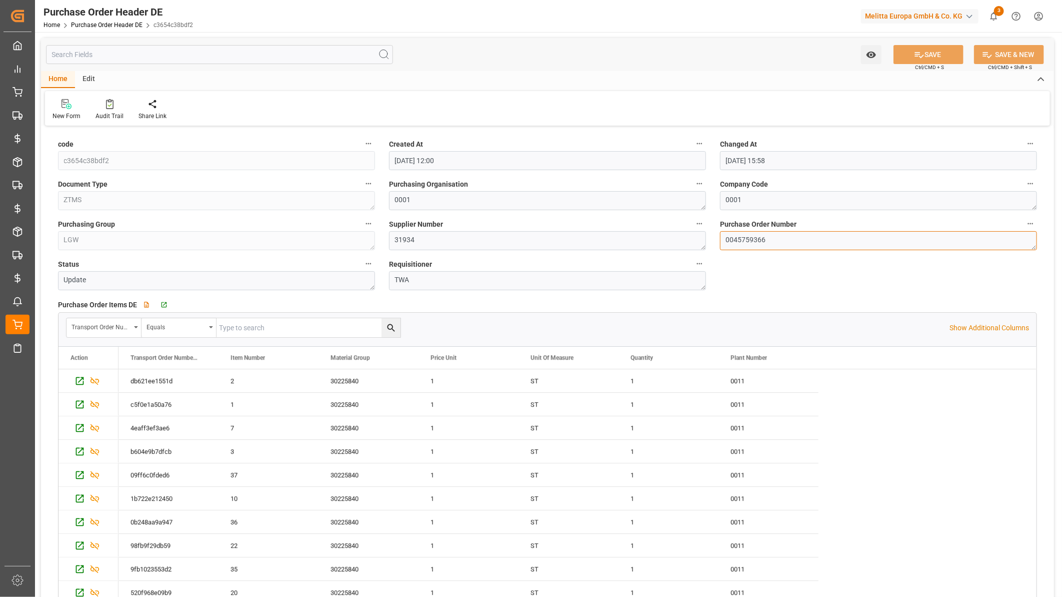
click at [733, 239] on textarea "0045759366" at bounding box center [878, 240] width 317 height 19
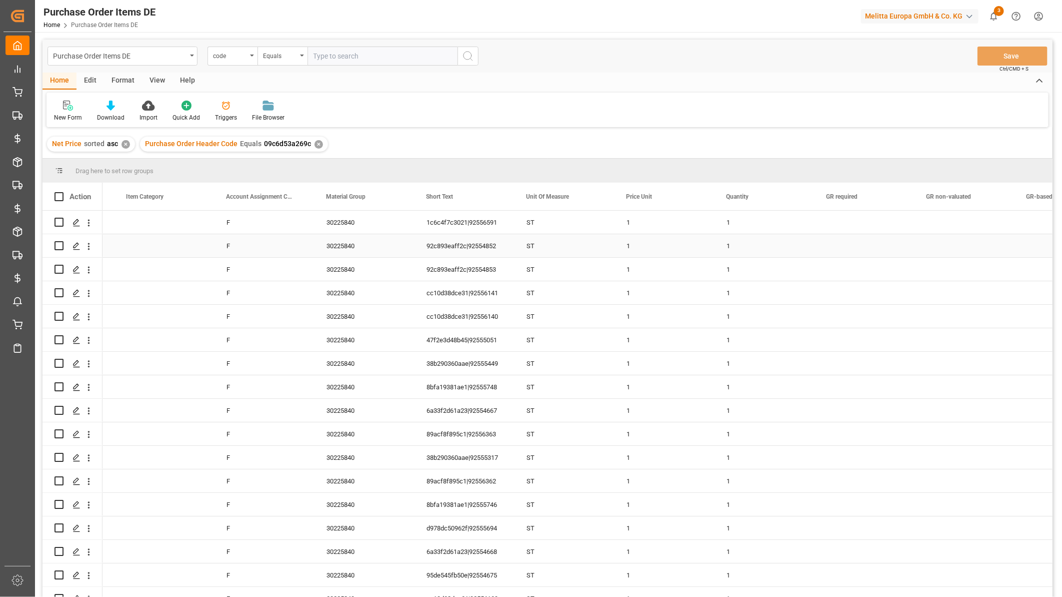
scroll to position [0, 222]
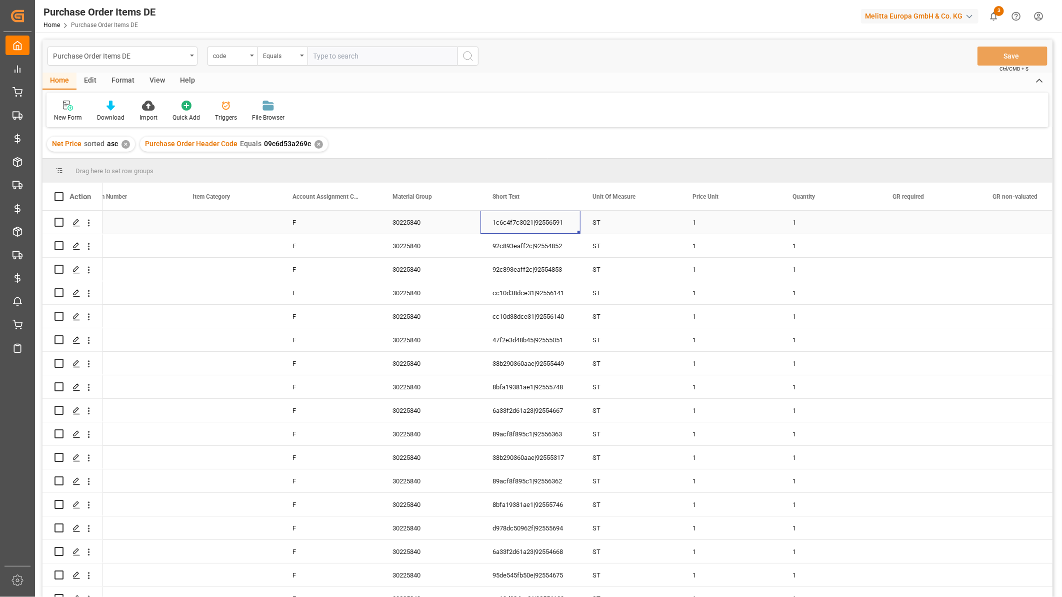
click at [544, 214] on div "1c6c4f7c3021|92556591" at bounding box center [531, 222] width 100 height 23
drag, startPoint x: 541, startPoint y: 228, endPoint x: 673, endPoint y: 227, distance: 131.6
click at [673, 227] on div "1 1 ST 1c6c4f7c3021|92556591 30225840 F 10 1c6c4f7c3021" at bounding box center [980, 223] width 2201 height 24
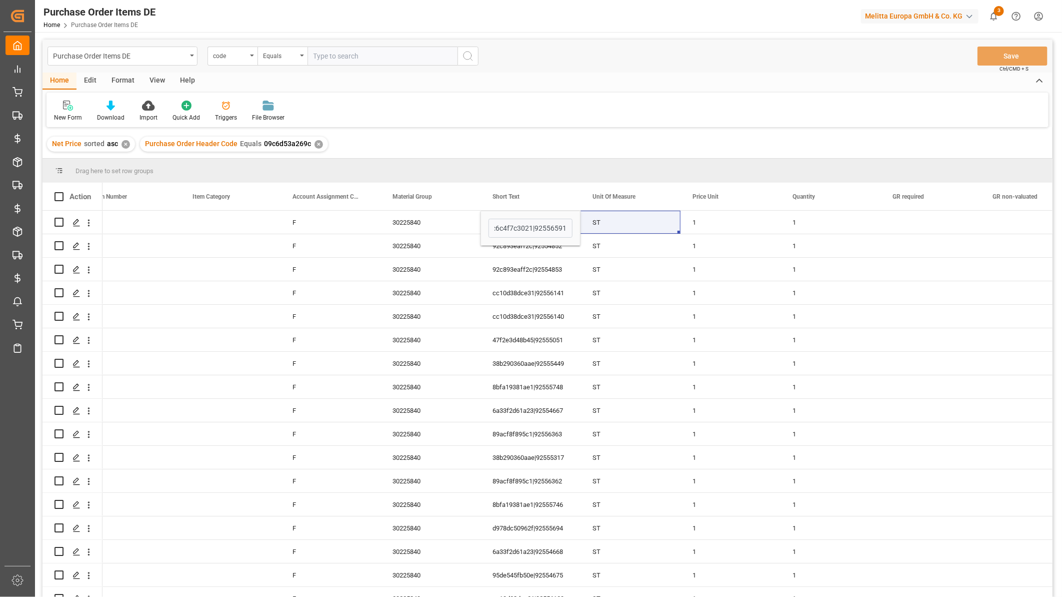
scroll to position [0, 0]
click at [731, 221] on div "1" at bounding box center [731, 222] width 100 height 23
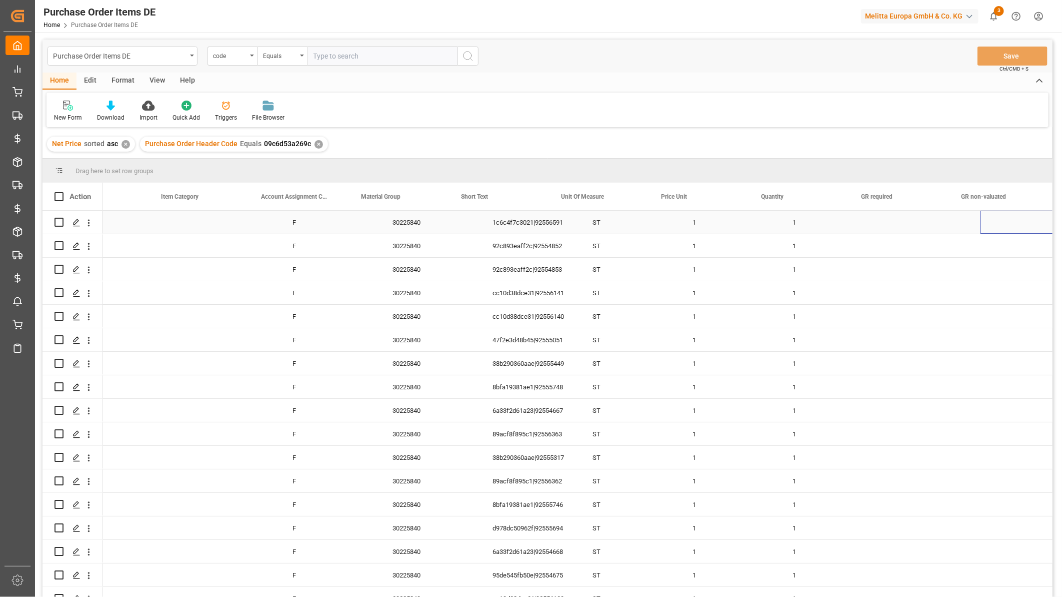
scroll to position [0, 253]
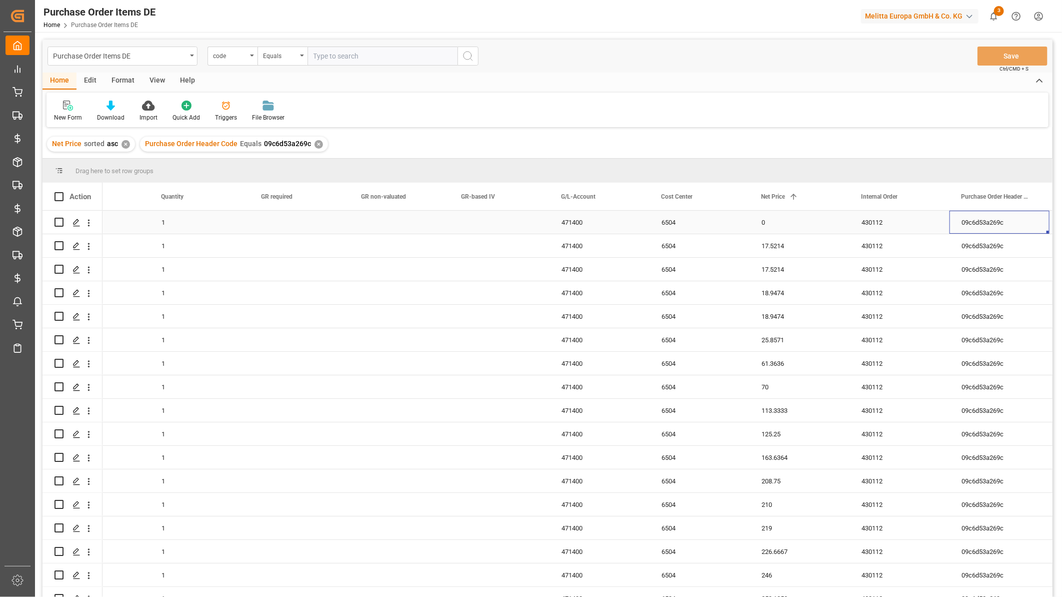
click at [791, 222] on div "0" at bounding box center [800, 222] width 100 height 23
click at [765, 229] on input "0" at bounding box center [800, 228] width 84 height 19
drag, startPoint x: 779, startPoint y: 228, endPoint x: 759, endPoint y: 228, distance: 20.5
click at [759, 228] on input "0" at bounding box center [800, 228] width 84 height 19
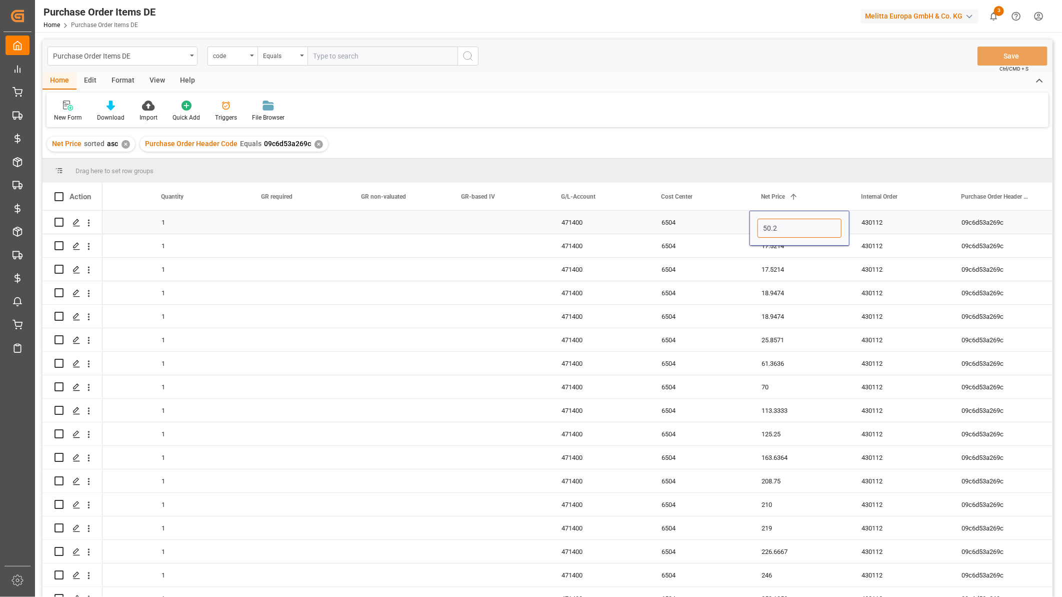
type input "50.26"
click at [777, 277] on div "17.5214" at bounding box center [800, 269] width 100 height 23
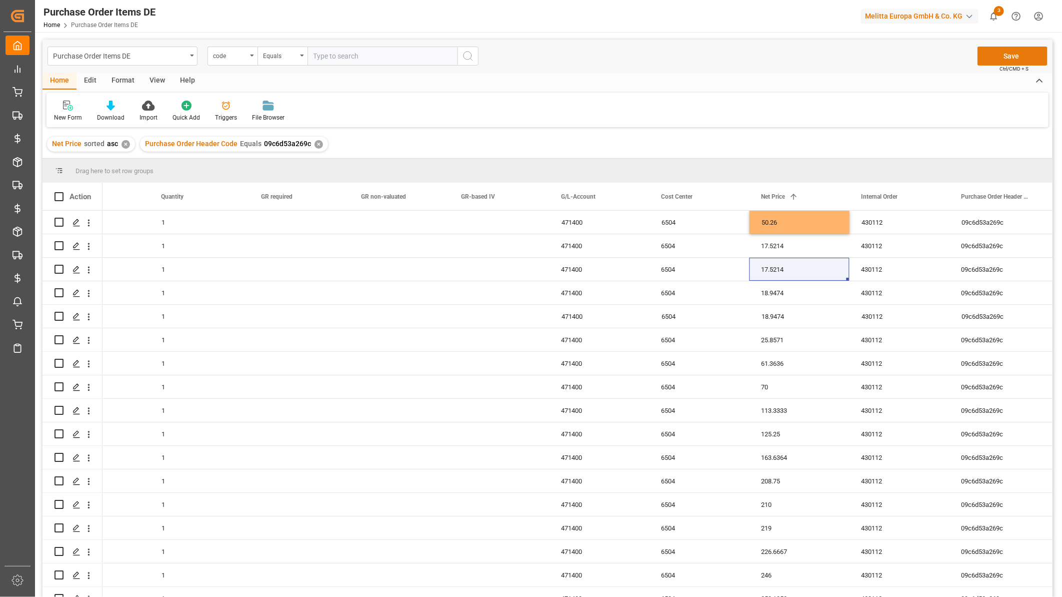
click at [1017, 55] on button "Save" at bounding box center [1013, 56] width 70 height 19
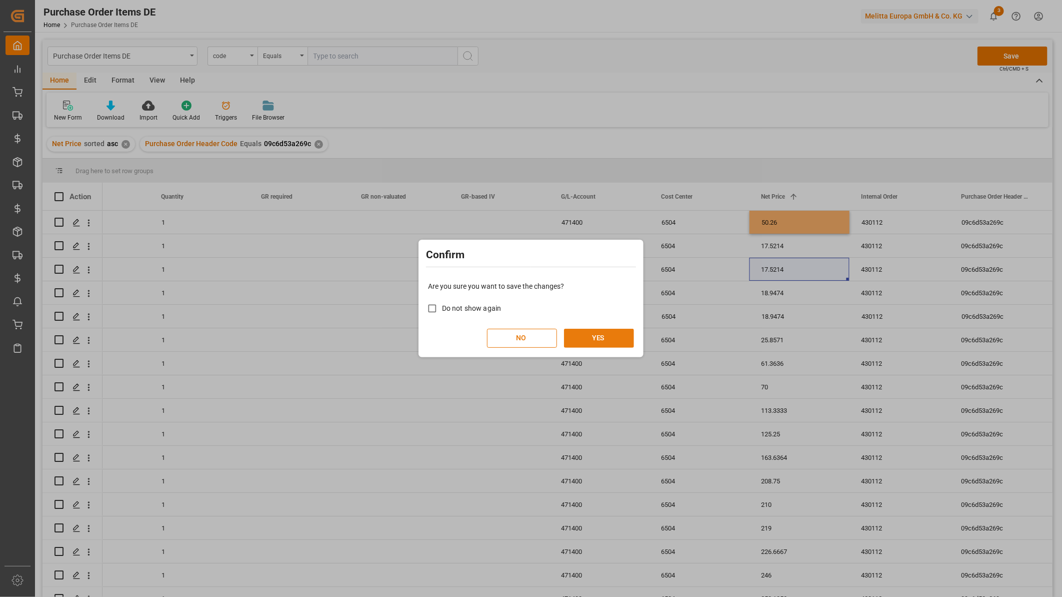
click at [600, 339] on button "YES" at bounding box center [599, 338] width 70 height 19
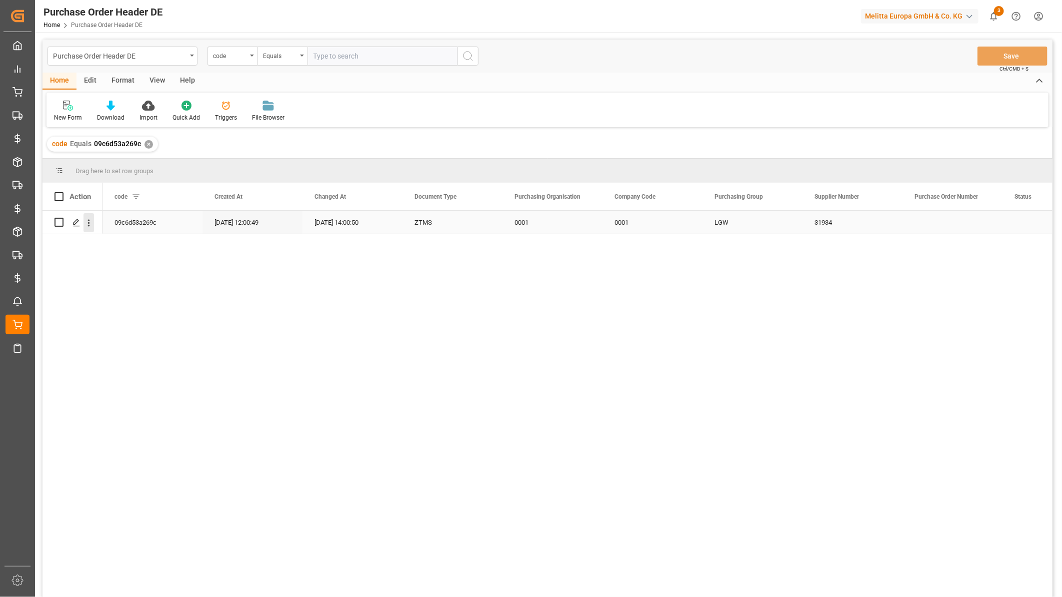
click at [90, 227] on icon "open menu" at bounding box center [89, 223] width 11 height 11
click at [111, 242] on span "Open in new tab" at bounding box center [154, 244] width 91 height 11
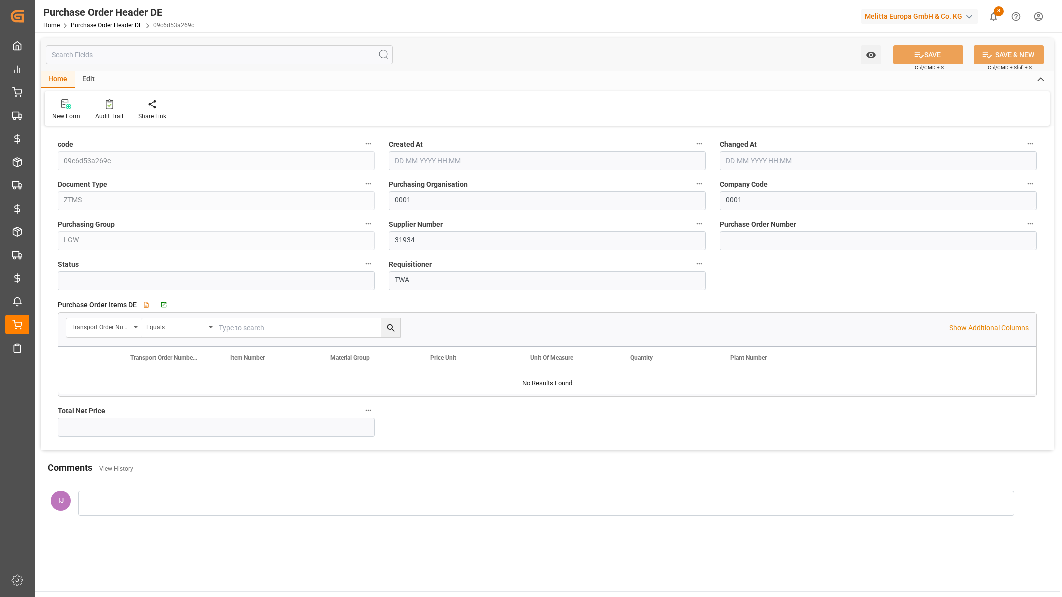
type input "[DATE] 12:00"
type input "[DATE] 14:00"
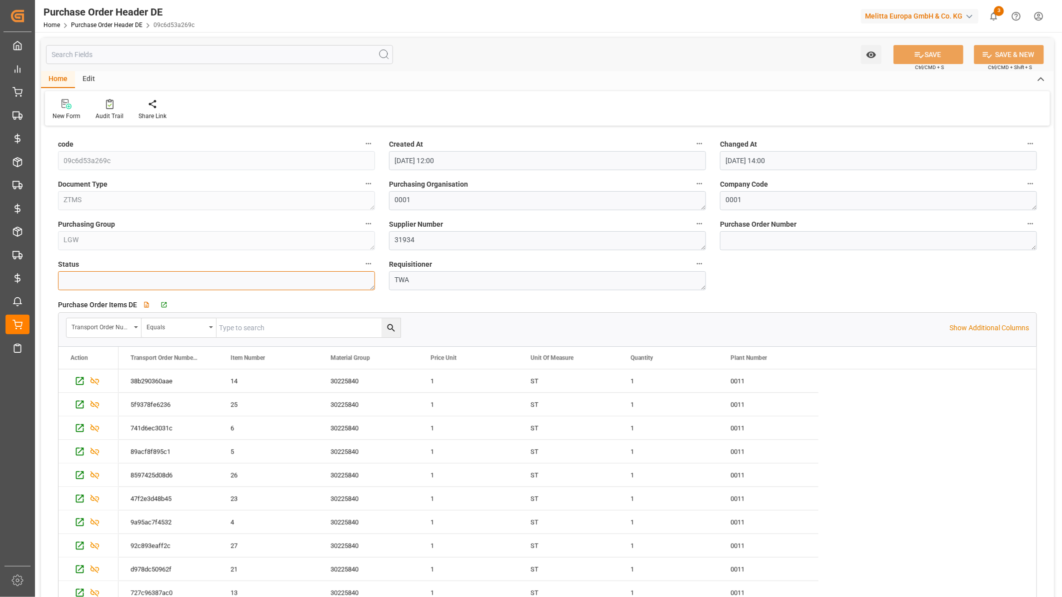
click at [138, 284] on textarea at bounding box center [216, 280] width 317 height 19
click at [158, 277] on textarea at bounding box center [216, 280] width 317 height 19
type textarea "Update"
click at [927, 54] on button "SAVE" at bounding box center [929, 54] width 70 height 19
type input "[DATE] 12:00"
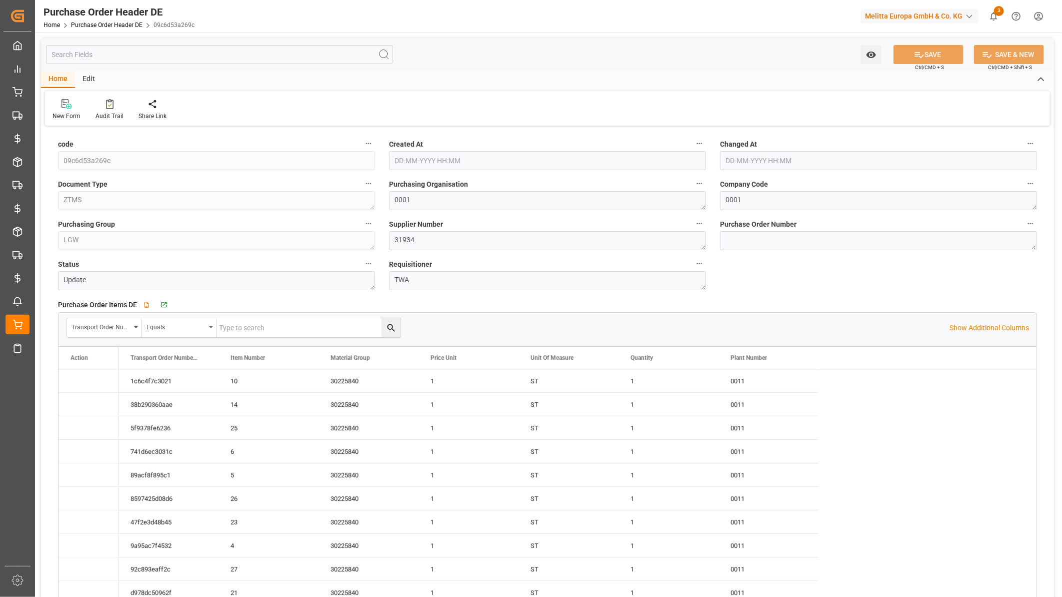
type input "[DATE] 16:00"
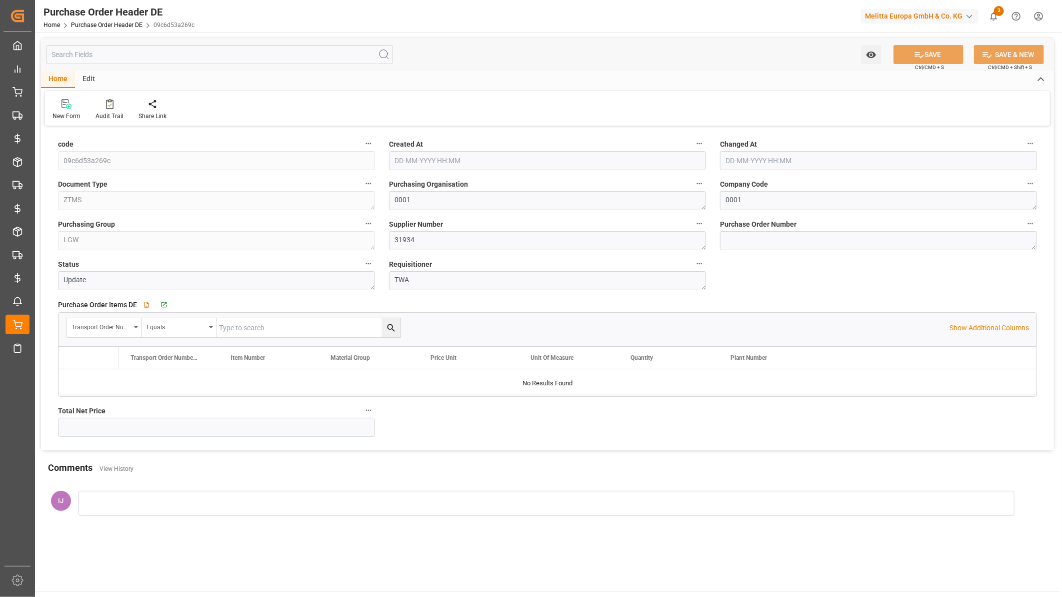
type input "8104.2602"
type input "22-09-2025 12:00"
type input "01-10-2025 16:00"
type input "8104.2602"
type input "[DATE] 12:00"
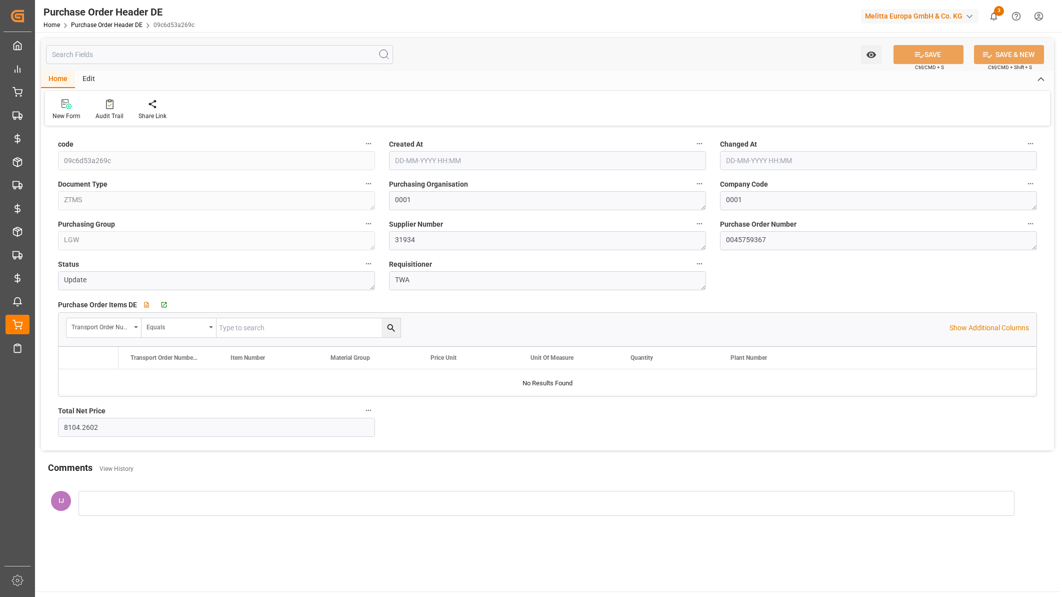
type input "[DATE] 16:00"
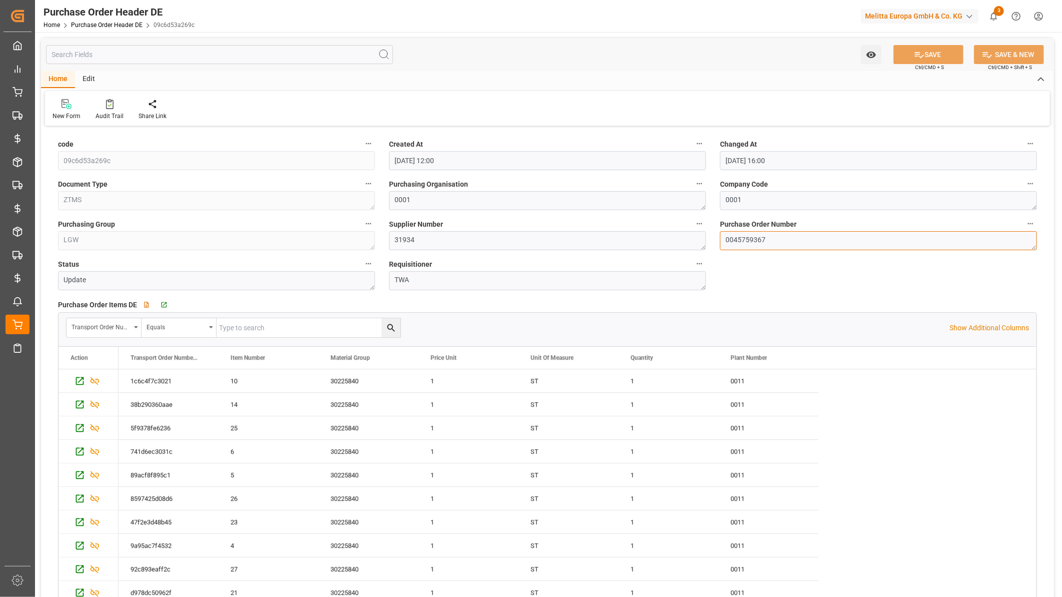
drag, startPoint x: 806, startPoint y: 248, endPoint x: 734, endPoint y: 249, distance: 71.5
click at [734, 249] on textarea "0045759367" at bounding box center [878, 240] width 317 height 19
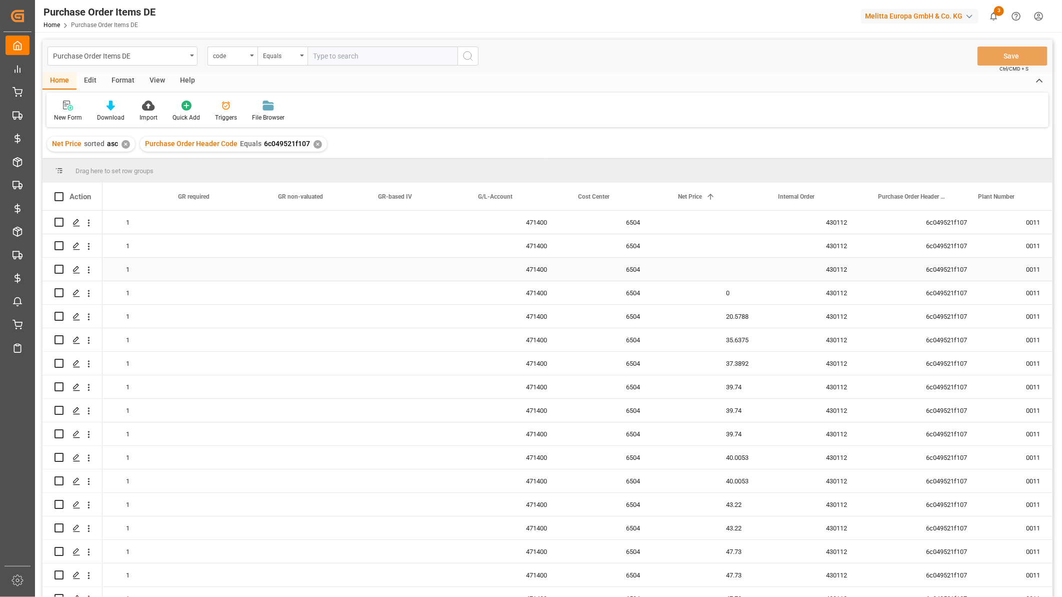
scroll to position [0, 1000]
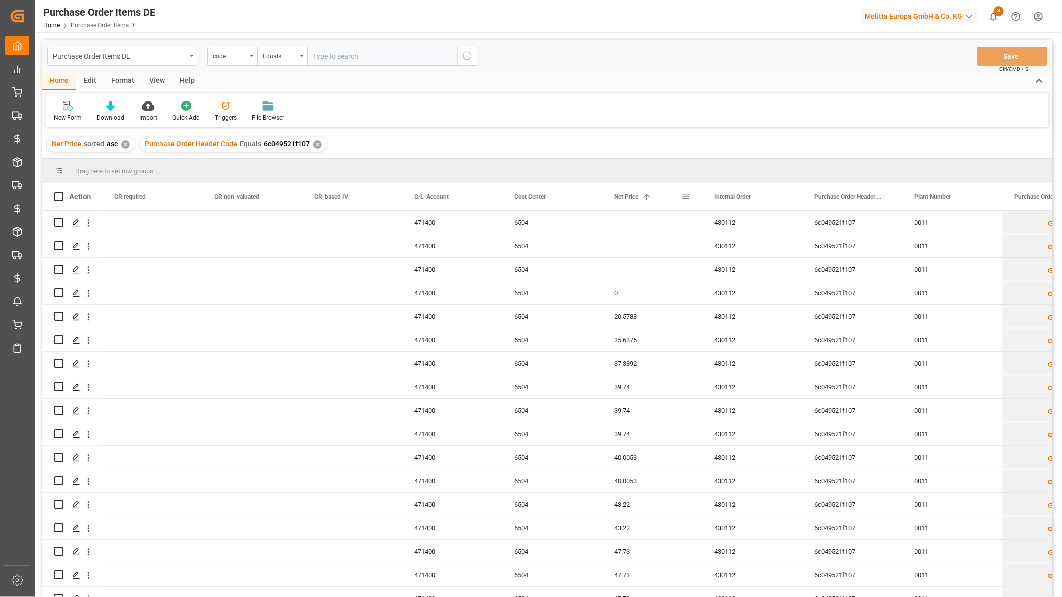
click at [683, 195] on span at bounding box center [686, 196] width 9 height 9
click at [763, 218] on span "Pin Column" at bounding box center [733, 219] width 78 height 19
click at [820, 217] on span "Pin Left" at bounding box center [827, 223] width 42 height 19
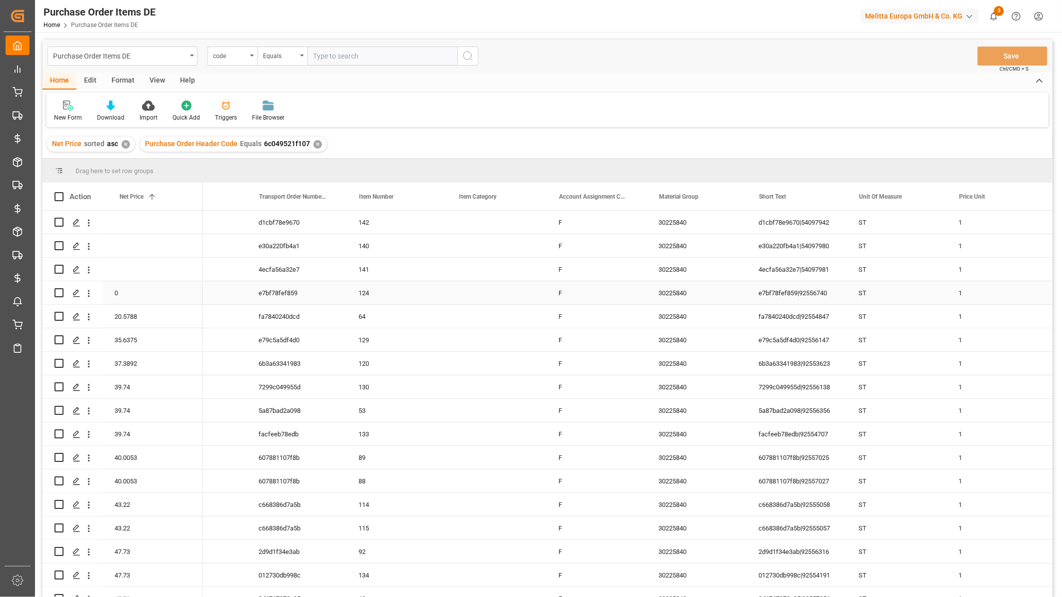
scroll to position [0, 56]
click at [803, 294] on div "e7bf78fef859|92556740" at bounding box center [797, 292] width 100 height 23
drag, startPoint x: 807, startPoint y: 299, endPoint x: 904, endPoint y: 299, distance: 97.5
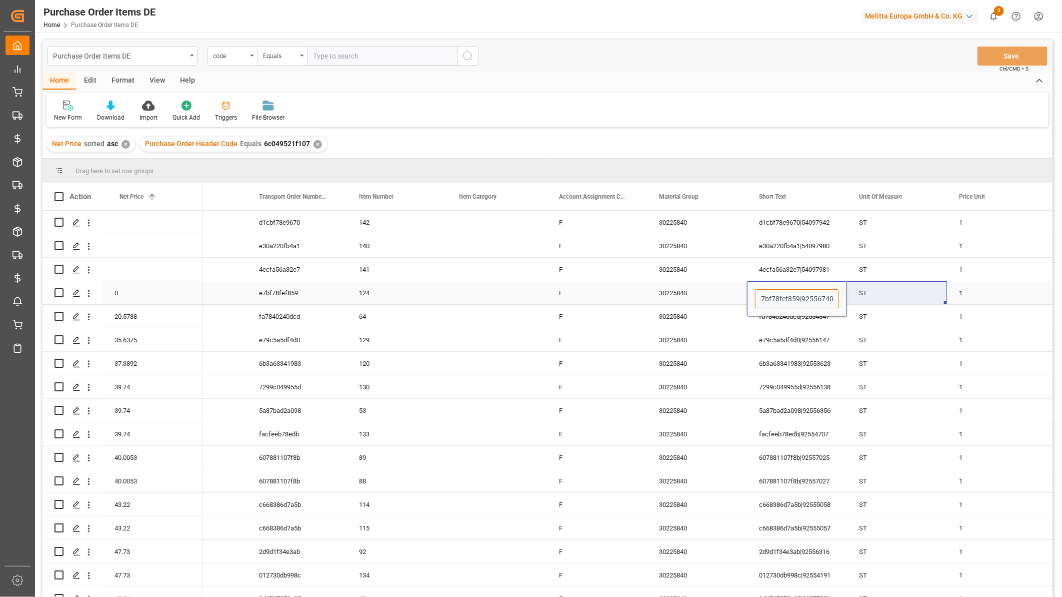
drag, startPoint x: 579, startPoint y: 294, endPoint x: 417, endPoint y: 289, distance: 162.2
click at [579, 294] on div "F" at bounding box center [597, 292] width 100 height 23
click at [61, 292] on input "Press Space to toggle row selection (unchecked)" at bounding box center [59, 292] width 9 height 9
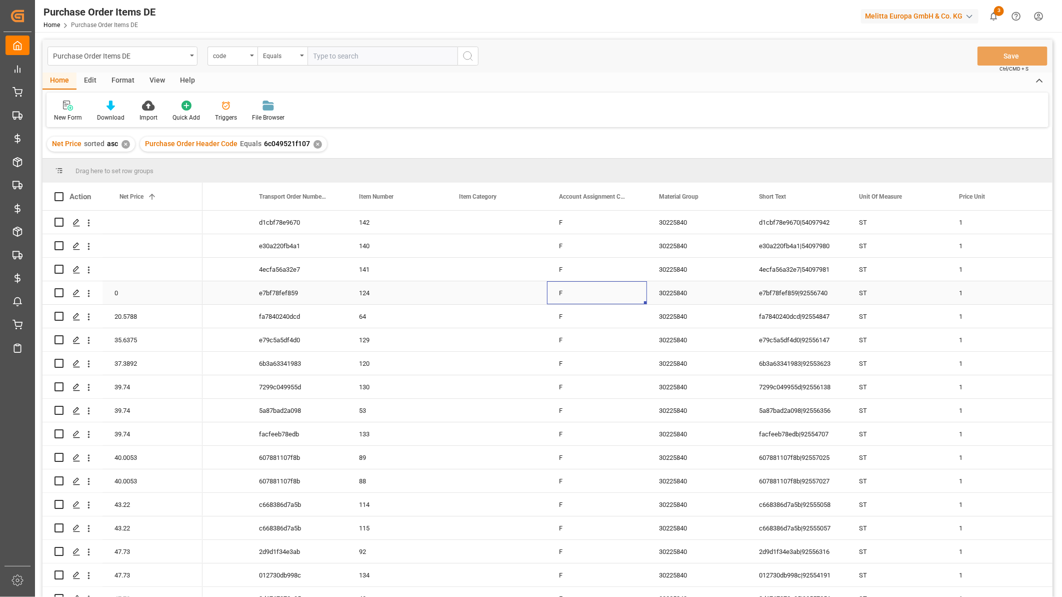
checkbox input "true"
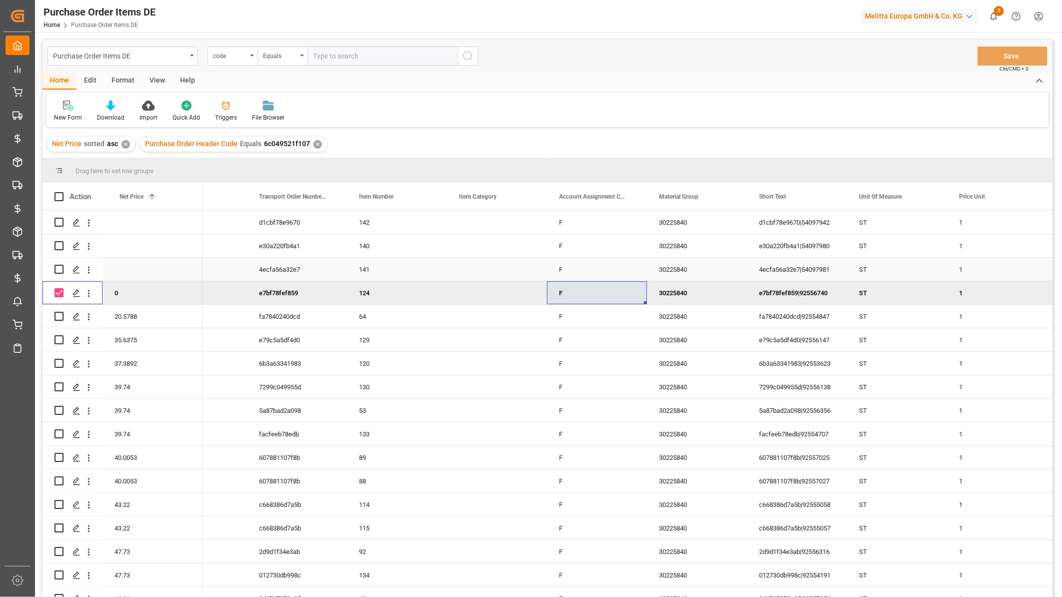
click at [818, 269] on div "4ecfa56a32e7|54097981" at bounding box center [797, 269] width 100 height 23
drag, startPoint x: 808, startPoint y: 275, endPoint x: 883, endPoint y: 279, distance: 75.1
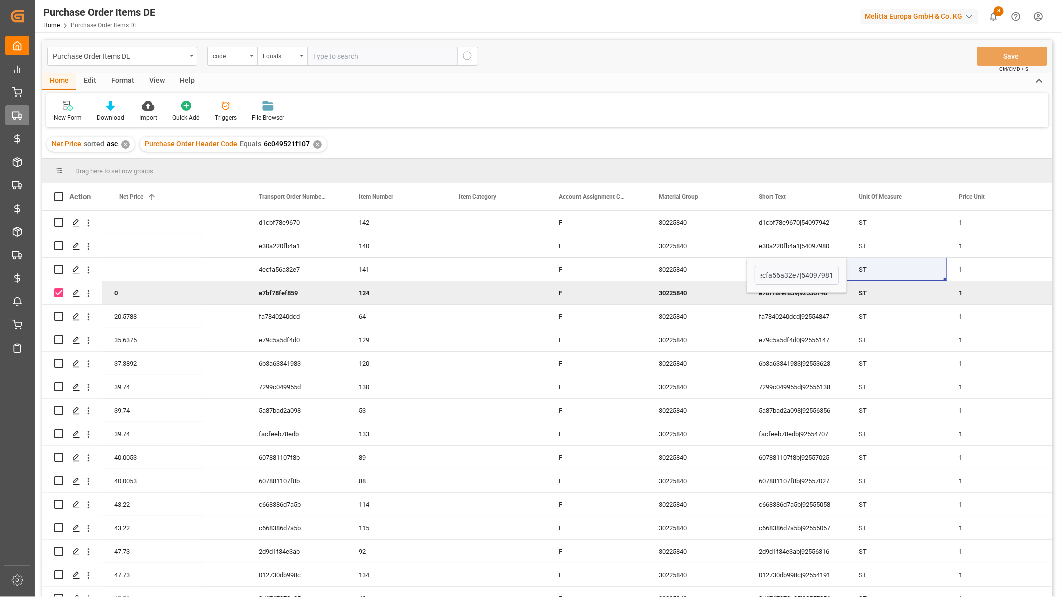
scroll to position [0, 0]
click at [782, 242] on div "e30a220fb4a1|54097980" at bounding box center [797, 245] width 100 height 23
click at [57, 267] on input "Press Space to toggle row selection (unchecked)" at bounding box center [59, 269] width 9 height 9
checkbox input "true"
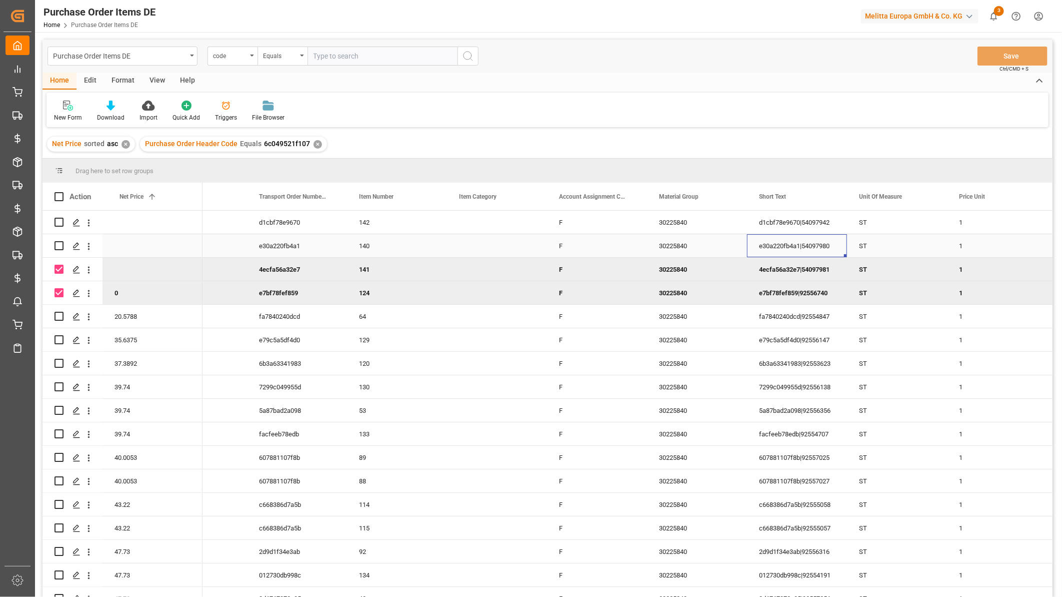
click at [813, 242] on div "e30a220fb4a1|54097980" at bounding box center [797, 245] width 100 height 23
drag, startPoint x: 811, startPoint y: 251, endPoint x: 896, endPoint y: 255, distance: 85.6
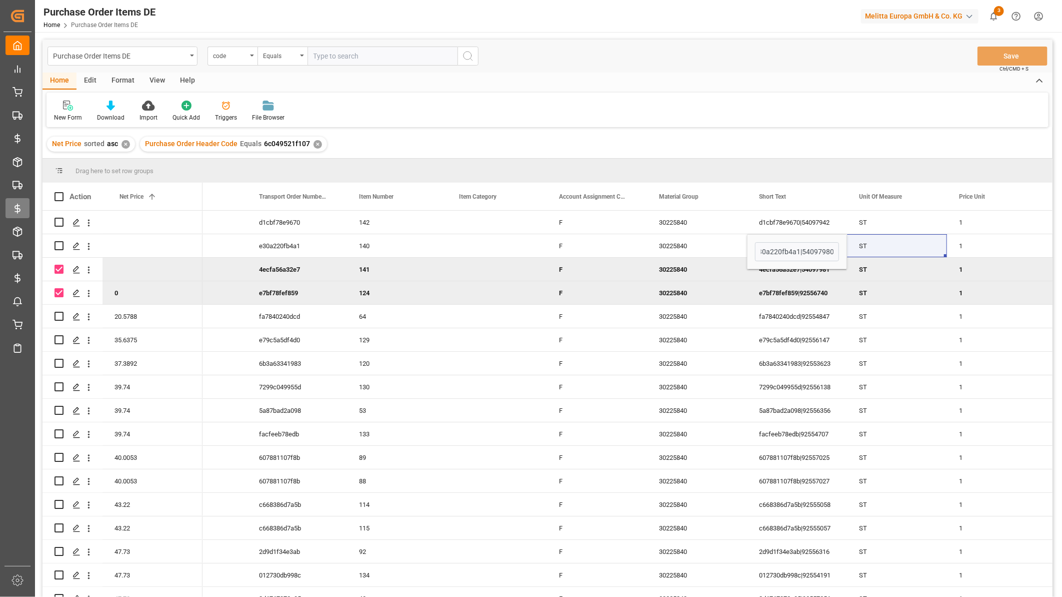
scroll to position [0, 0]
drag, startPoint x: 59, startPoint y: 241, endPoint x: 260, endPoint y: 233, distance: 201.2
click at [59, 241] on input "Press Space to toggle row selection (unchecked)" at bounding box center [59, 245] width 9 height 9
checkbox input "true"
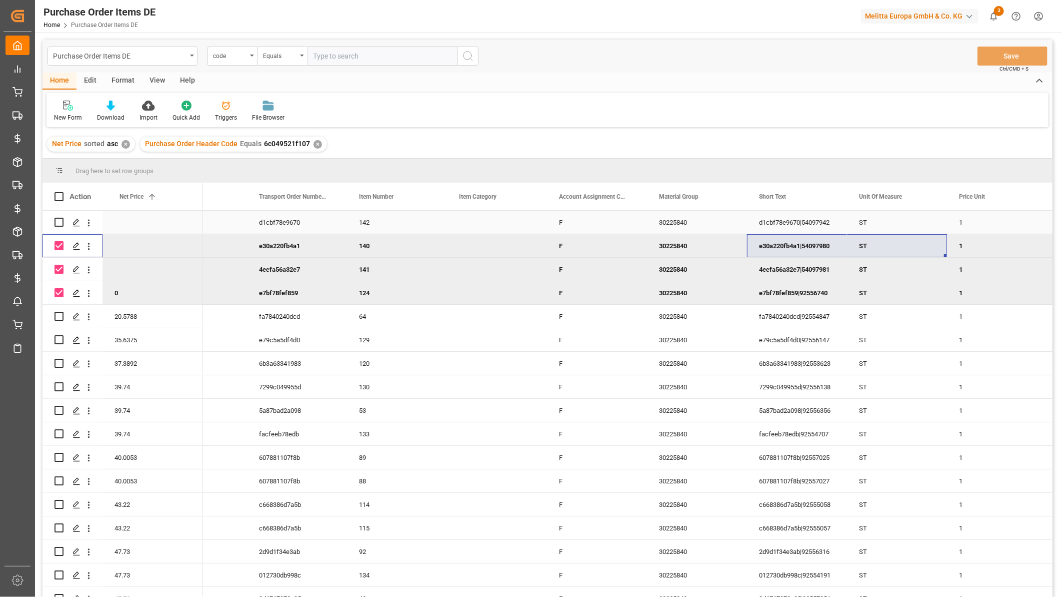
click at [793, 219] on div "d1cbf78e9670|54097942" at bounding box center [797, 222] width 100 height 23
click at [808, 221] on div "d1cbf78e9670|54097942" at bounding box center [797, 222] width 100 height 23
click at [807, 227] on input "d1cbf78e9670|54097942" at bounding box center [797, 228] width 84 height 19
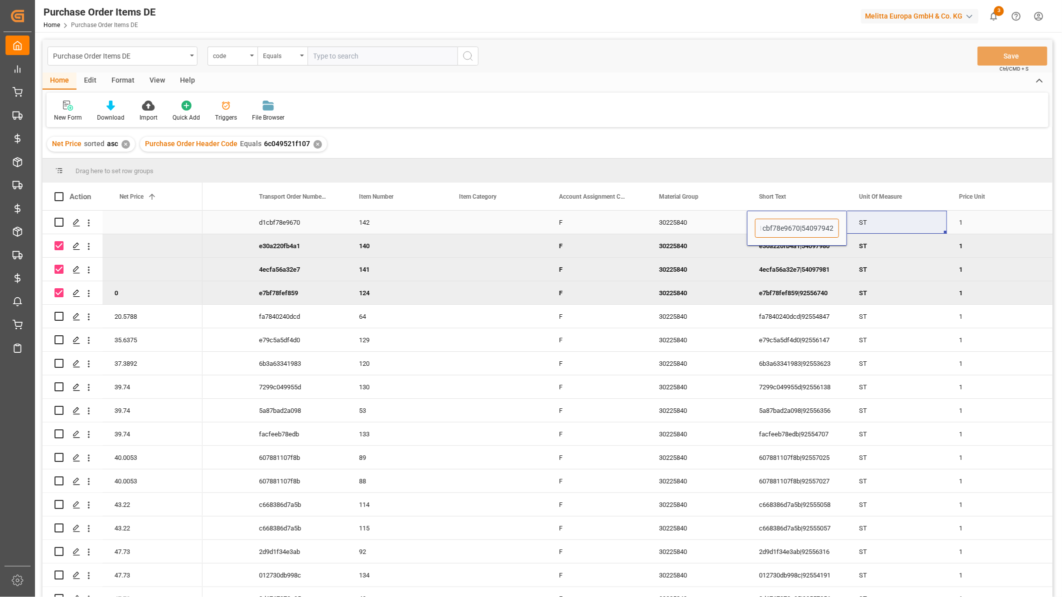
drag, startPoint x: 808, startPoint y: 227, endPoint x: 895, endPoint y: 228, distance: 87.0
click at [792, 257] on div "e30a220fb4a1|54097980" at bounding box center [797, 245] width 100 height 23
click at [59, 222] on input "Press Space to toggle row selection (unchecked)" at bounding box center [59, 222] width 9 height 9
checkbox input "true"
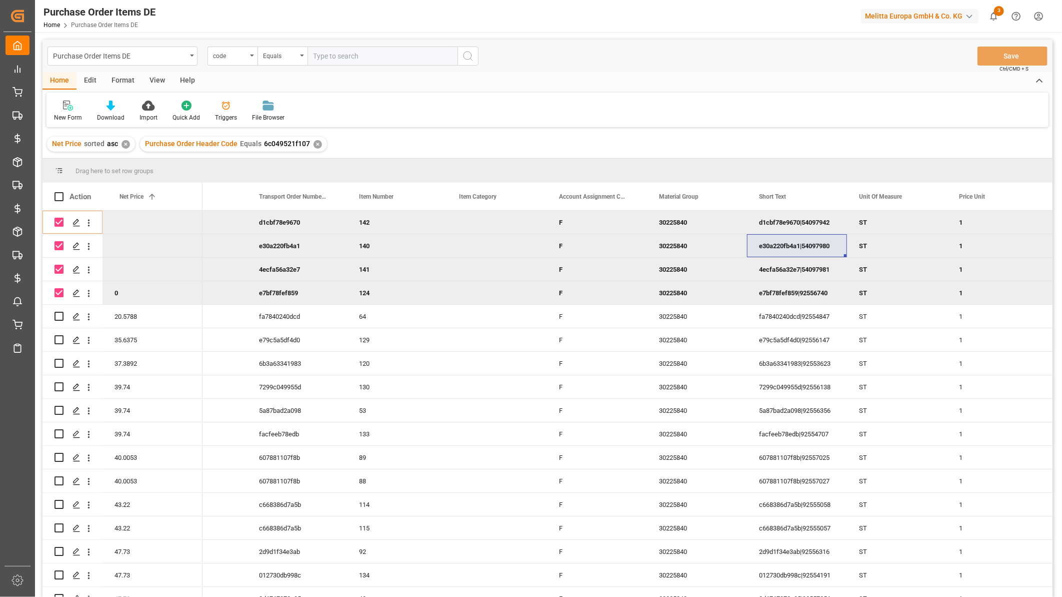
click at [91, 76] on div "Edit" at bounding box center [91, 81] width 28 height 17
click at [126, 106] on icon at bounding box center [122, 106] width 8 height 10
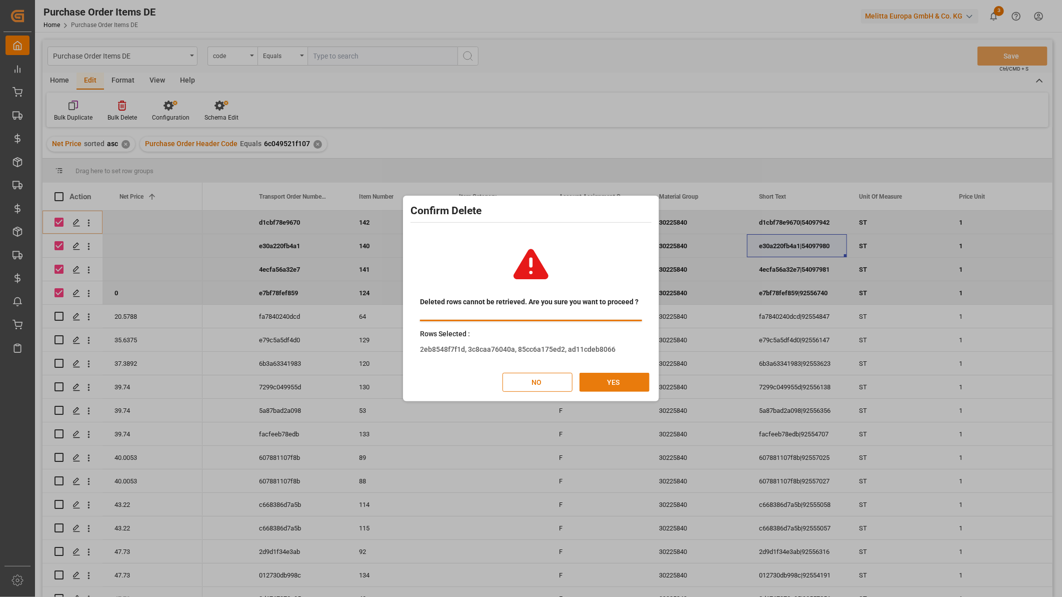
click at [623, 387] on button "YES" at bounding box center [615, 382] width 70 height 19
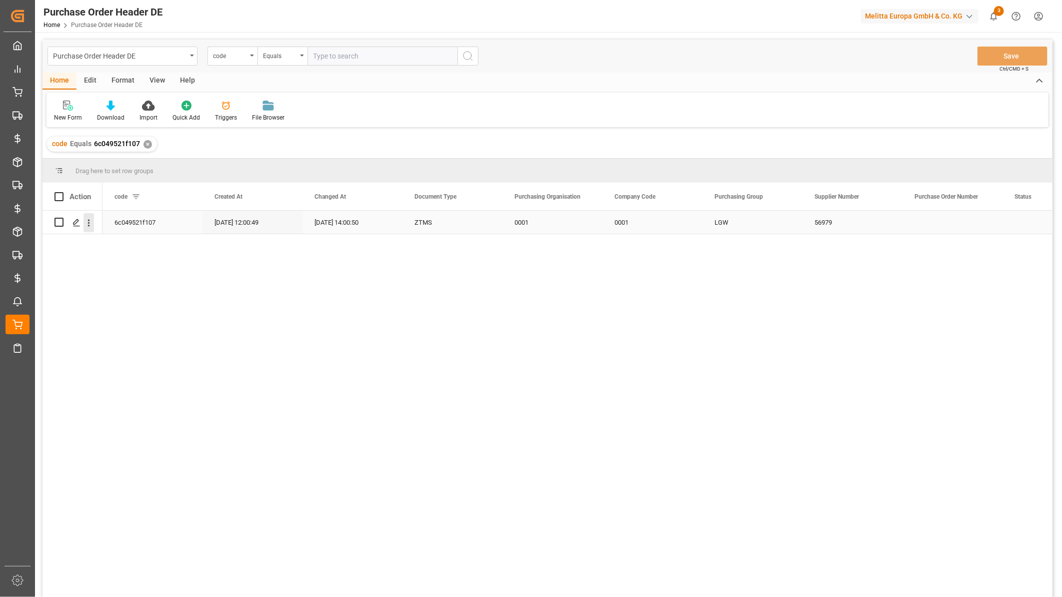
click at [90, 221] on icon "open menu" at bounding box center [89, 223] width 11 height 11
click at [108, 237] on div "Open in new tab" at bounding box center [146, 244] width 124 height 21
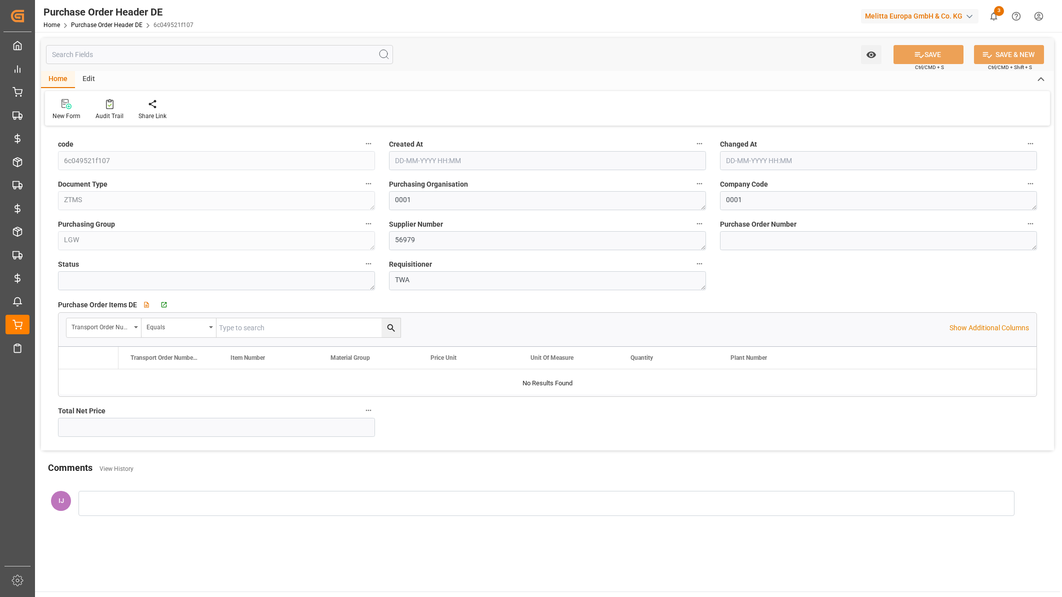
type input "[DATE] 12:00"
type input "[DATE] 14:00"
type input "[DATE] 12:00"
type input "[DATE] 14:00"
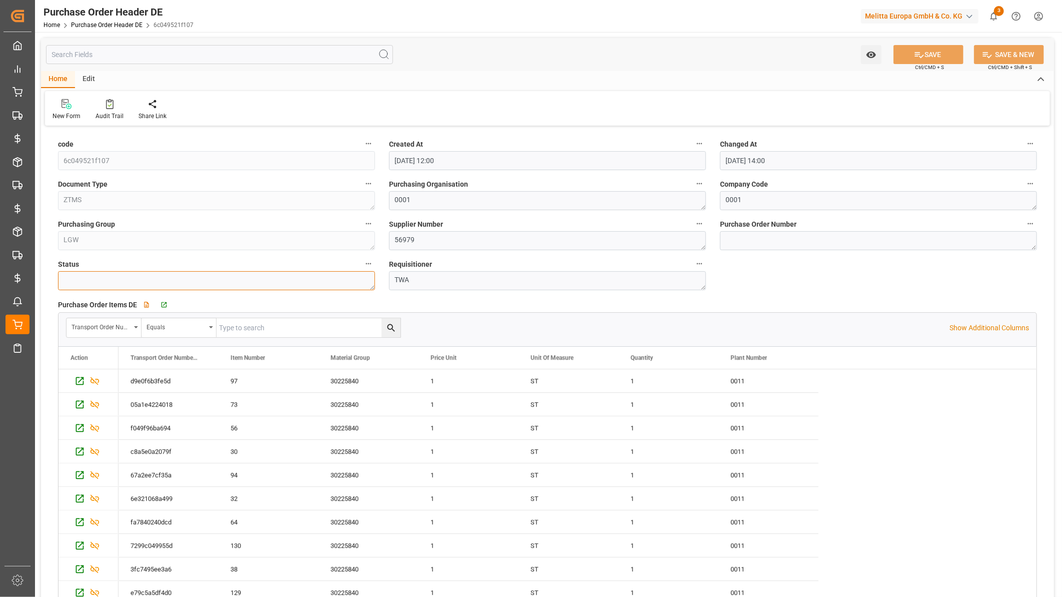
click at [122, 284] on textarea at bounding box center [216, 280] width 317 height 19
type textarea "Update"
click at [936, 50] on button "SAVE" at bounding box center [929, 54] width 70 height 19
type input "[DATE] 16:03"
type input "14891.1199"
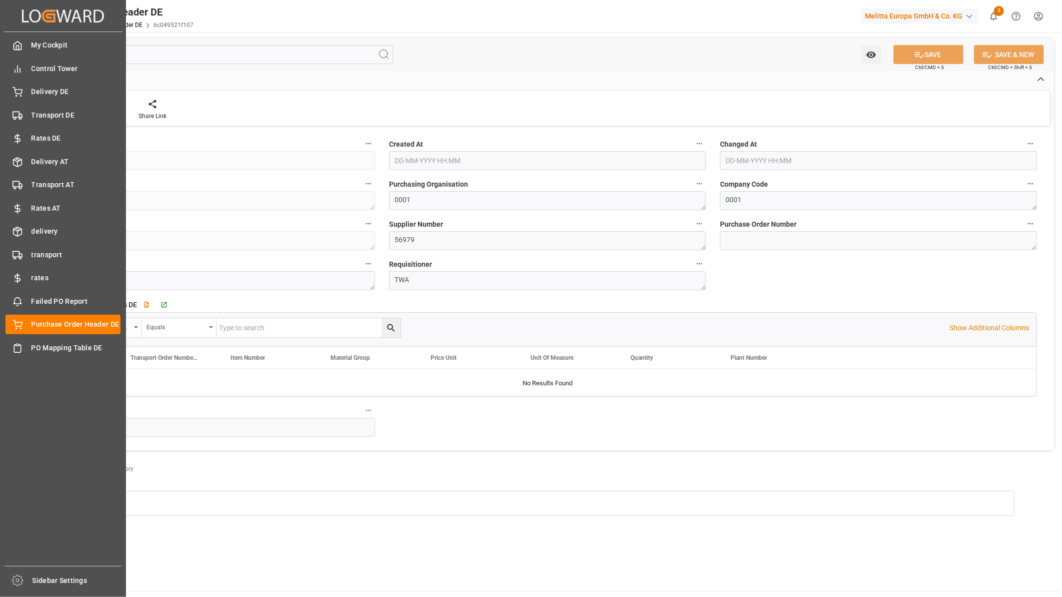
type input "14891.1199"
type input "[DATE] 12:00"
type input "[DATE] 16:03"
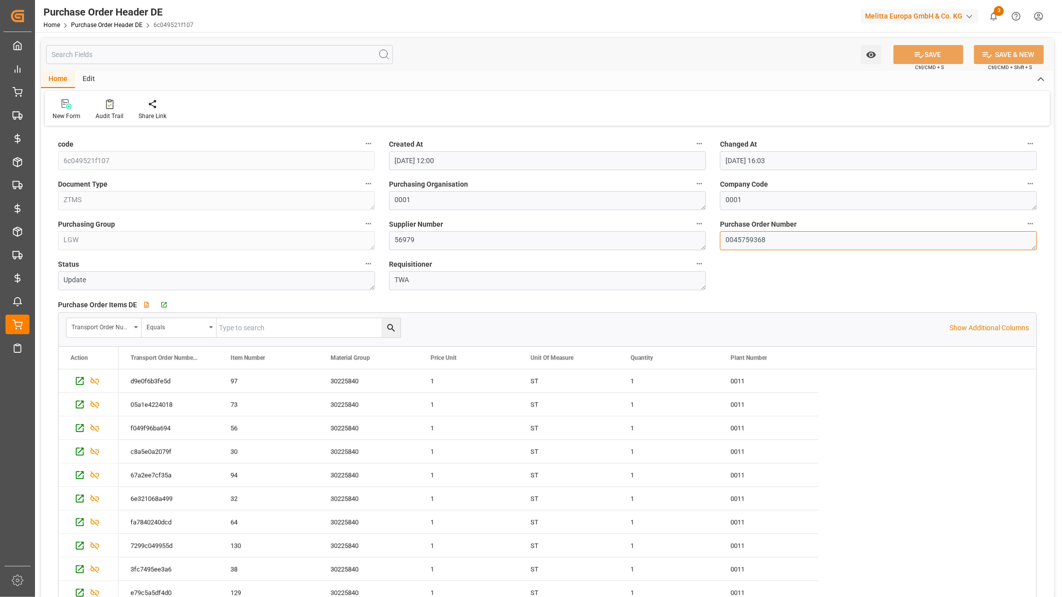
drag, startPoint x: 787, startPoint y: 242, endPoint x: 732, endPoint y: 243, distance: 55.0
click at [732, 243] on textarea "0045759368" at bounding box center [878, 240] width 317 height 19
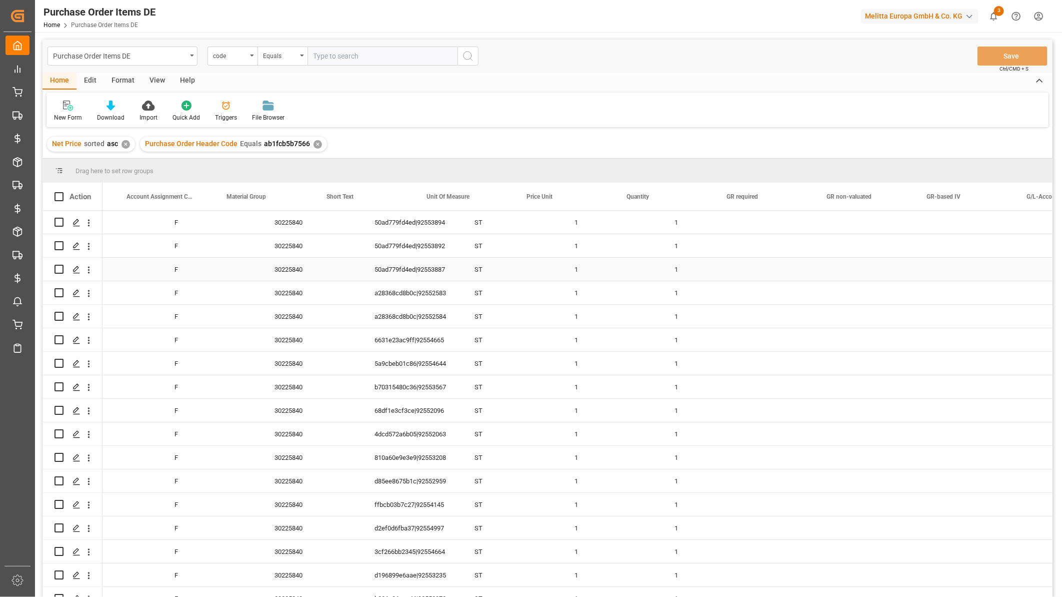
scroll to position [0, 389]
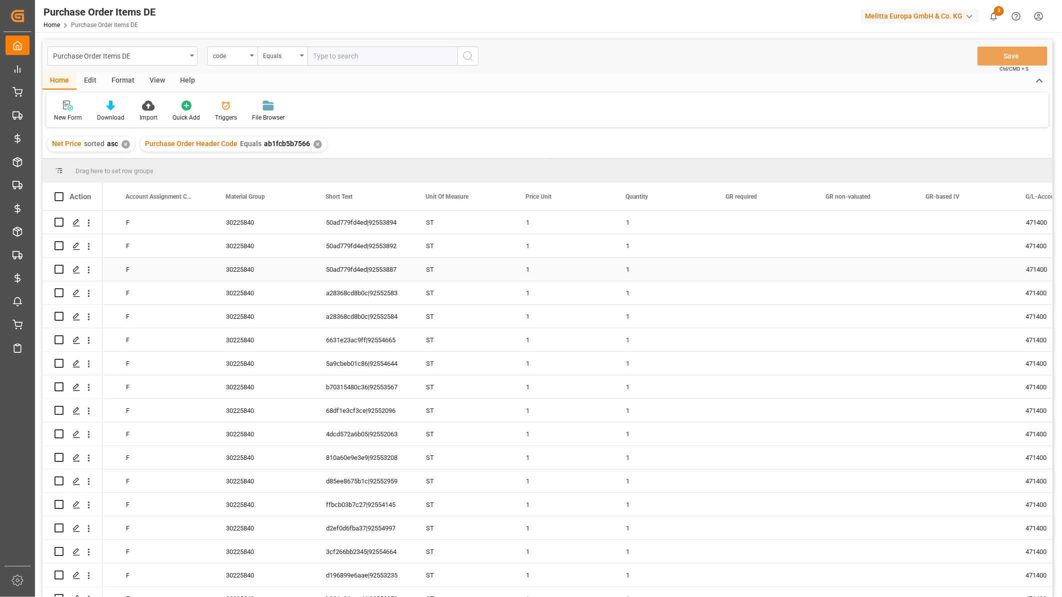
click at [401, 266] on div "50ad779fd4ed|92553887" at bounding box center [364, 269] width 100 height 23
drag, startPoint x: 377, startPoint y: 276, endPoint x: 441, endPoint y: 277, distance: 63.5
click at [441, 277] on div "1 1 ST 30225840 50ad779fd4ed|92553887 F 95 471400 6504" at bounding box center [814, 270] width 2201 height 24
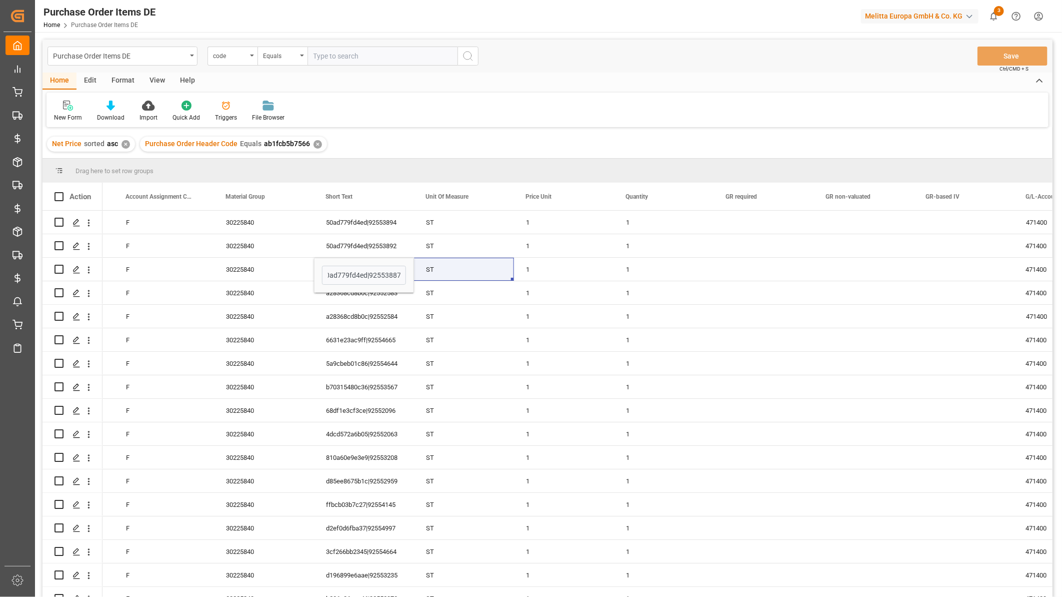
scroll to position [0, 0]
click at [925, 267] on div "Press SPACE to select this row." at bounding box center [964, 269] width 100 height 23
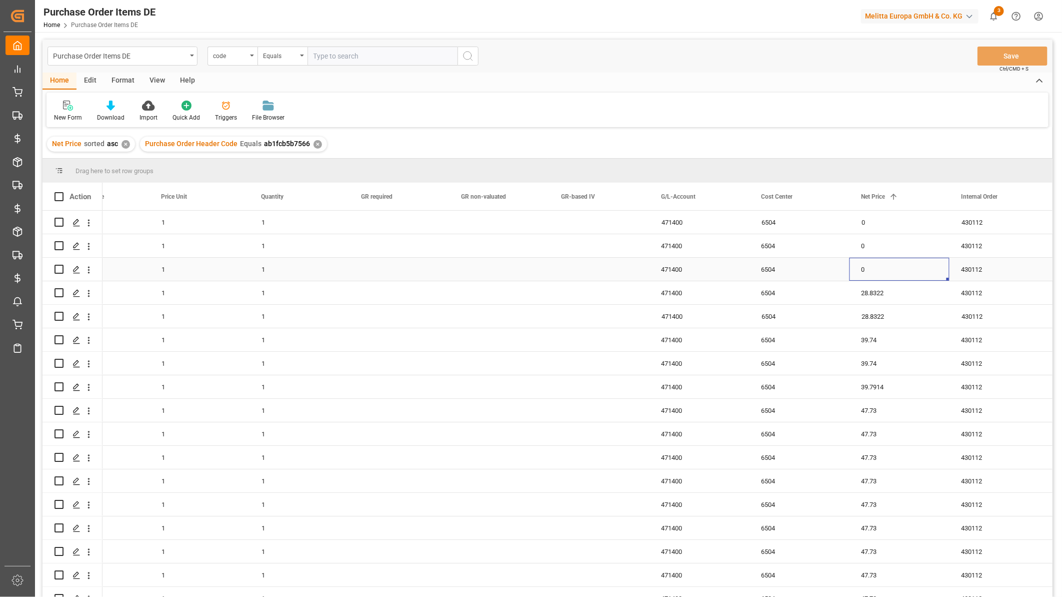
click at [854, 273] on div "0" at bounding box center [900, 269] width 100 height 23
click at [858, 277] on input "0" at bounding box center [900, 275] width 84 height 19
type input "32.81"
click at [877, 326] on div "28.8322" at bounding box center [900, 316] width 100 height 23
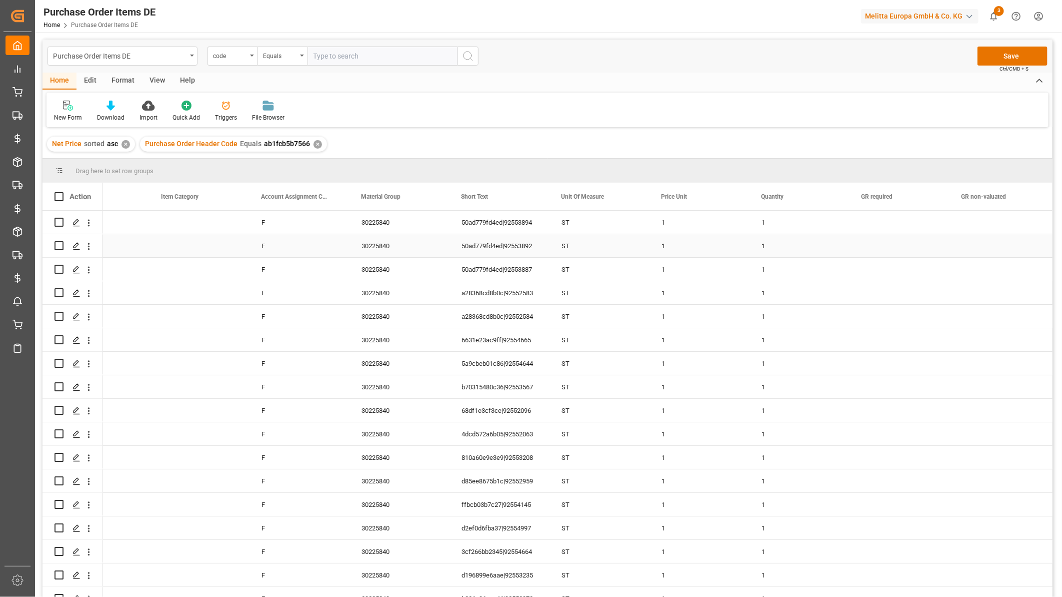
click at [501, 248] on div "50ad779fd4ed|92553892" at bounding box center [500, 245] width 100 height 23
drag, startPoint x: 512, startPoint y: 248, endPoint x: 581, endPoint y: 254, distance: 69.3
click at [581, 254] on div "1 1 ST 50ad779fd4ed|92553892 471400 30225840 F 78 50ad779fd4ed" at bounding box center [949, 246] width 2201 height 24
click at [528, 321] on div "a28368cd8b0c|92552584" at bounding box center [500, 316] width 100 height 23
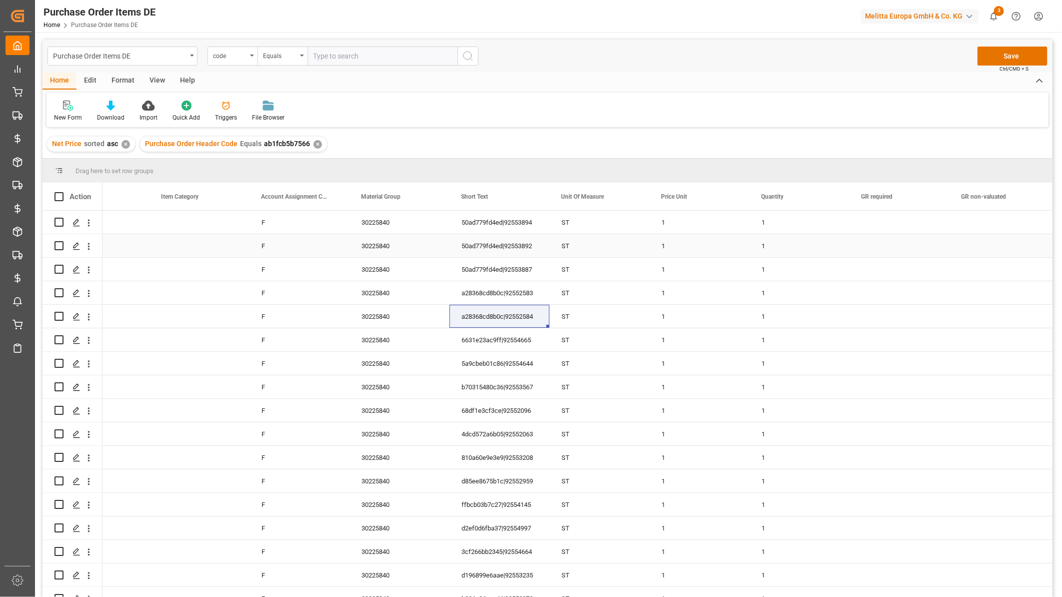
click at [889, 237] on div "Press SPACE to select this row." at bounding box center [900, 245] width 100 height 23
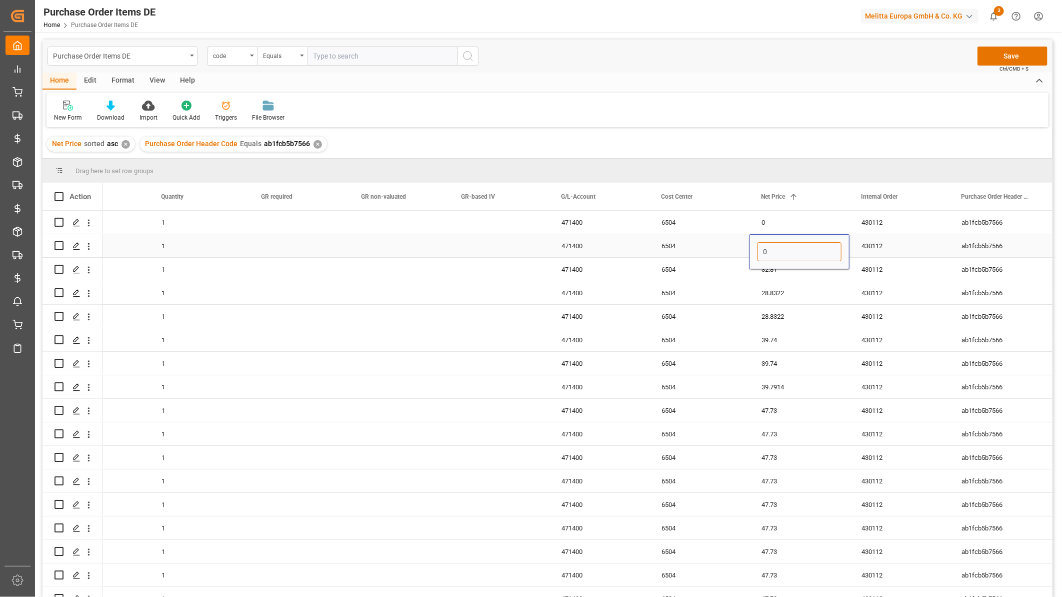
click at [809, 252] on input "0" at bounding box center [800, 251] width 84 height 19
type input "98.42"
click at [784, 211] on div "0" at bounding box center [800, 222] width 100 height 23
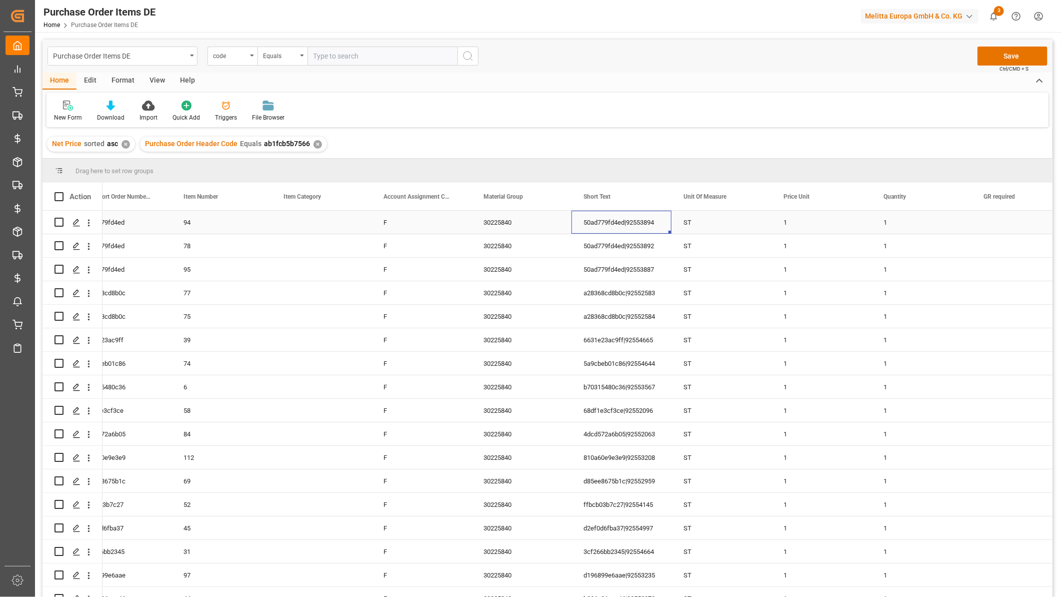
click at [629, 218] on div "50ad779fd4ed|92553894" at bounding box center [622, 222] width 100 height 23
drag, startPoint x: 633, startPoint y: 227, endPoint x: 721, endPoint y: 231, distance: 88.6
click at [721, 231] on div "1 1 ST 0 50ad779fd4ed|92553894 F 30225840 94 3ea799bf39ad 50ad779fd4ed" at bounding box center [1071, 223] width 2201 height 24
click at [822, 216] on div "1" at bounding box center [822, 222] width 100 height 23
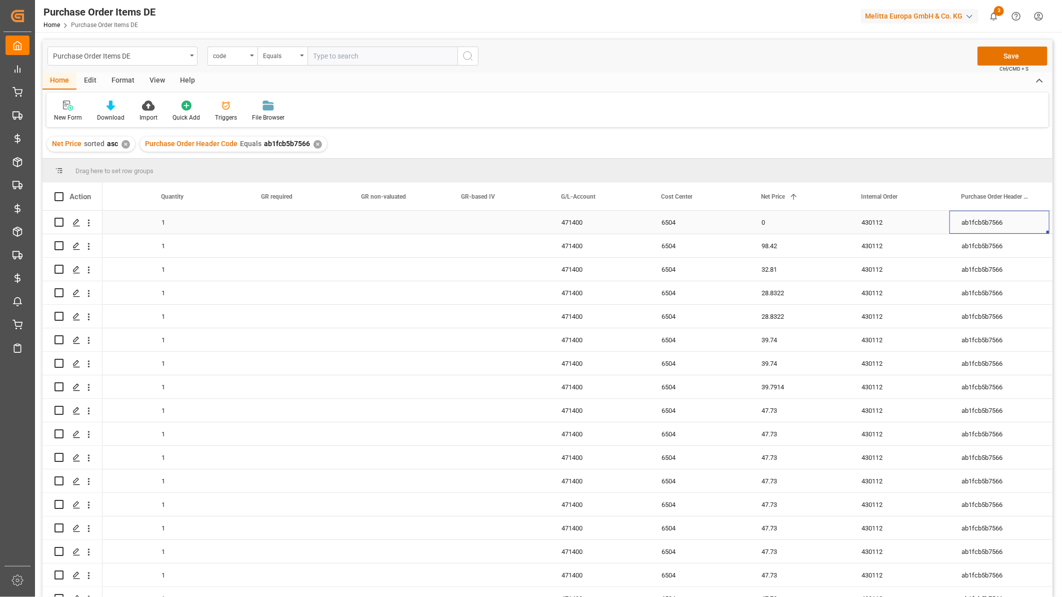
click at [798, 223] on div "0" at bounding box center [800, 222] width 100 height 23
click at [762, 230] on input "0" at bounding box center [800, 228] width 84 height 19
type input "262.45"
click at [817, 274] on div "32.81" at bounding box center [800, 269] width 100 height 23
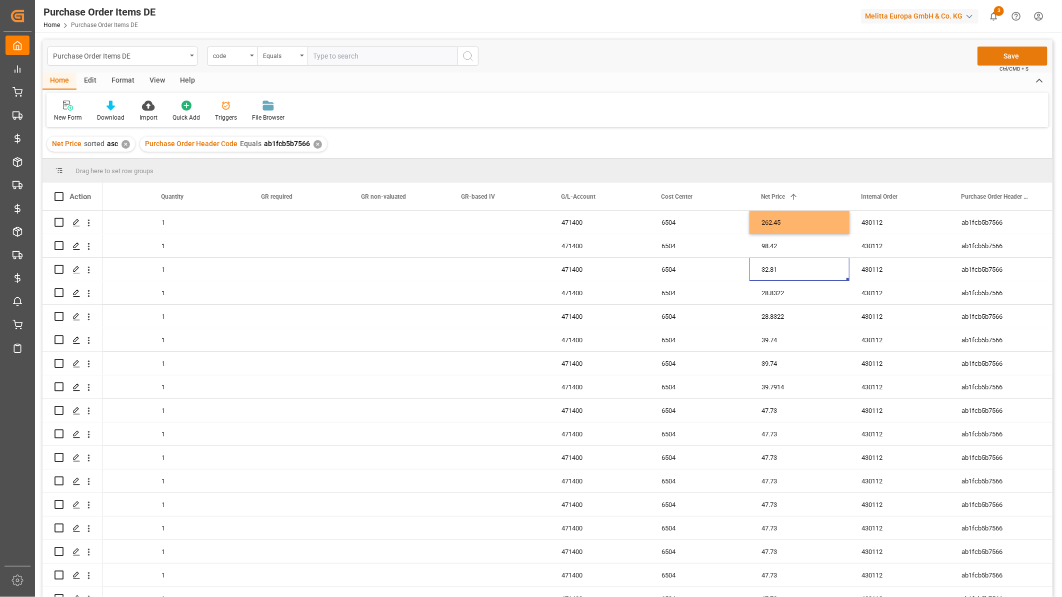
click at [1006, 59] on button "Save" at bounding box center [1013, 56] width 70 height 19
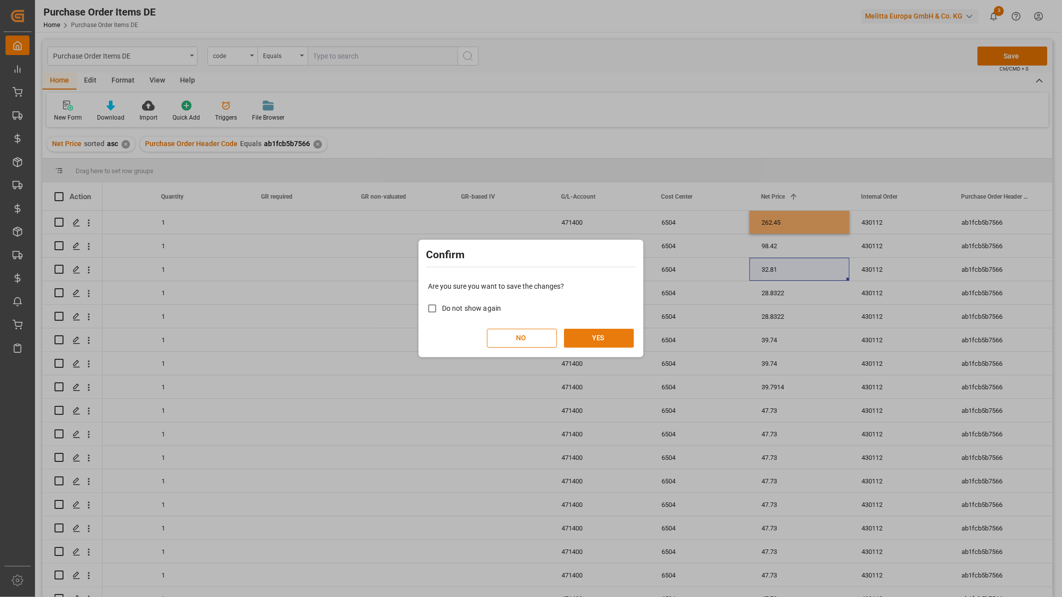
click at [604, 337] on button "YES" at bounding box center [599, 338] width 70 height 19
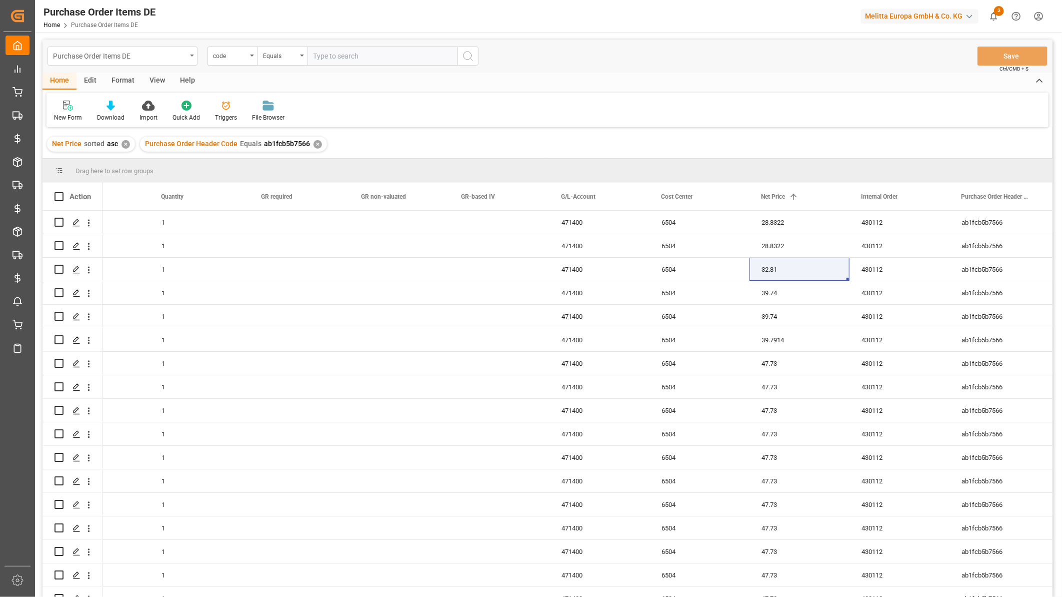
click at [103, 57] on div "Purchase Order Items DE" at bounding box center [120, 55] width 134 height 13
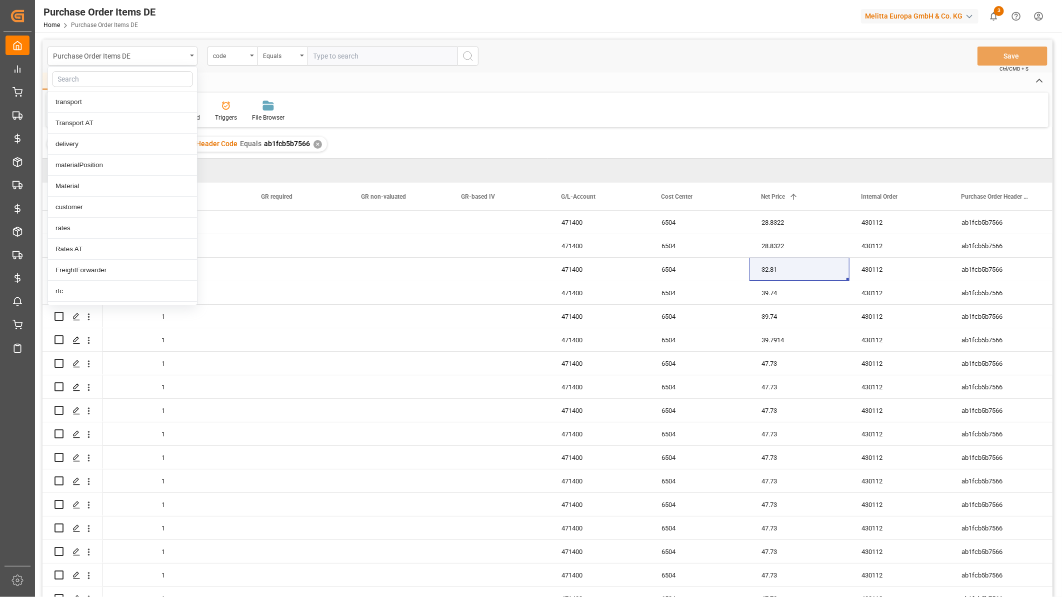
click at [89, 83] on input "text" at bounding box center [122, 79] width 141 height 16
type input "credit"
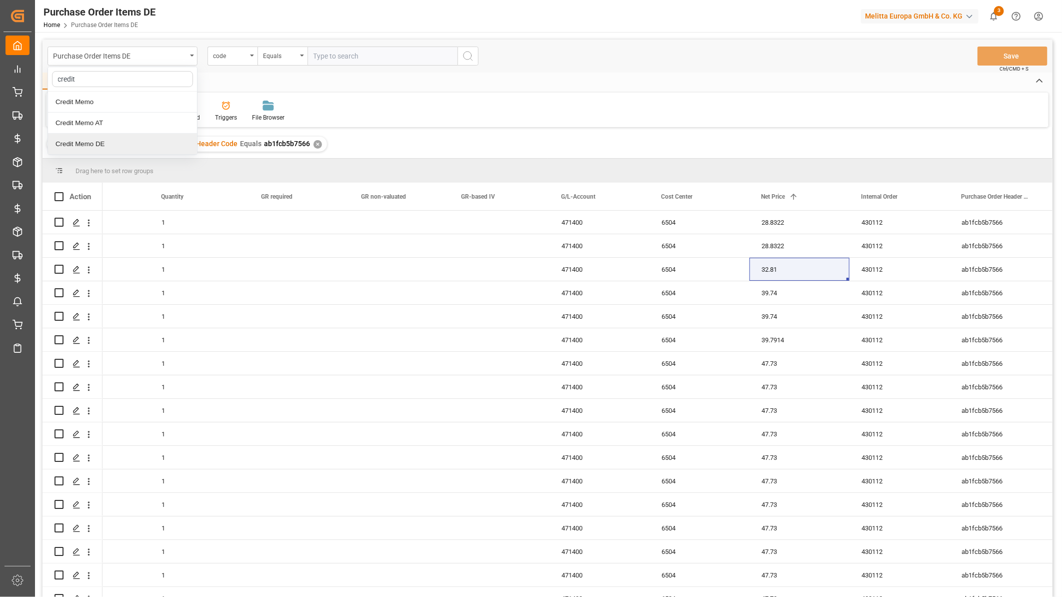
click at [92, 142] on div "Credit Memo DE" at bounding box center [122, 144] width 149 height 21
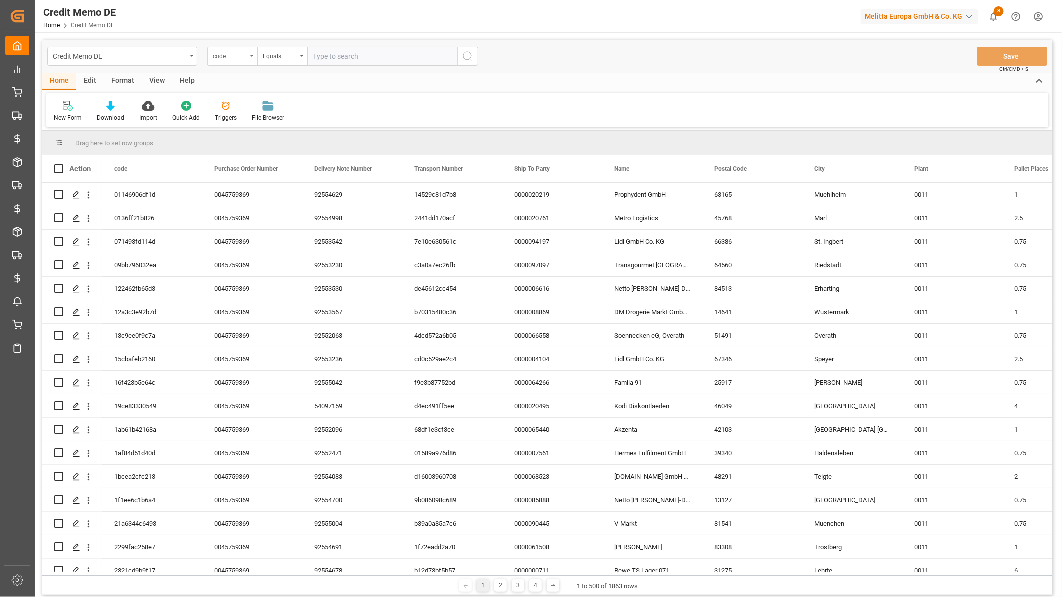
click at [244, 57] on div "code" at bounding box center [230, 55] width 34 height 12
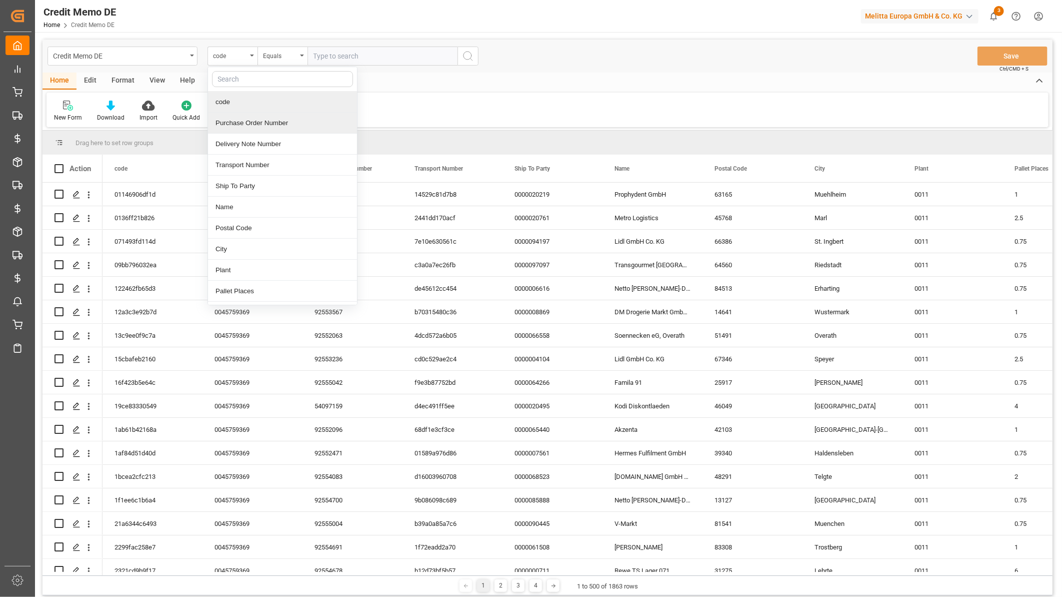
click at [259, 120] on div "Purchase Order Number" at bounding box center [282, 123] width 149 height 21
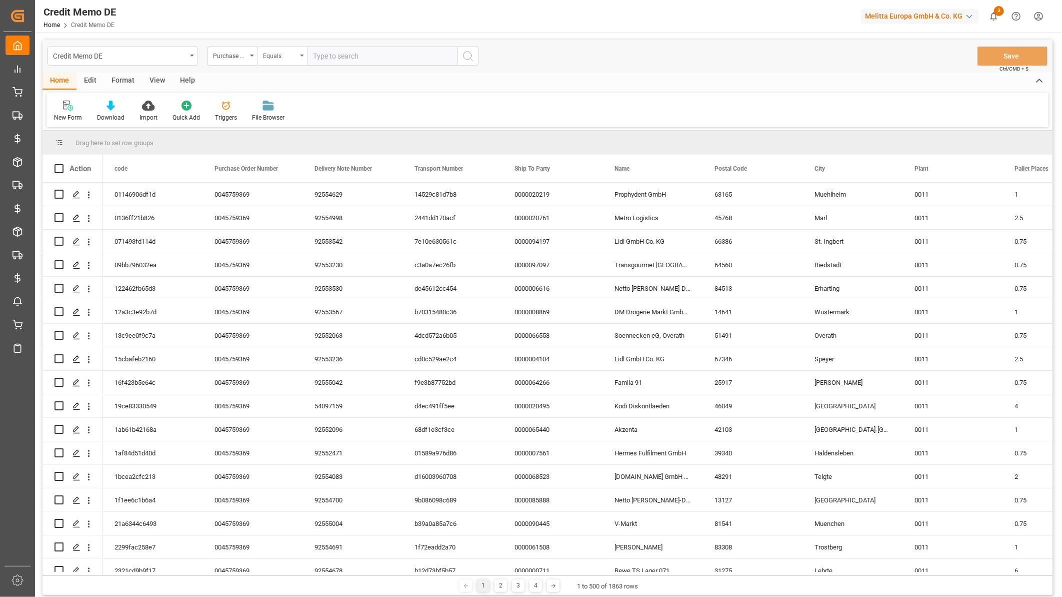
click at [293, 50] on div "Equals" at bounding box center [280, 55] width 34 height 12
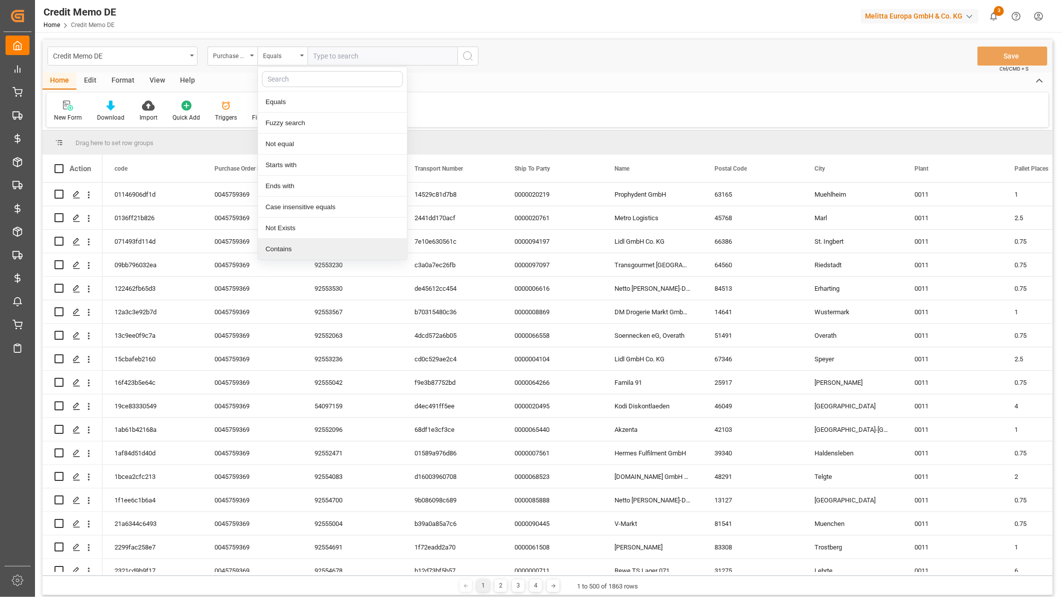
click at [293, 244] on div "Contains" at bounding box center [332, 249] width 149 height 21
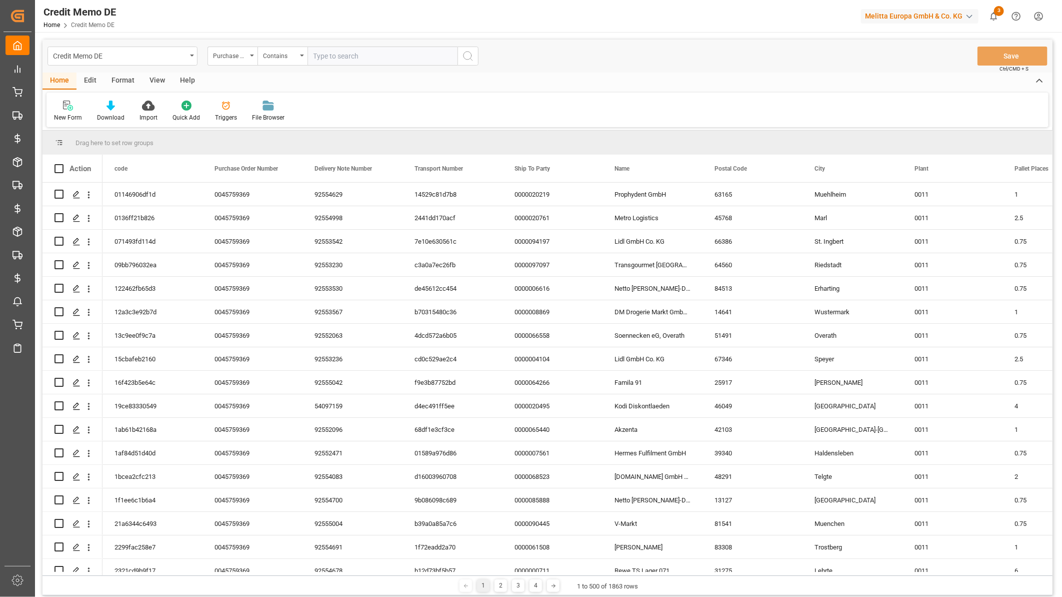
click at [336, 58] on input "text" at bounding box center [383, 56] width 150 height 19
paste input "45758723,45759367,45759366,45758722,45758963,45759365,45759369,45759368,4575922…"
click at [423, 58] on input "45758723,45759367,45759366,45758722,45758963,45759365,45759369,45759368,4575922…" at bounding box center [383, 56] width 150 height 19
click at [389, 56] on input "45758723,45759367,45759366,45758722,45758963,45759365,45759369,45759368,4575922…" at bounding box center [383, 56] width 150 height 19
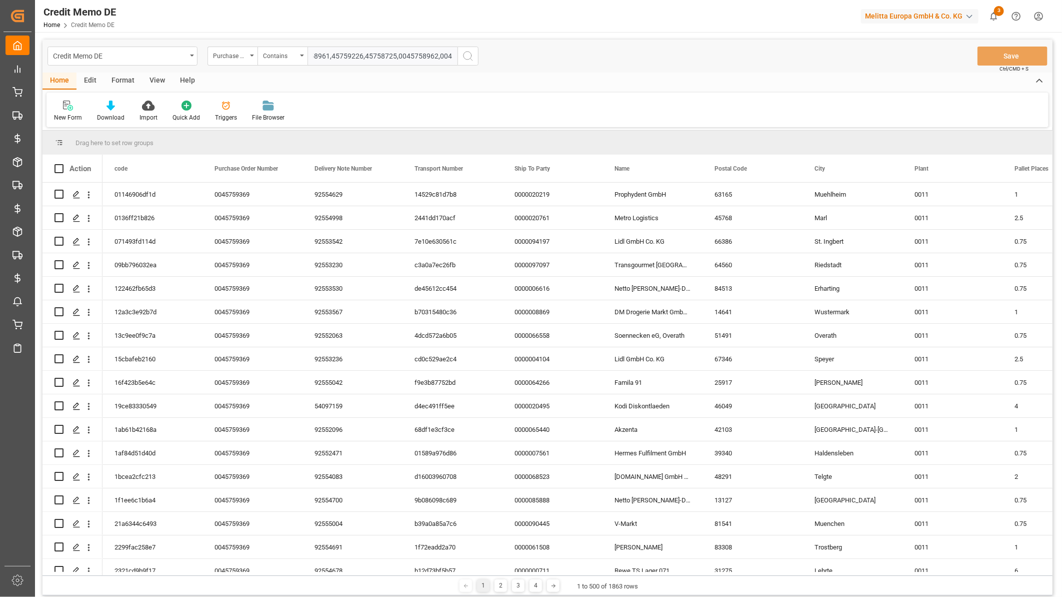
click at [357, 56] on input "45758723,45759367,45759366,45758722,45758963,45759365,45759369,45759368,4575922…" at bounding box center [383, 56] width 150 height 19
click at [323, 55] on input "45758723,45759367,45759366,45758722,45758963,45759365,45759369,45759368,4575922…" at bounding box center [383, 56] width 150 height 19
type input "0045758723,0045759367,0045759366,0045758722,0045758963,0045759365,0045759369,00…"
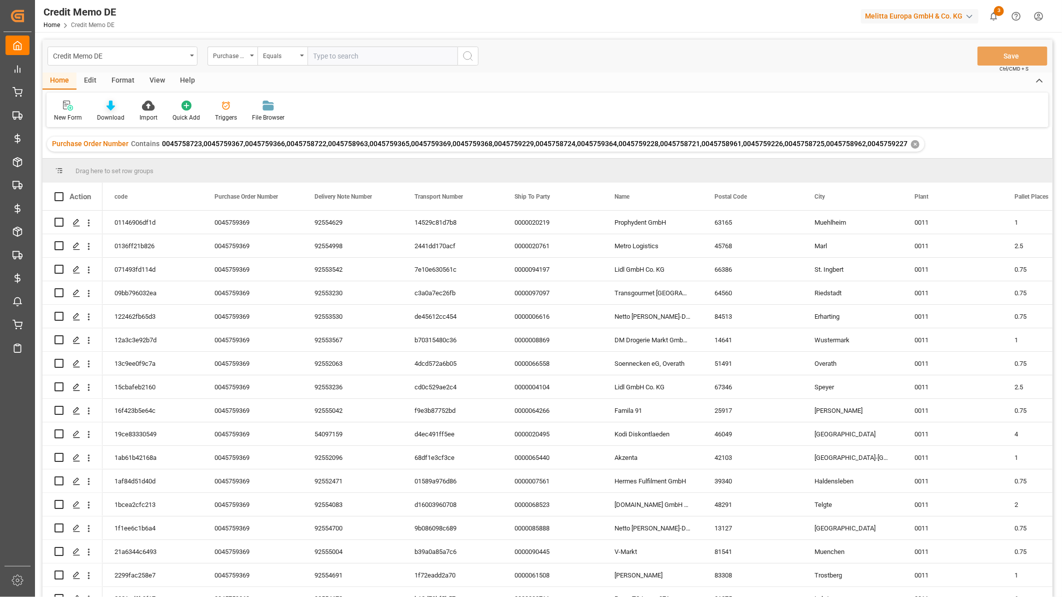
click at [112, 111] on div "Download" at bounding box center [111, 111] width 43 height 22
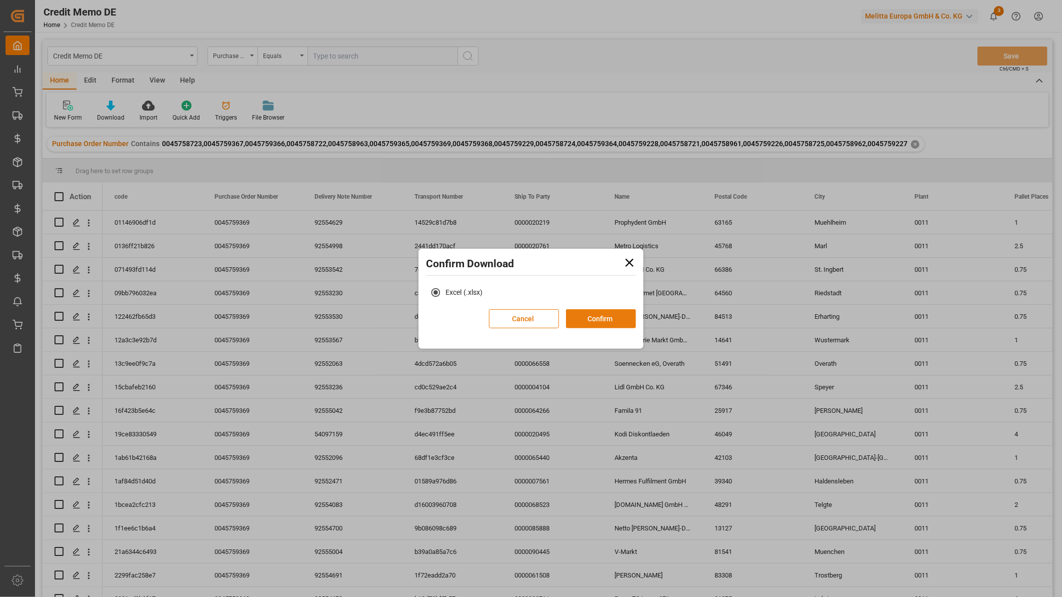
click at [593, 319] on button "Confirm" at bounding box center [601, 318] width 70 height 19
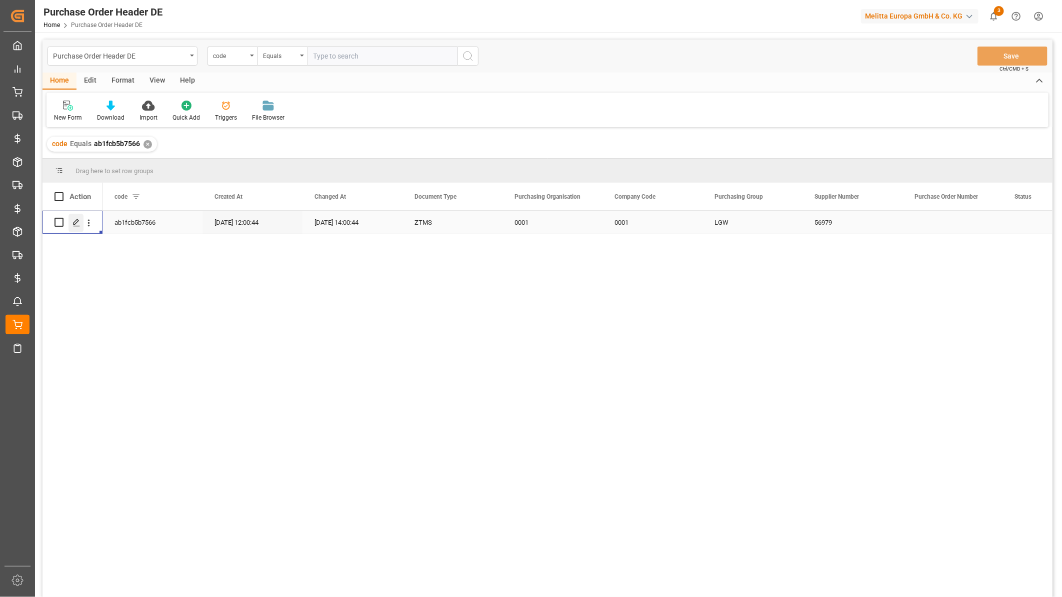
click at [83, 226] on div "Press SPACE to select this row." at bounding box center [76, 223] width 15 height 19
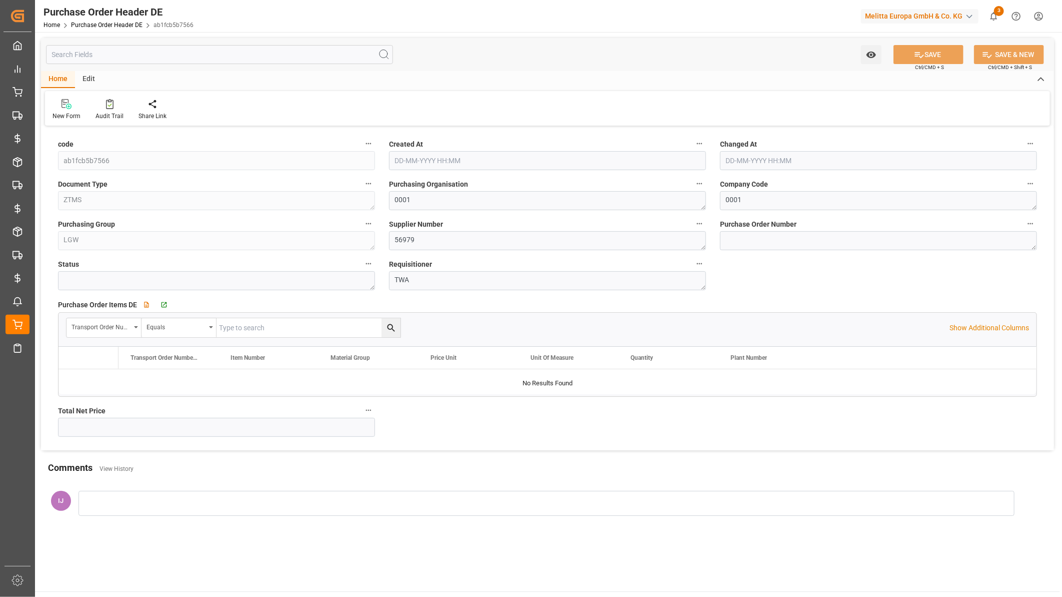
type input "13018.9436"
type input "15-09-2025 12:00"
type input "01-10-2025 16:05"
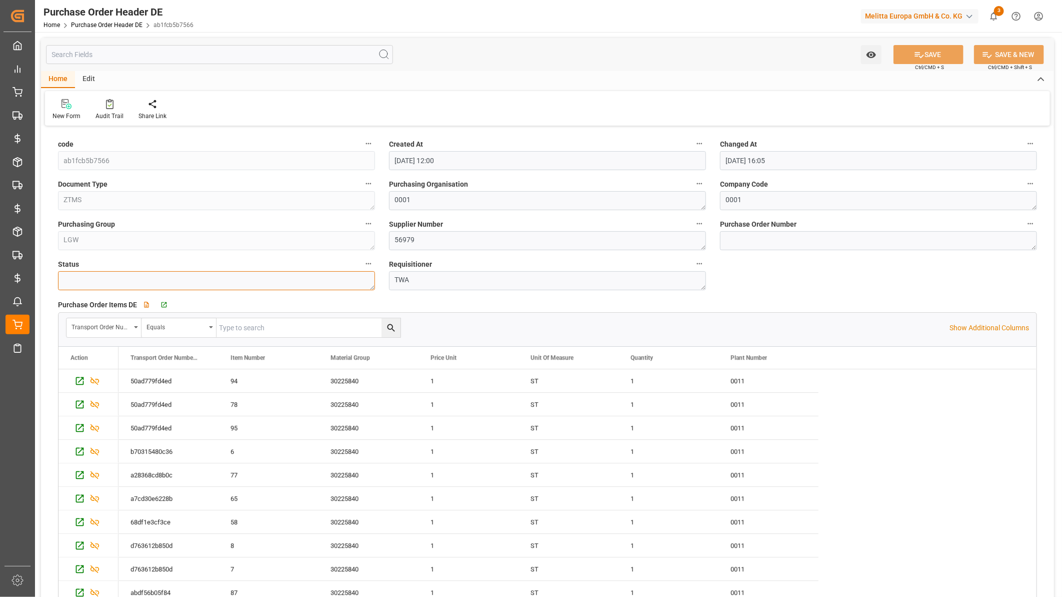
click at [139, 284] on textarea at bounding box center [216, 280] width 317 height 19
type textarea "Update"
type input "[DATE] 12:00"
type input "[DATE] 16:05"
click at [116, 279] on textarea at bounding box center [216, 280] width 317 height 19
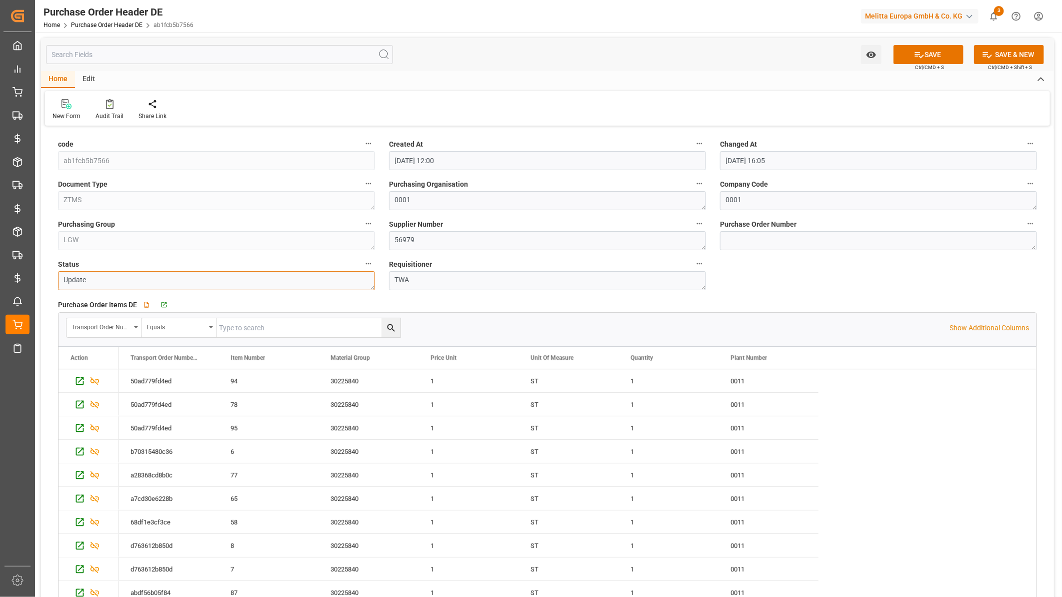
type textarea "Update"
click at [934, 54] on button "SAVE" at bounding box center [929, 54] width 70 height 19
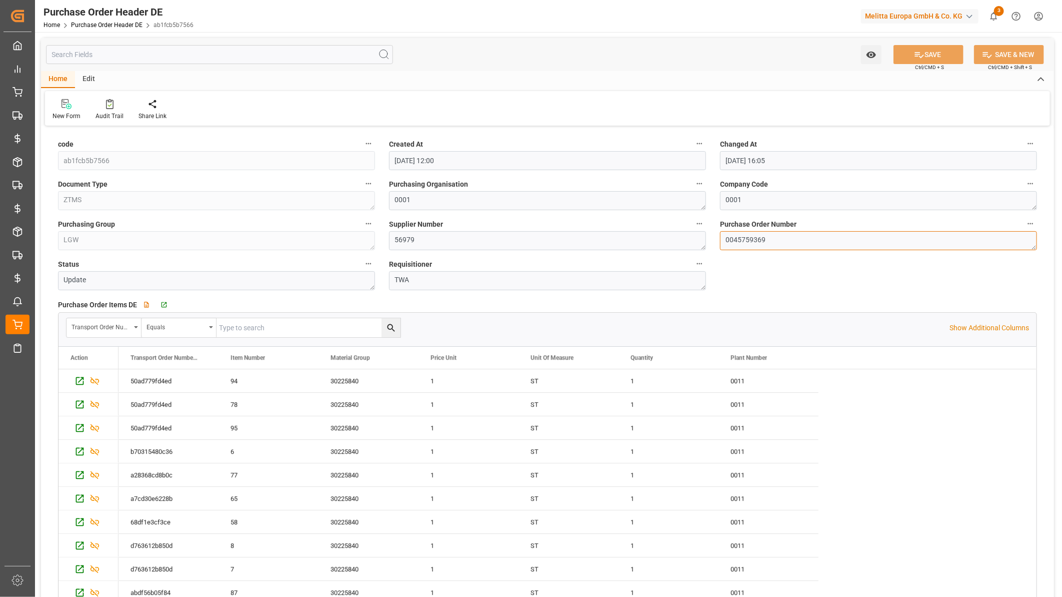
drag, startPoint x: 779, startPoint y: 244, endPoint x: 734, endPoint y: 239, distance: 45.8
click at [734, 239] on textarea "0045759369" at bounding box center [878, 240] width 317 height 19
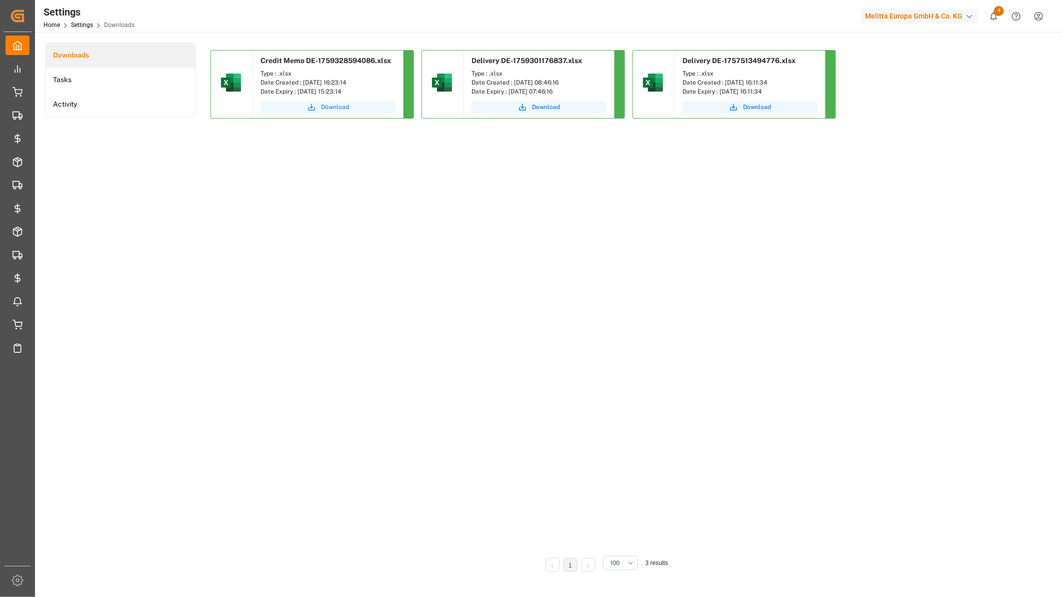
click at [334, 110] on span "Download" at bounding box center [335, 107] width 28 height 9
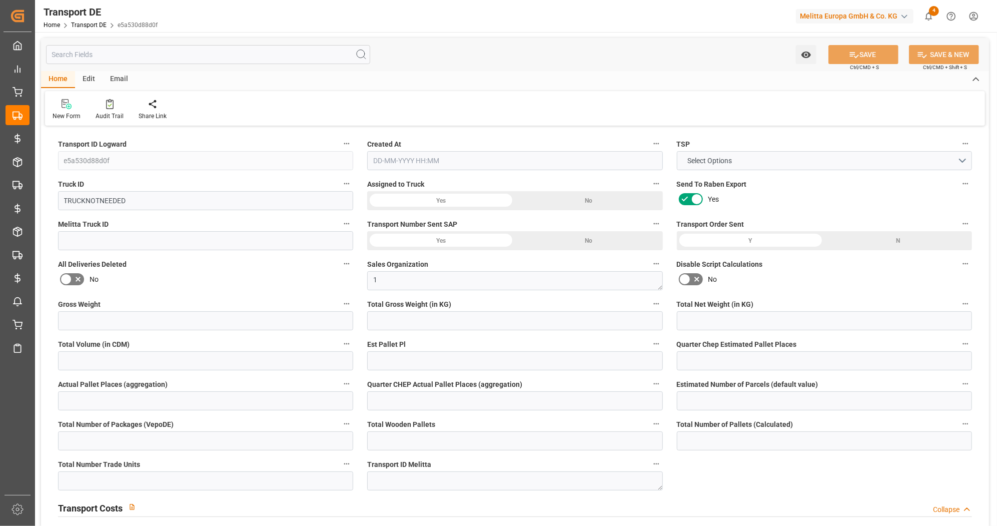
type input "0"
type input "102.528"
type input "83.52"
type input "0"
type input "1"
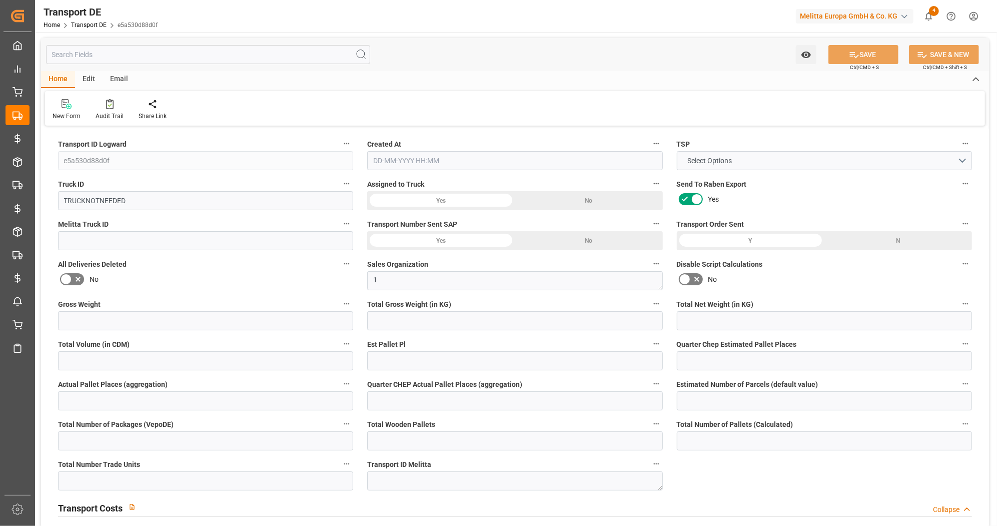
type input "0"
type input "1"
type input "0"
type input "1"
type input "0"
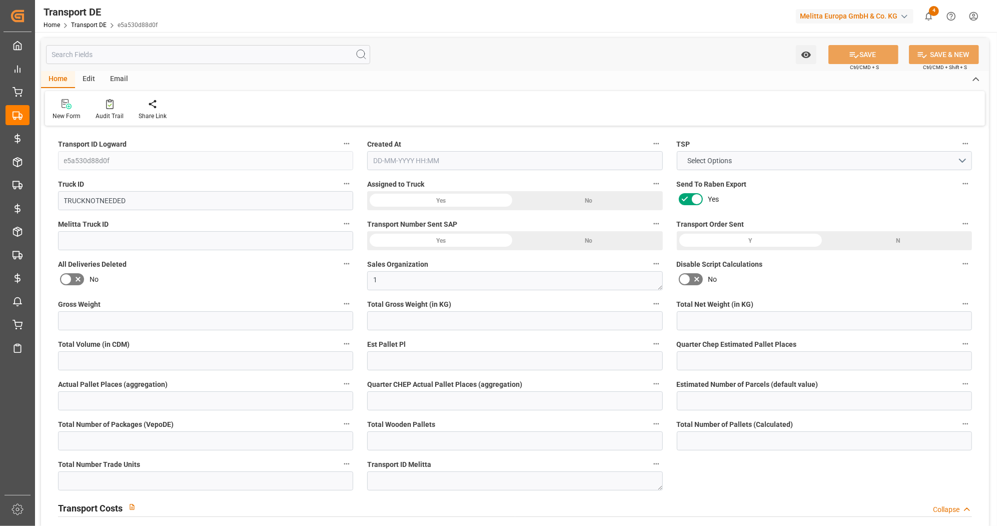
type input "0"
type input "1"
type input "0"
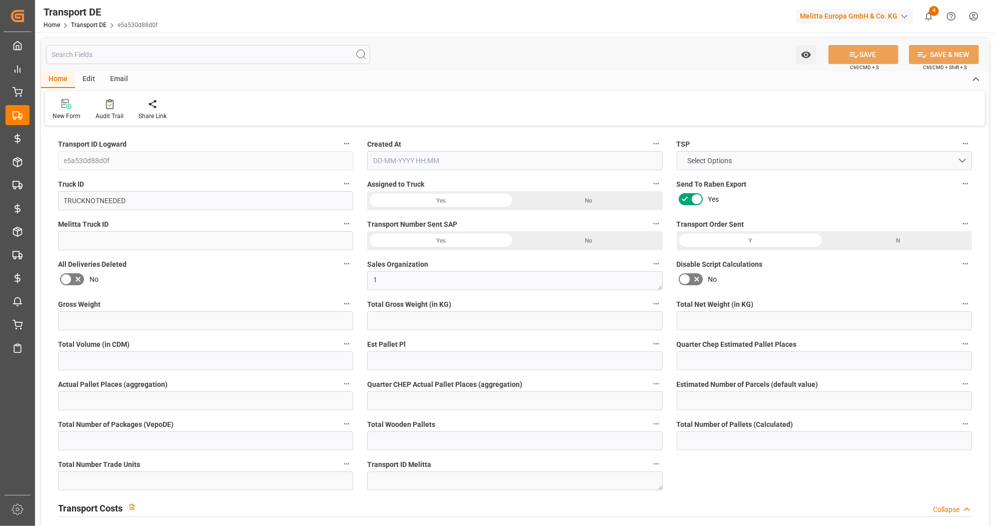
type input "93"
type input "0"
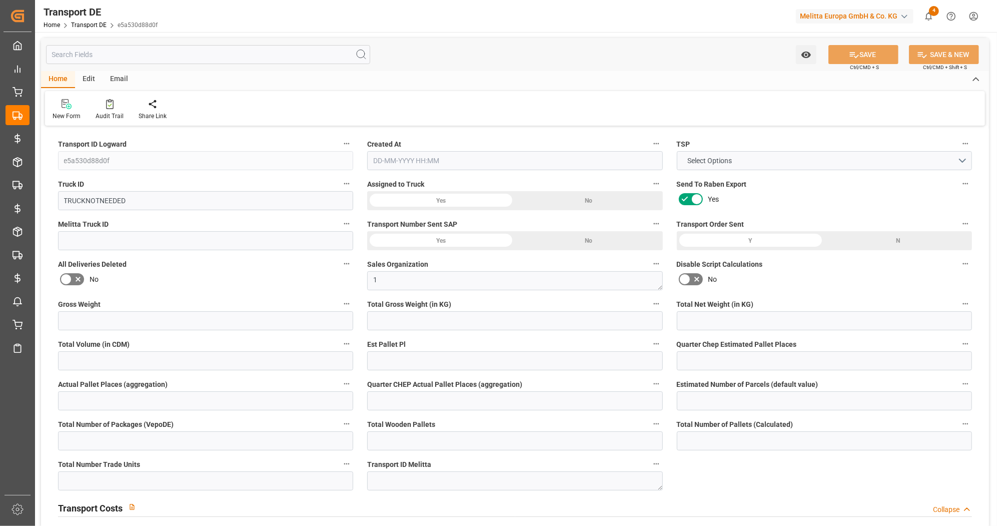
type input "0"
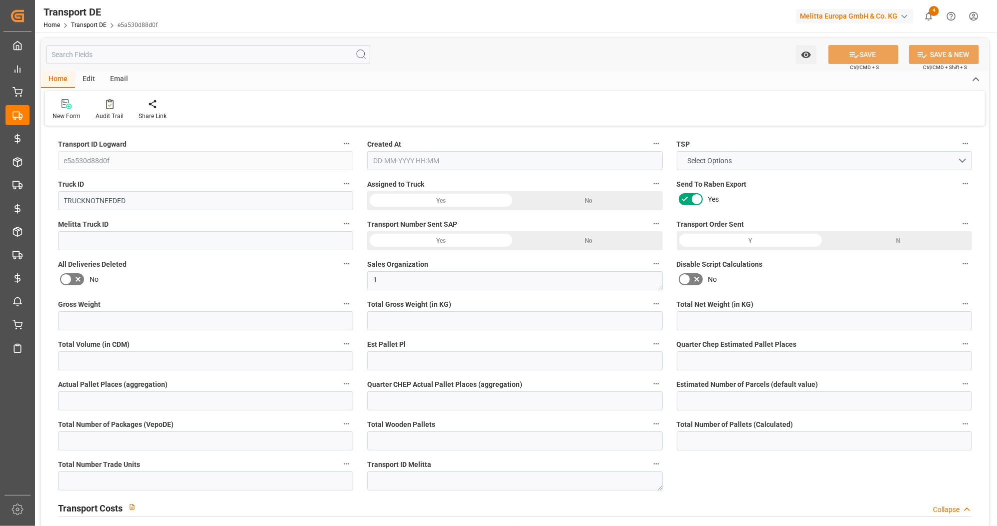
type input "0"
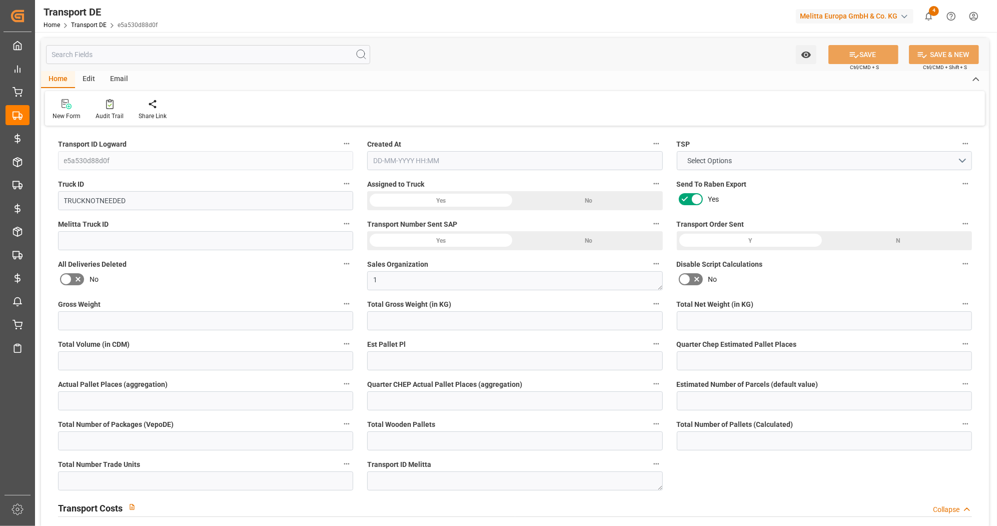
type input "0"
type input "102.528"
type input "2800"
type input "21"
type input "80"
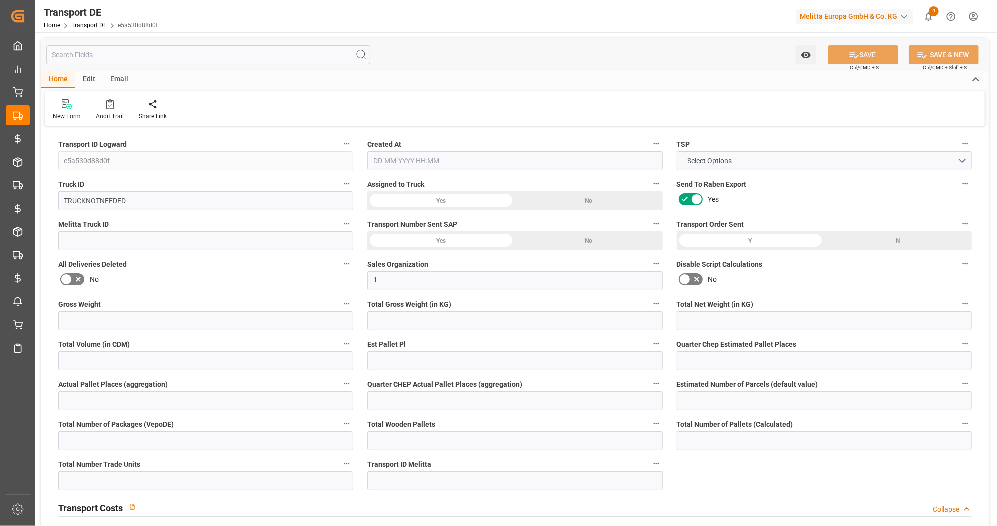
type input "0"
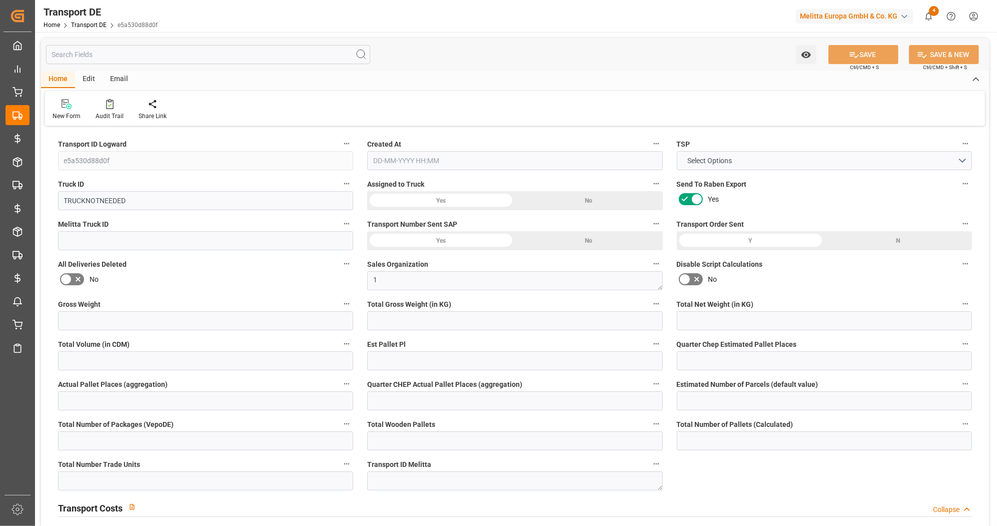
type input "0"
type input "1"
type input "0"
type input "64"
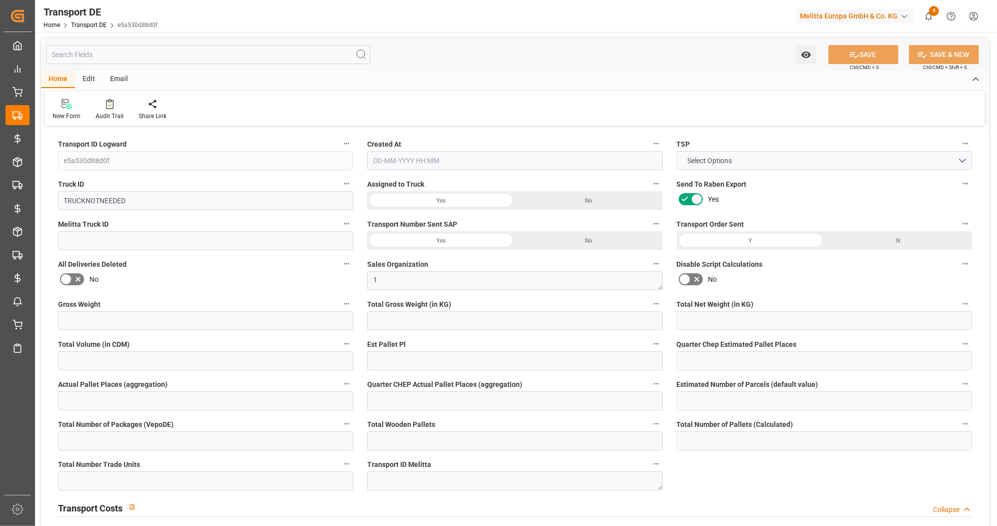
type input "0"
type input "[DATE] 11:16"
type input "[DATE]"
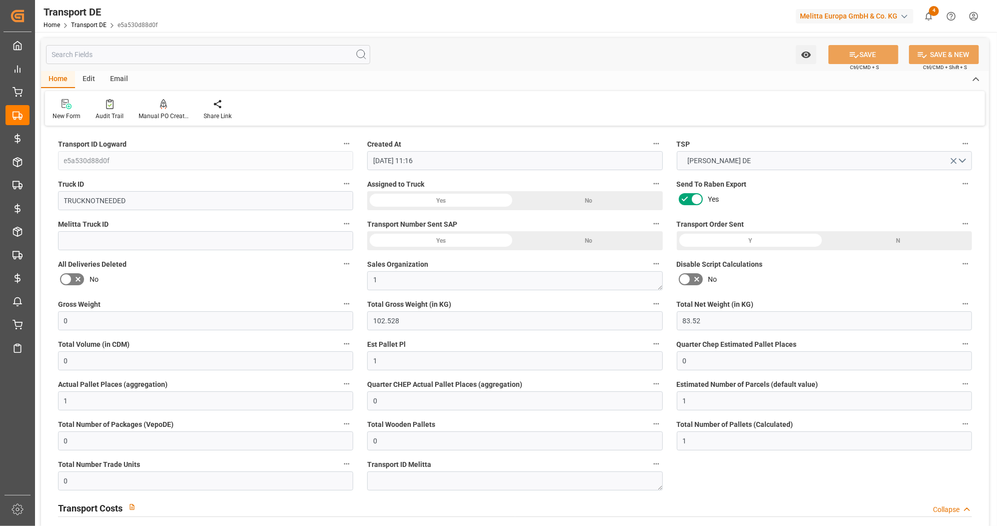
type input "[DATE]"
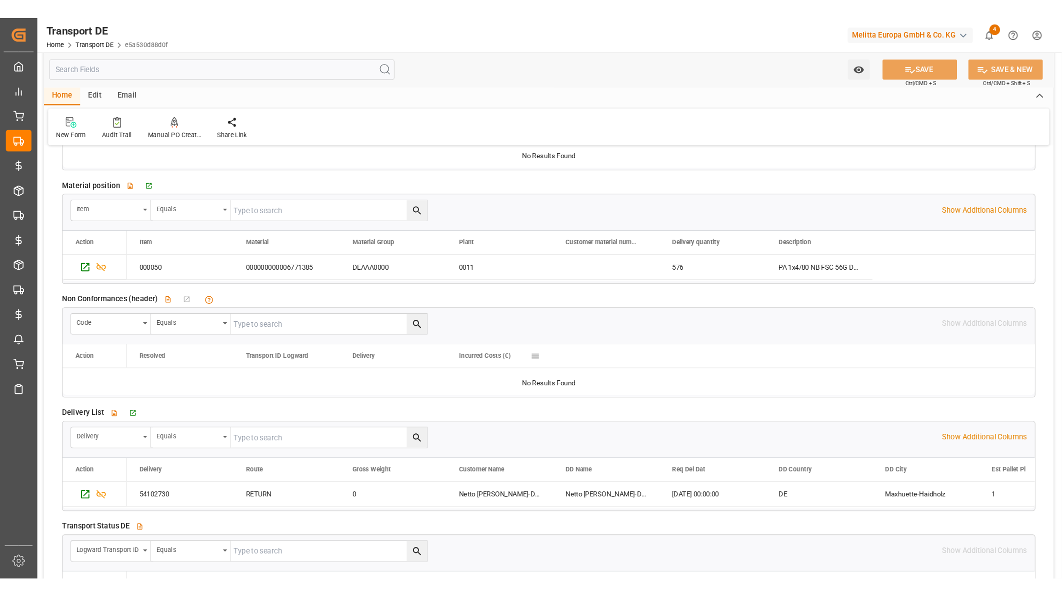
scroll to position [1612, 0]
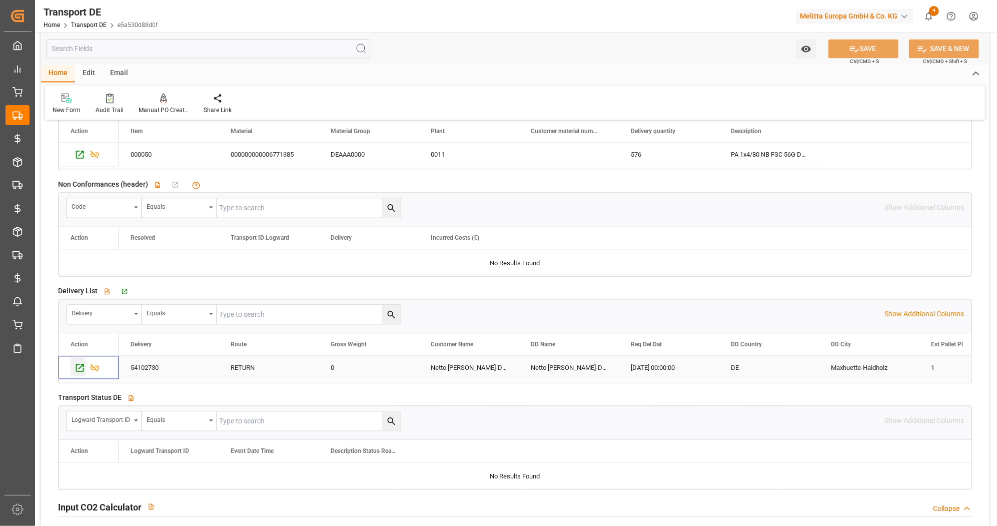
click at [80, 368] on icon "Press SPACE to select this row." at bounding box center [80, 367] width 8 height 8
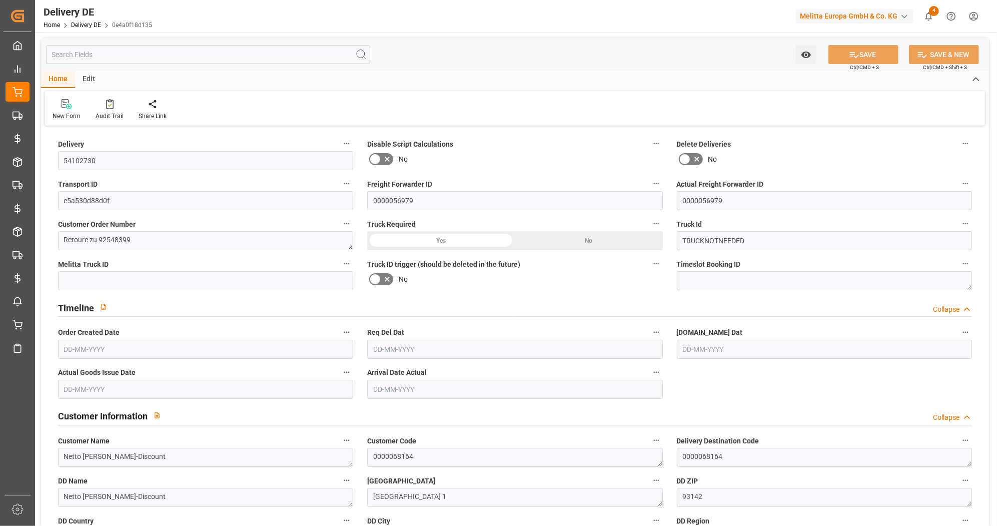
type input "0"
type input "1"
type input "83.52"
type input "0"
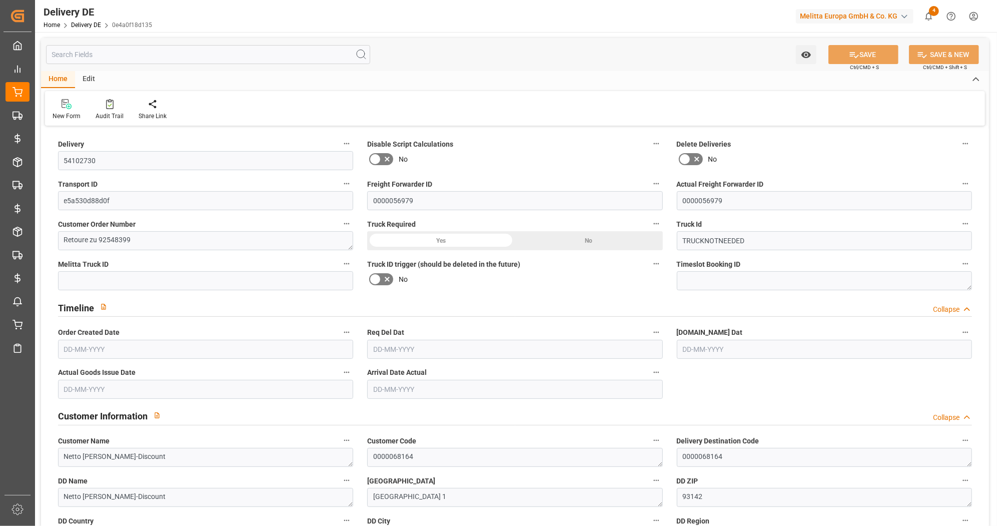
type input "0"
type input "[DATE]"
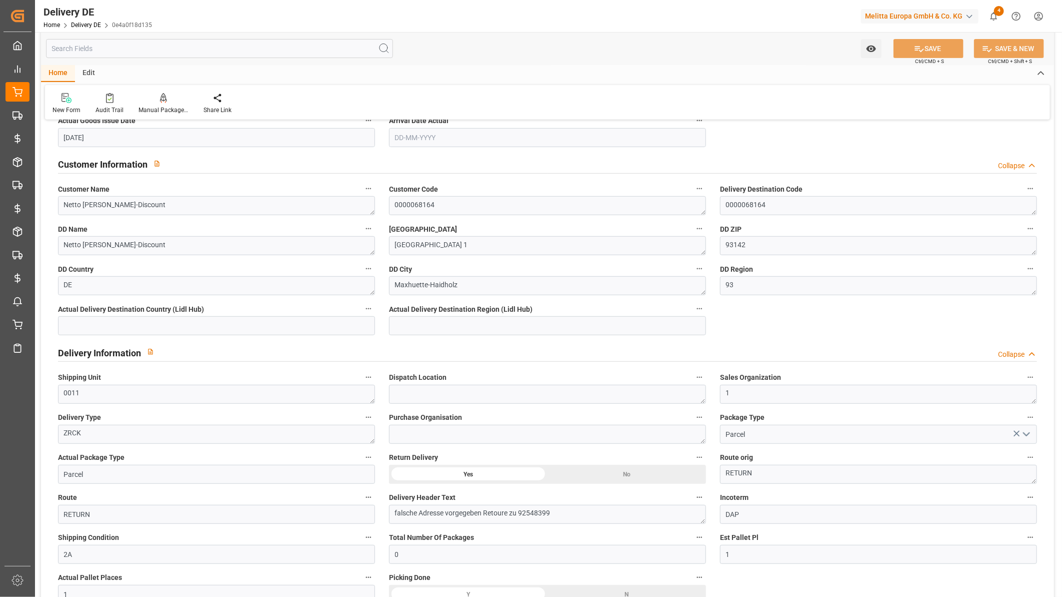
scroll to position [278, 0]
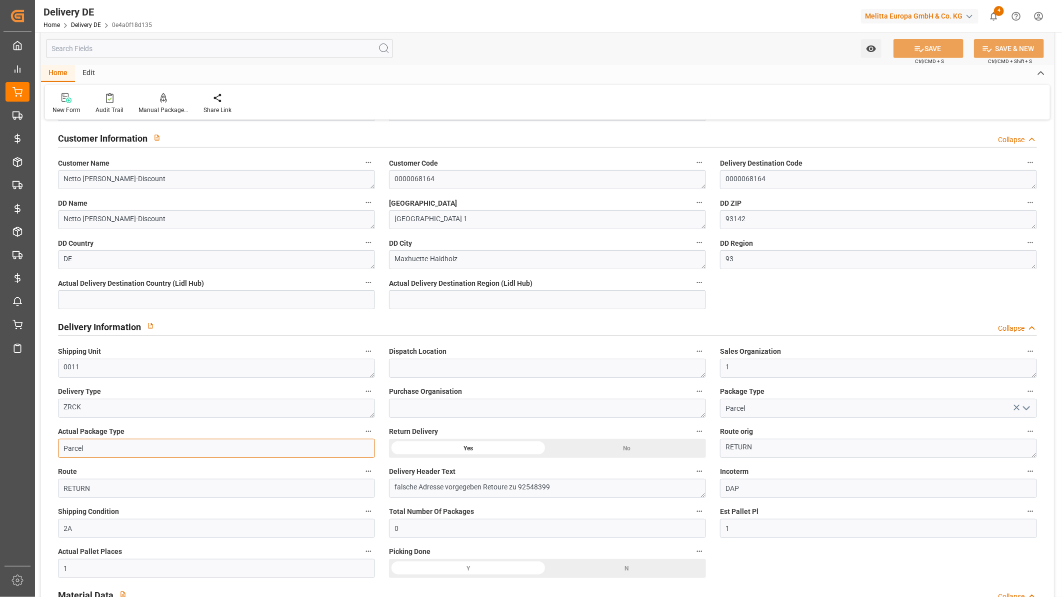
drag, startPoint x: 68, startPoint y: 446, endPoint x: 158, endPoint y: 451, distance: 90.2
click at [158, 451] on input "Parcel" at bounding box center [216, 448] width 317 height 19
type input "Pallet"
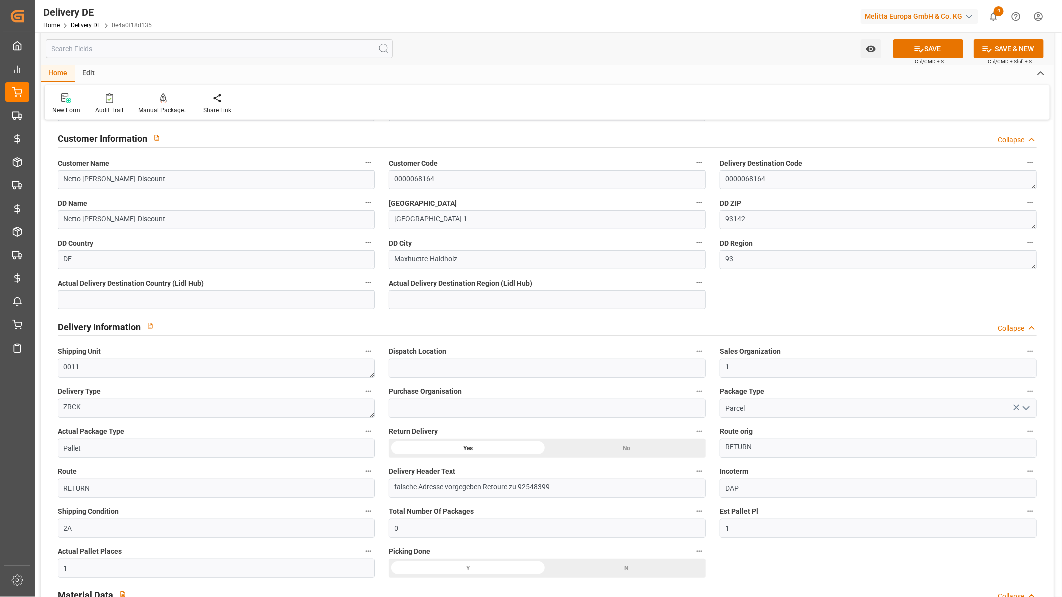
click at [928, 58] on span "Ctrl/CMD + S" at bounding box center [929, 62] width 29 height 8
click at [934, 51] on button "SAVE" at bounding box center [929, 48] width 70 height 19
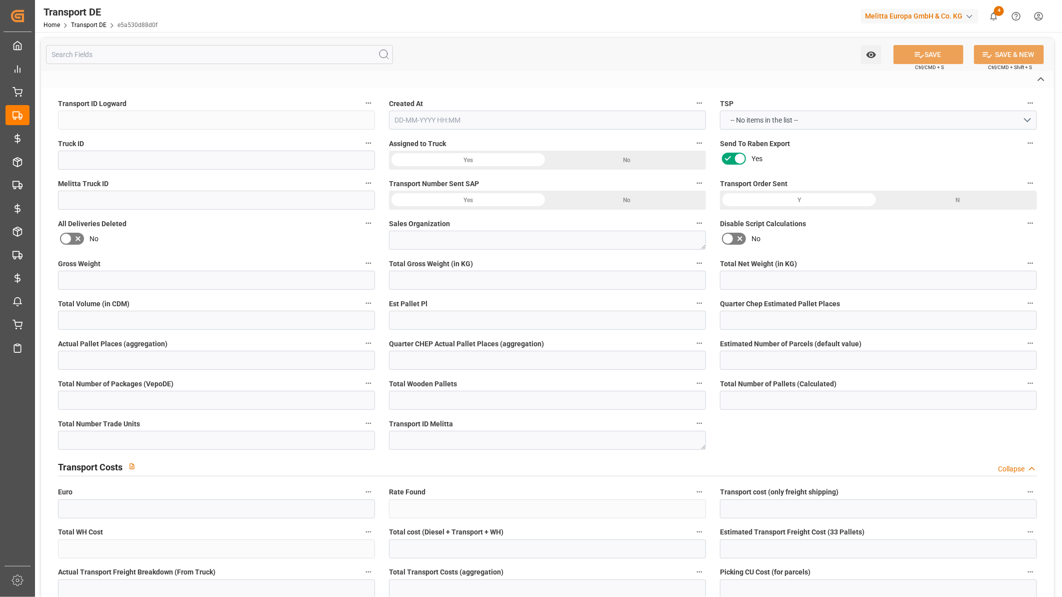
type input "e5a530d88d0f"
type input "TRUCKNOTNEEDED"
type textarea "1"
type input "Yes"
type input "60.208668"
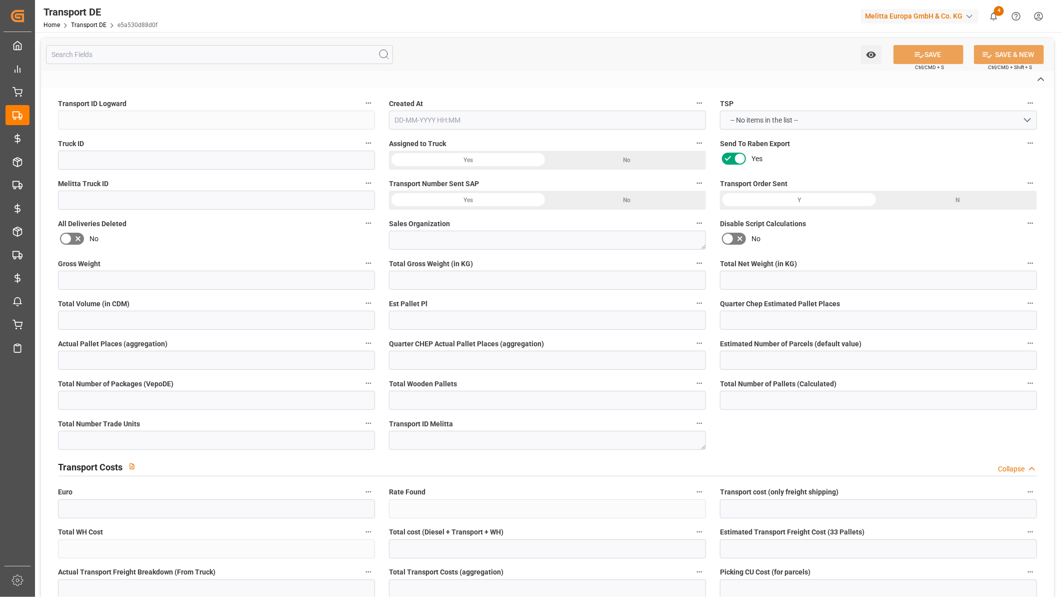
type textarea "0000068164"
type textarea "Netto [PERSON_NAME]-Discount"
type input "[GEOGRAPHIC_DATA] 1"
type input "93142"
type textarea "Maxhuette-Haidholz"
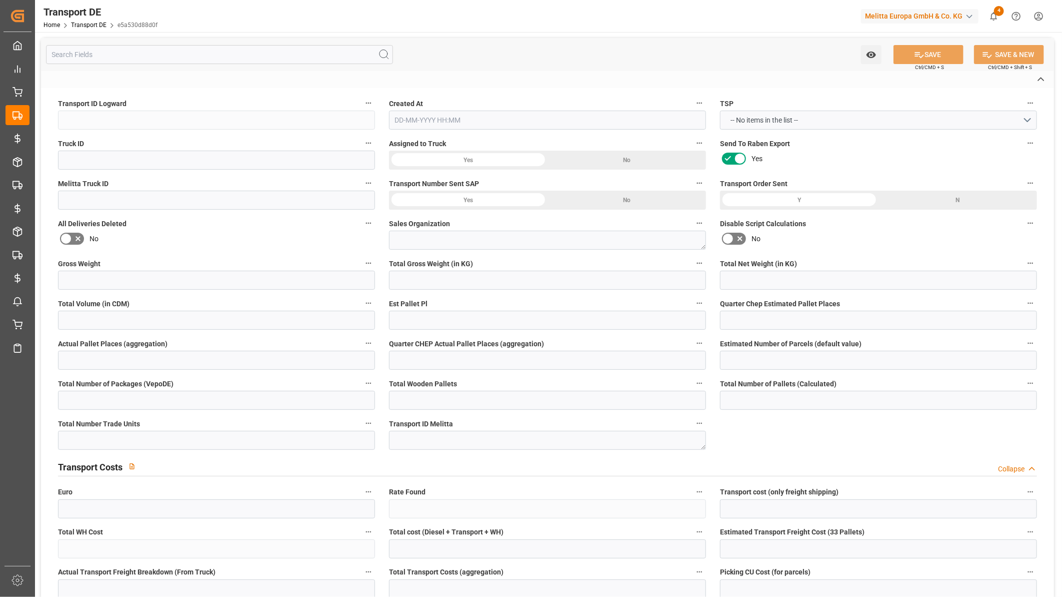
type input "DE"
type input "DE-32423"
type input "Rhenus Retail Services GmbH"
type input "[PERSON_NAME][STREET_ADDRESS]"
type input "32423"
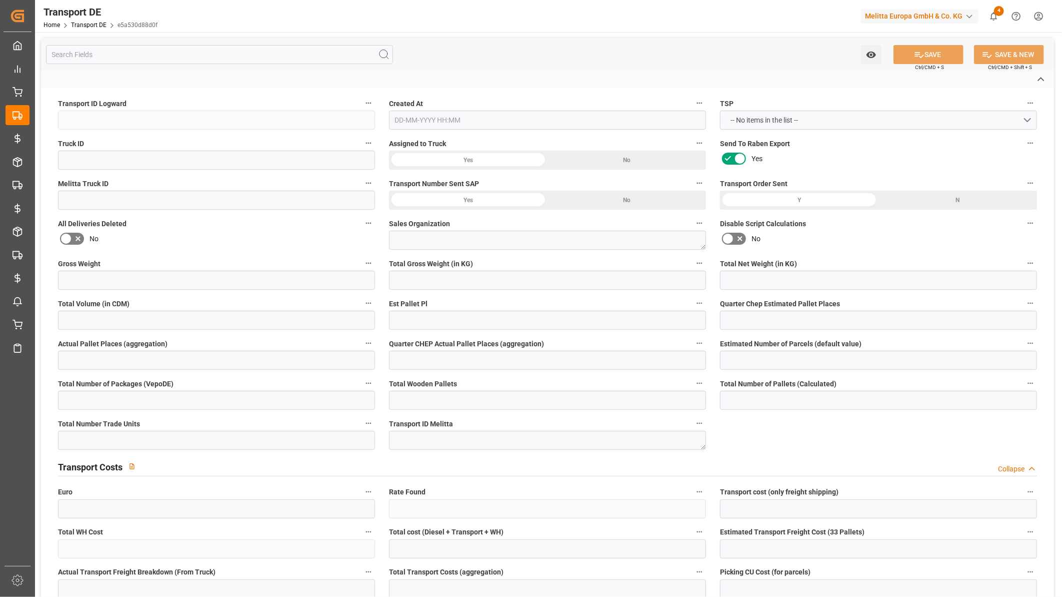
type input "Minden"
type input "DE"
type input "Melitta Europa GmbH & Co. KG"
type input "[STREET_ADDRESS]"
type input "32427"
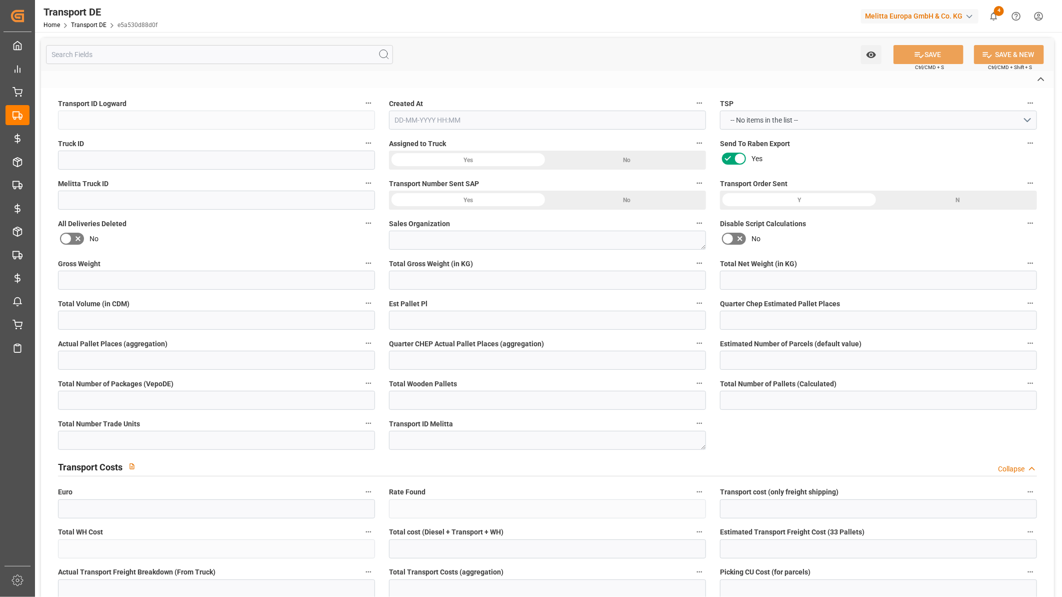
type input "Minden"
type input "DE"
type textarea "c56cdc1d8f2b"
type input "Road"
type input "DE"
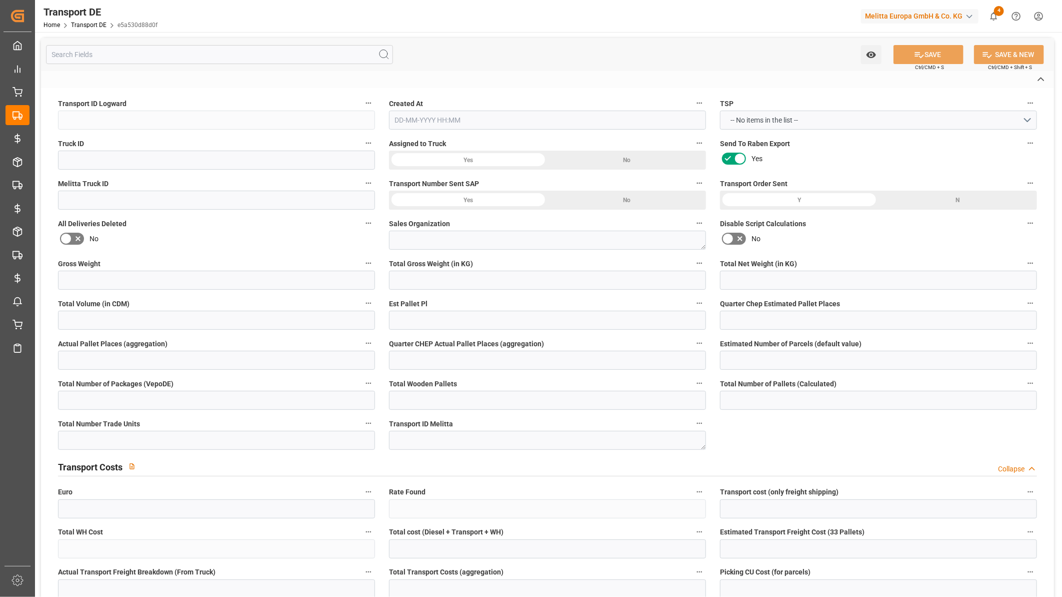
type input "32423"
type input "DE"
type input "93142"
type input "Mailing"
type input "3.5-7.5 t"
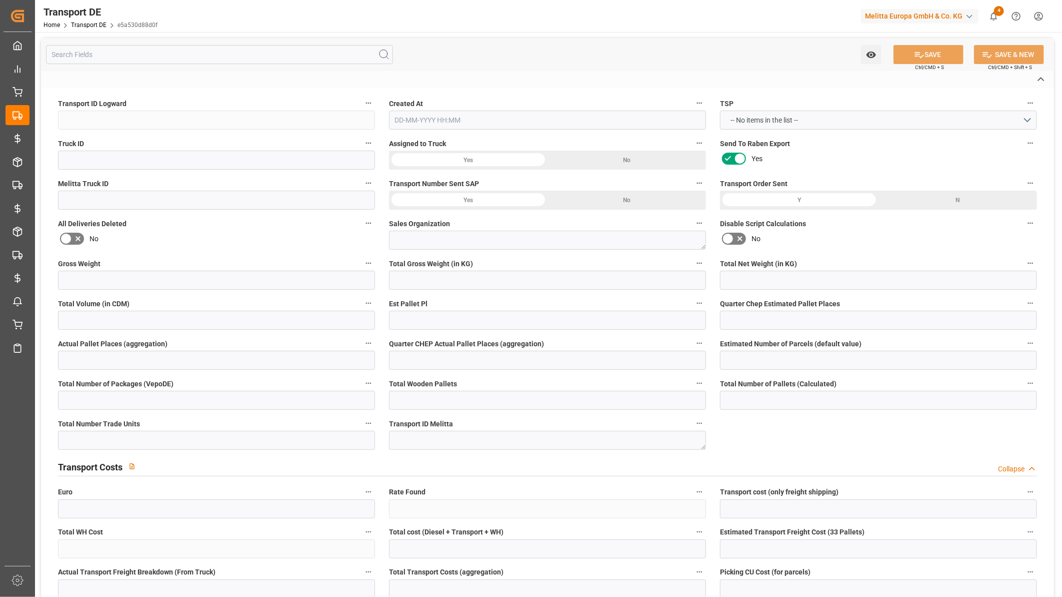
type input "EURO 6"
type input "Diesel"
type input "RETURN"
type input "DAP"
type input "DE 126011900"
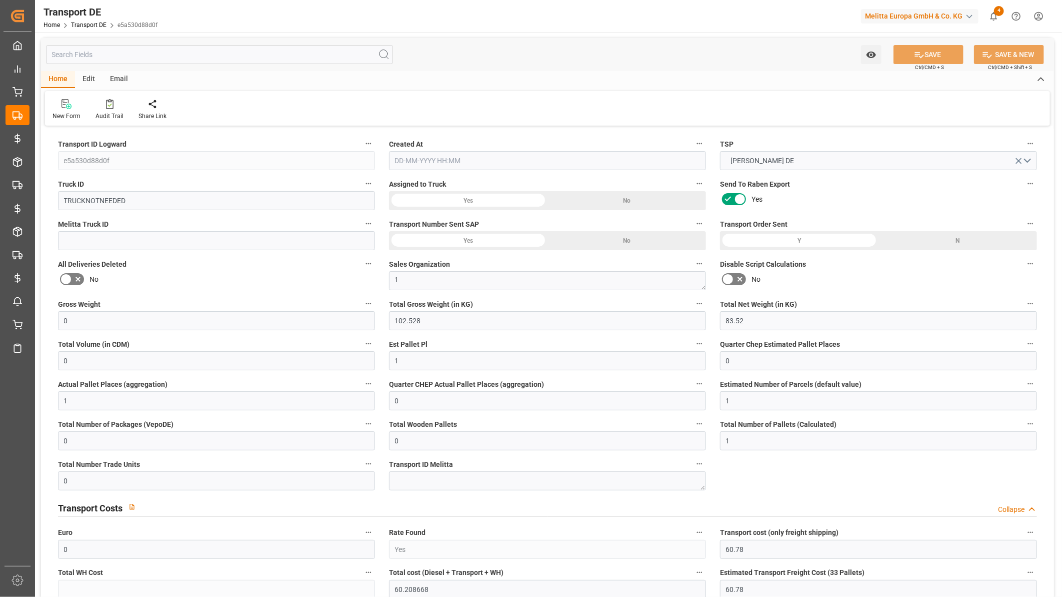
type input "0"
type input "102.528"
type input "83.52"
type input "0"
type input "1"
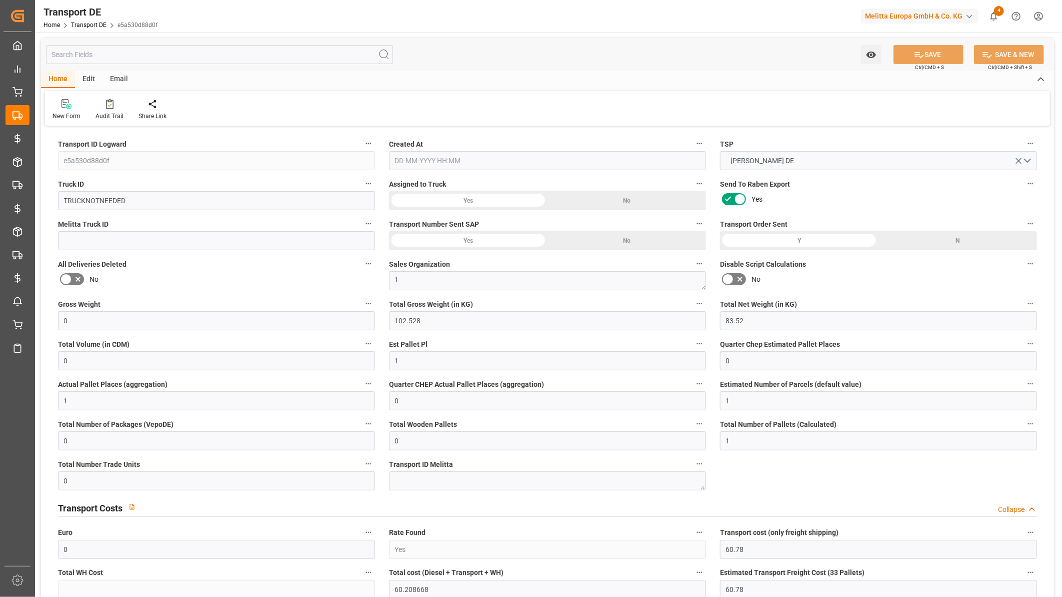
type input "0"
type input "1"
type input "0"
type input "1"
type input "0"
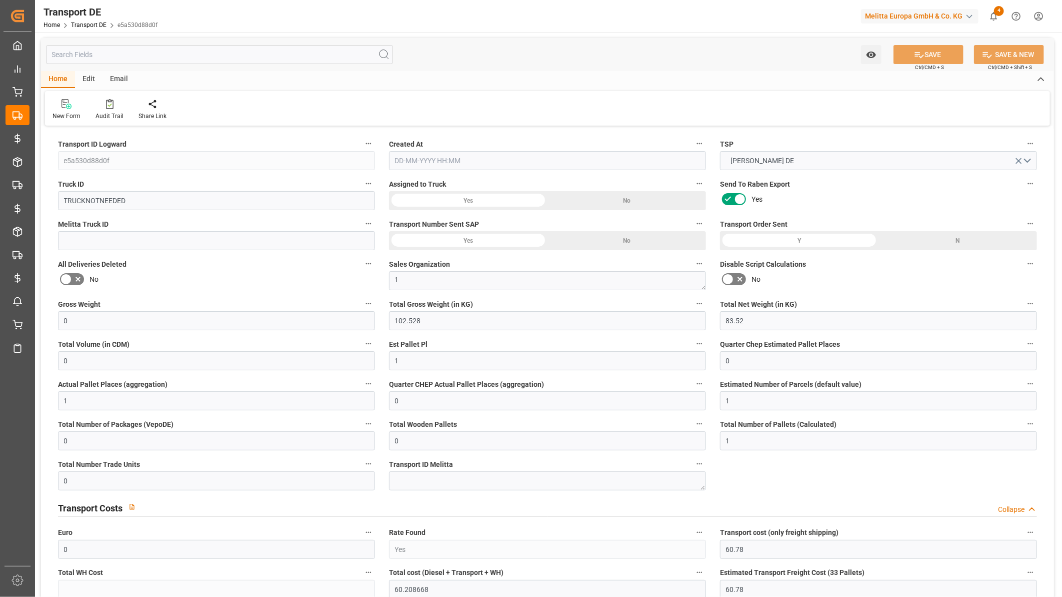
type input "0"
type input "1"
type input "0"
type input "60.78"
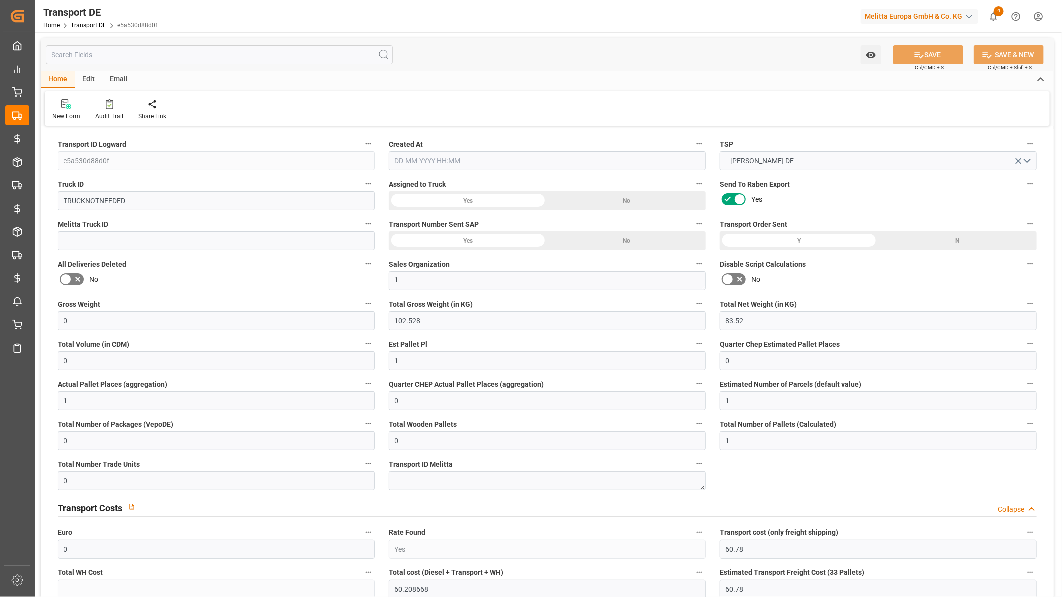
type input "60.78"
type input "60.2087"
type input "93"
type input "0"
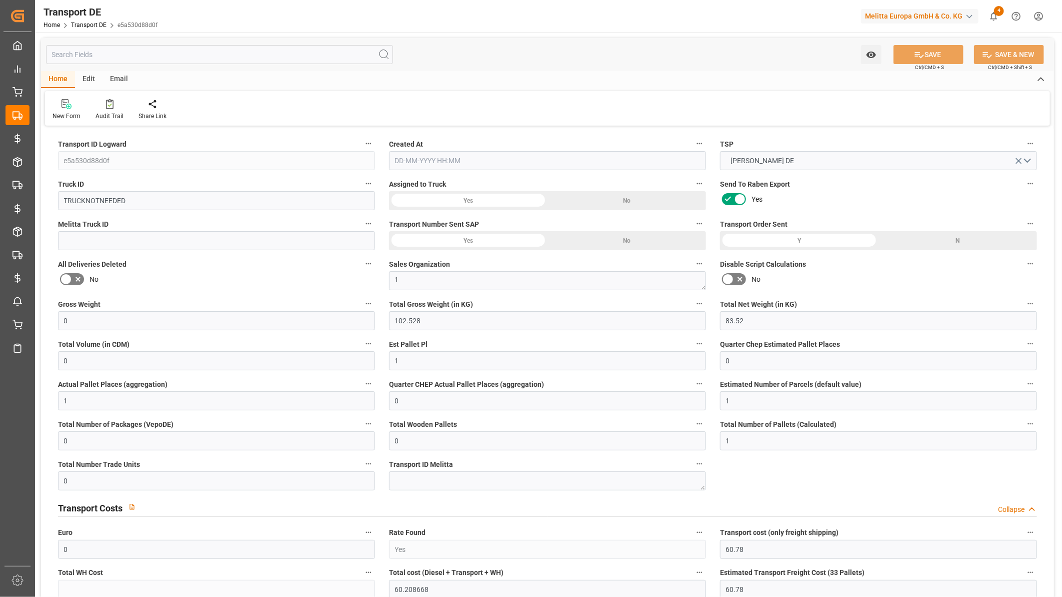
type input "0"
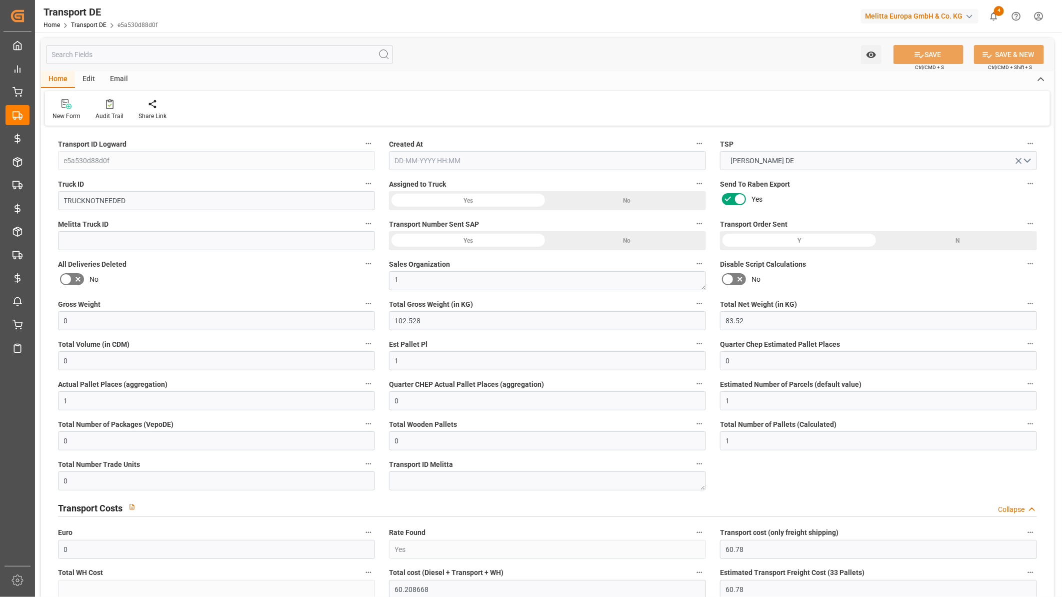
type input "0"
type input "-0.5713"
type input "0"
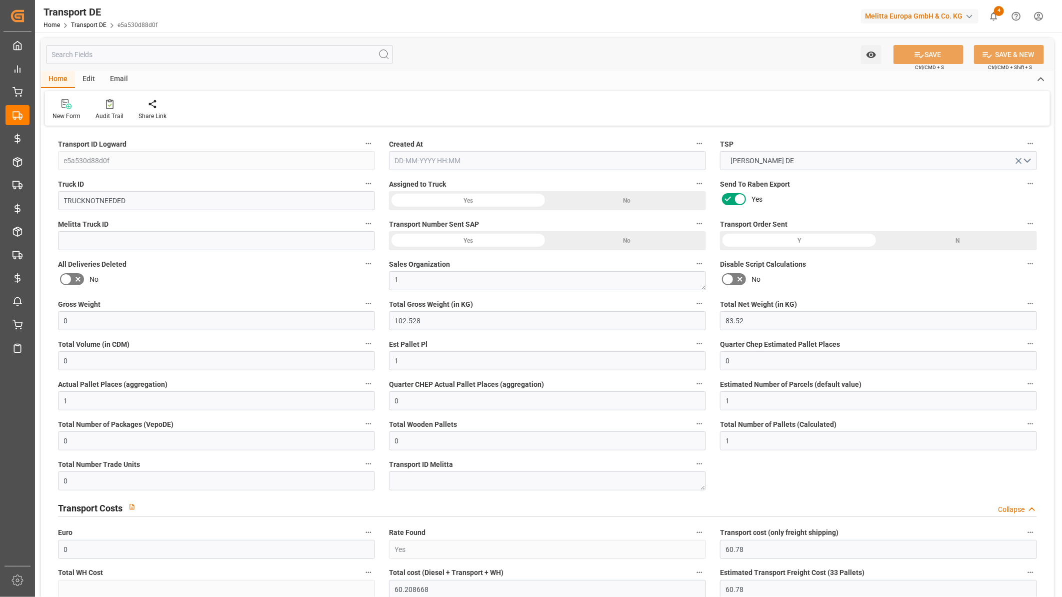
type input "0"
type input "102.528"
type input "2800"
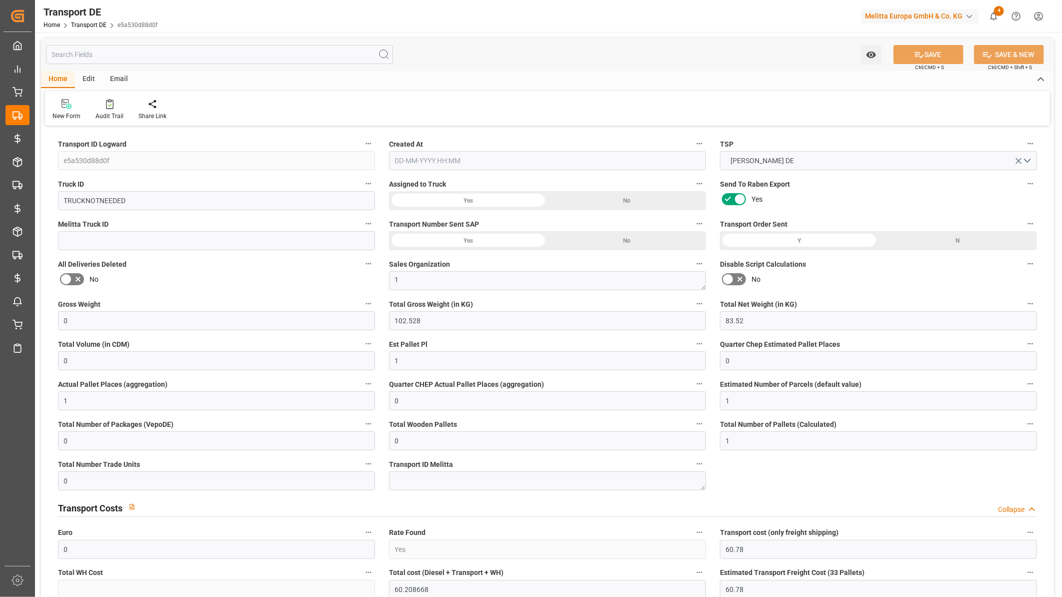
type input "21"
type input "80"
type input "0"
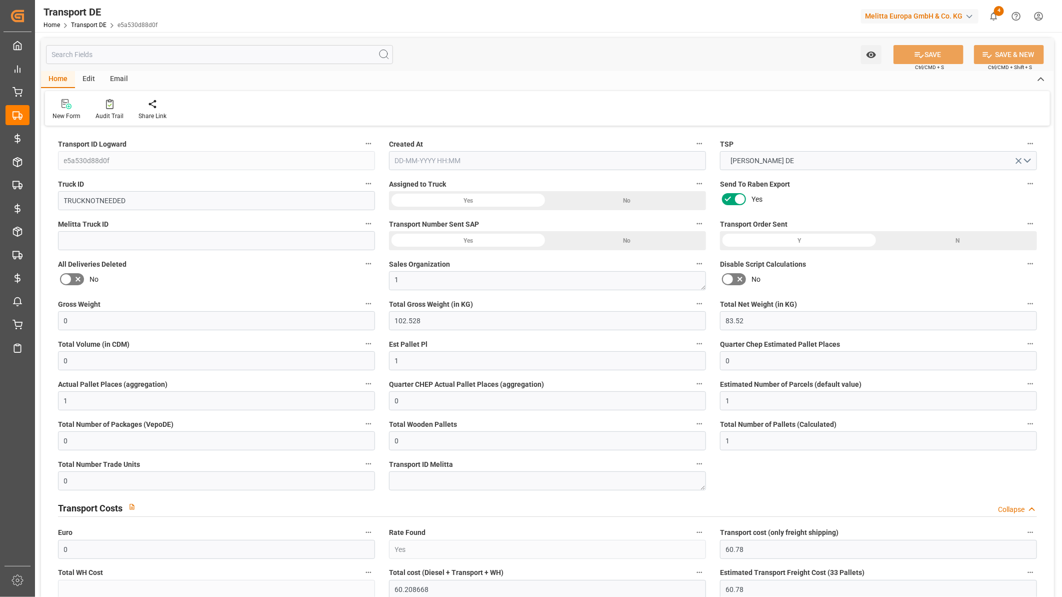
type input "0"
type input "1"
type input "0"
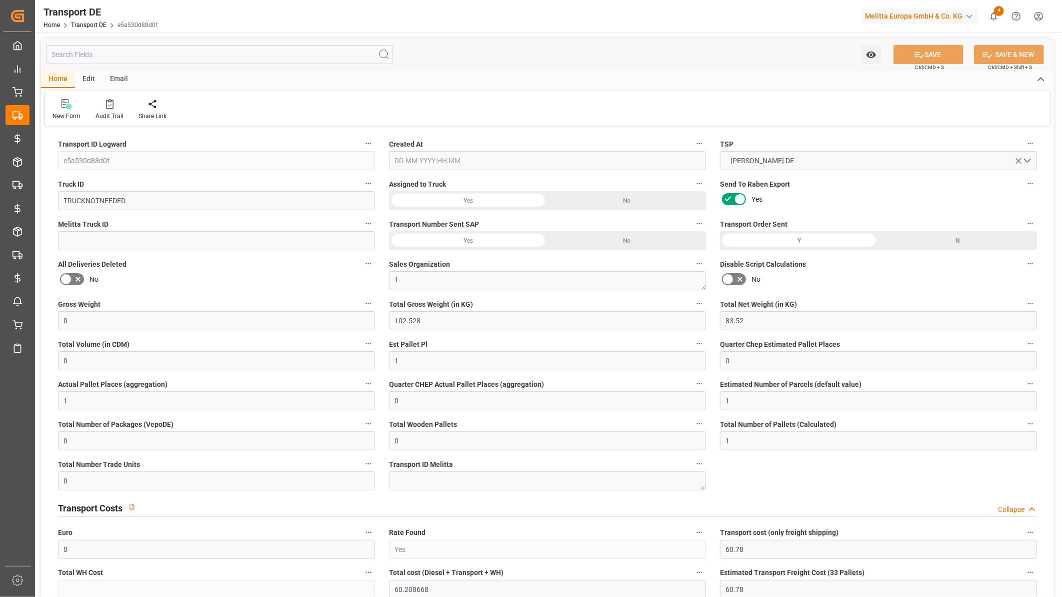
type input "0"
type input "64"
type input "60.2087"
type input "[DATE] 11:16"
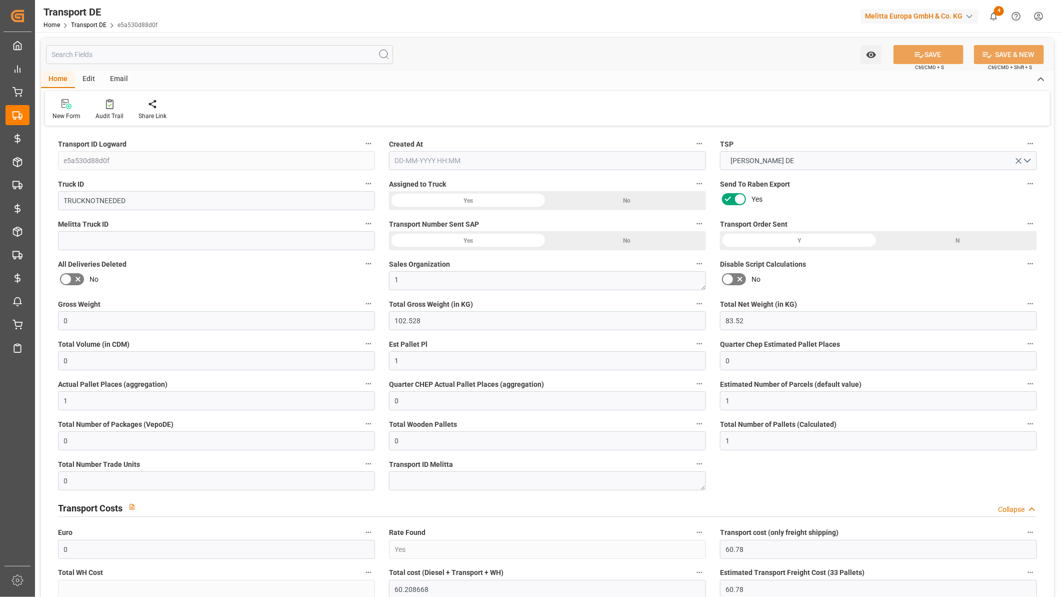
type input "[DATE]"
